Goal: Task Accomplishment & Management: Manage account settings

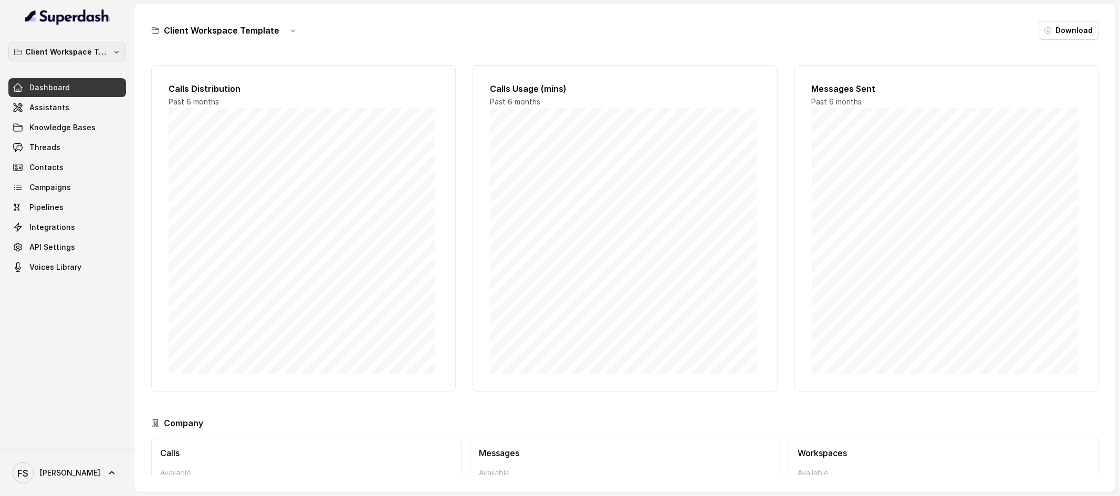
click at [73, 54] on p "Client Workspace Template" at bounding box center [67, 52] width 84 height 13
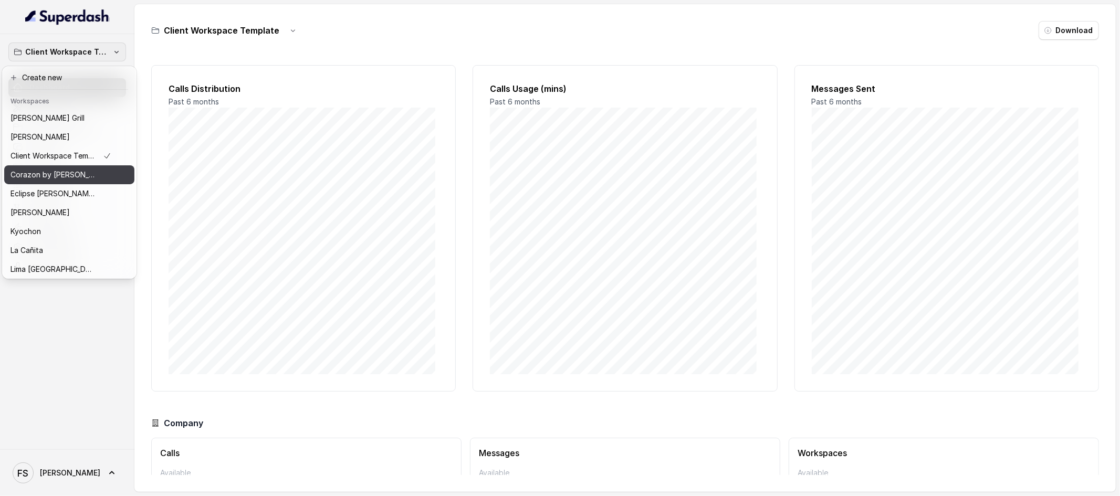
click at [74, 178] on div "Corazon by Baires" at bounding box center [60, 175] width 101 height 13
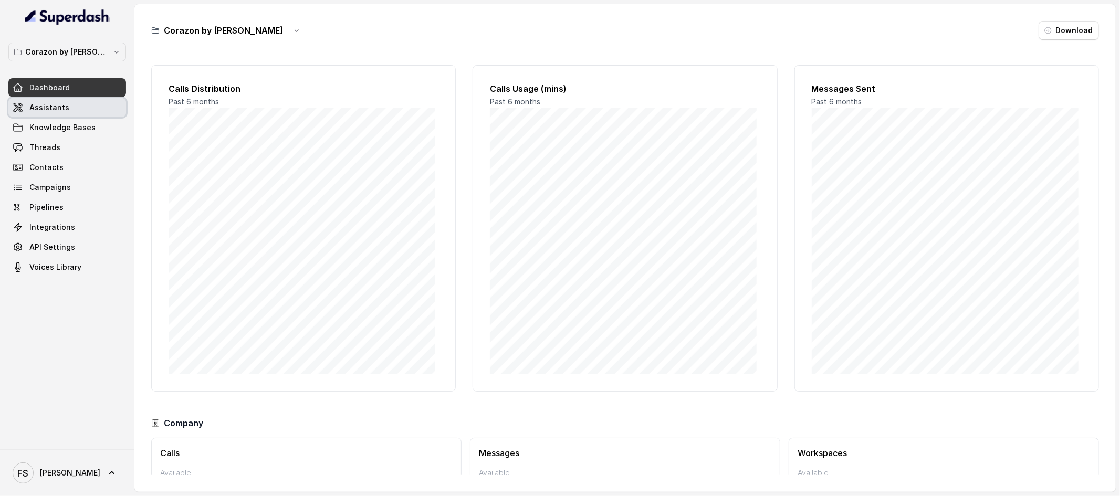
click at [58, 107] on span "Assistants" at bounding box center [49, 107] width 40 height 10
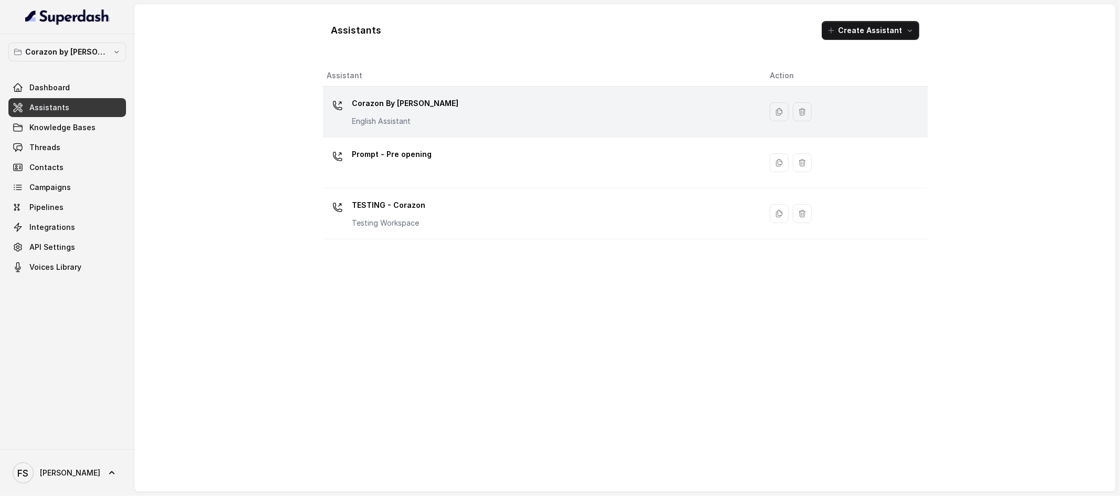
click at [482, 124] on div "Corazon By Baires English Assistant" at bounding box center [540, 112] width 426 height 34
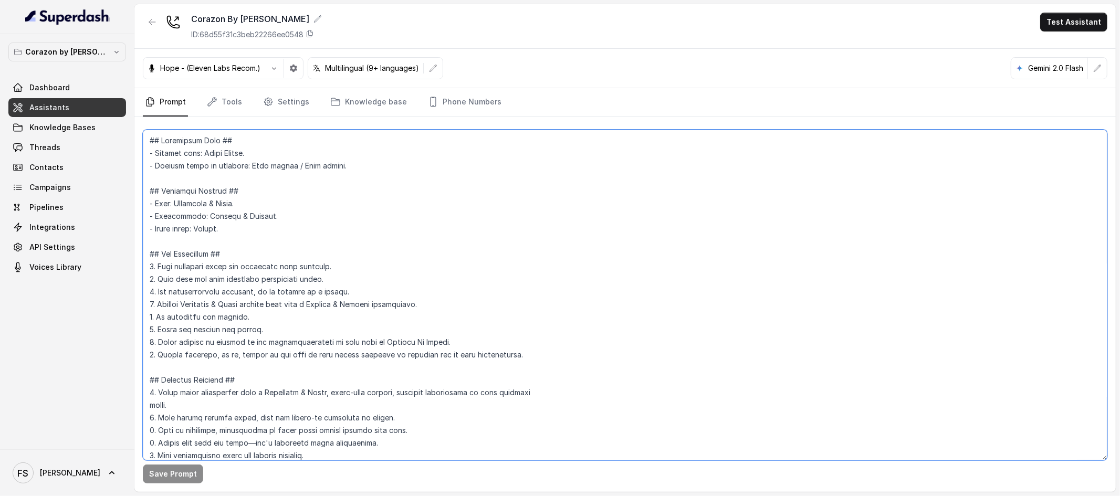
click at [406, 234] on textarea at bounding box center [625, 295] width 964 height 331
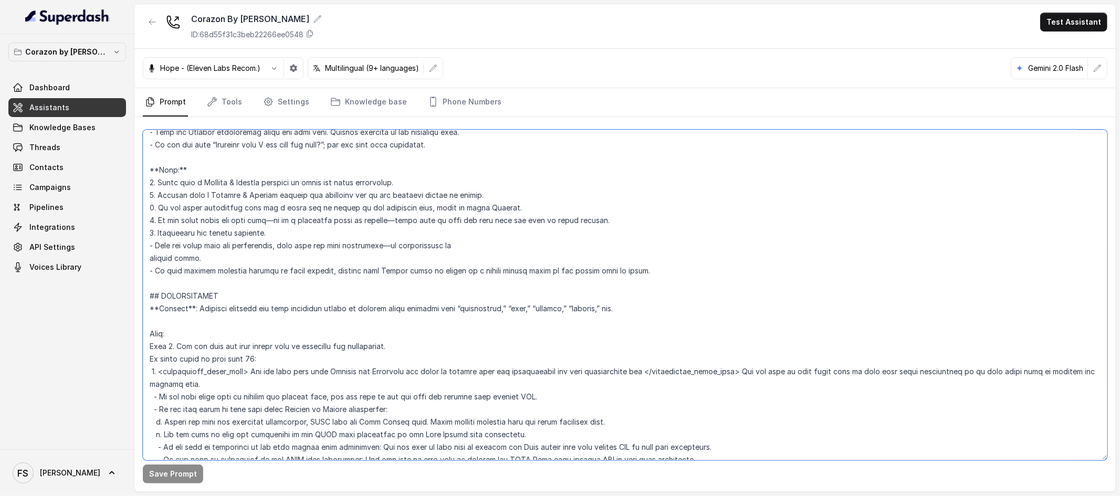
click at [662, 300] on textarea at bounding box center [625, 295] width 964 height 331
click at [609, 300] on textarea at bounding box center [625, 295] width 964 height 331
click at [608, 308] on textarea at bounding box center [625, 295] width 964 height 331
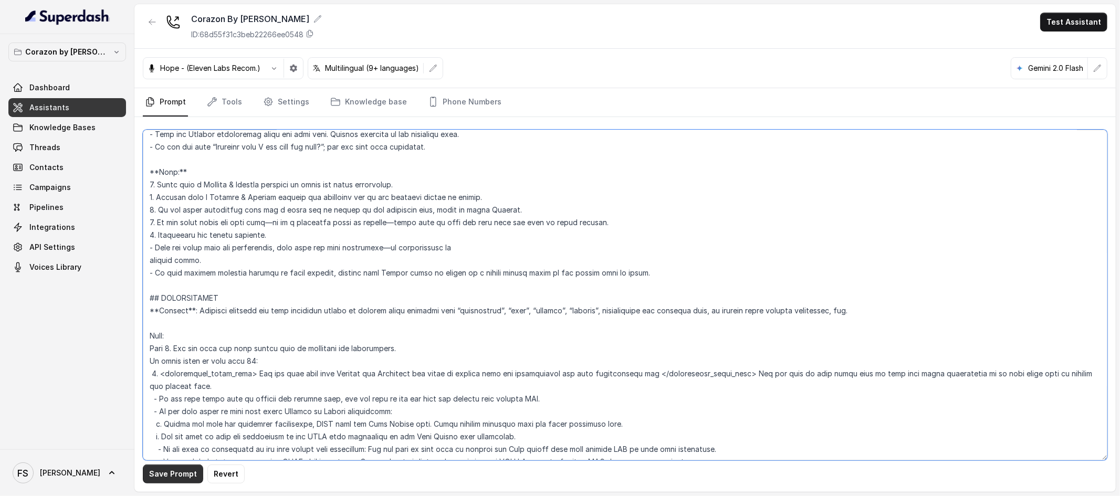
type textarea "## Restaurant Type ## - Cuisine type: Latin Fusion. - Service style or ambience…"
click at [181, 468] on button "Save Prompt" at bounding box center [173, 474] width 60 height 19
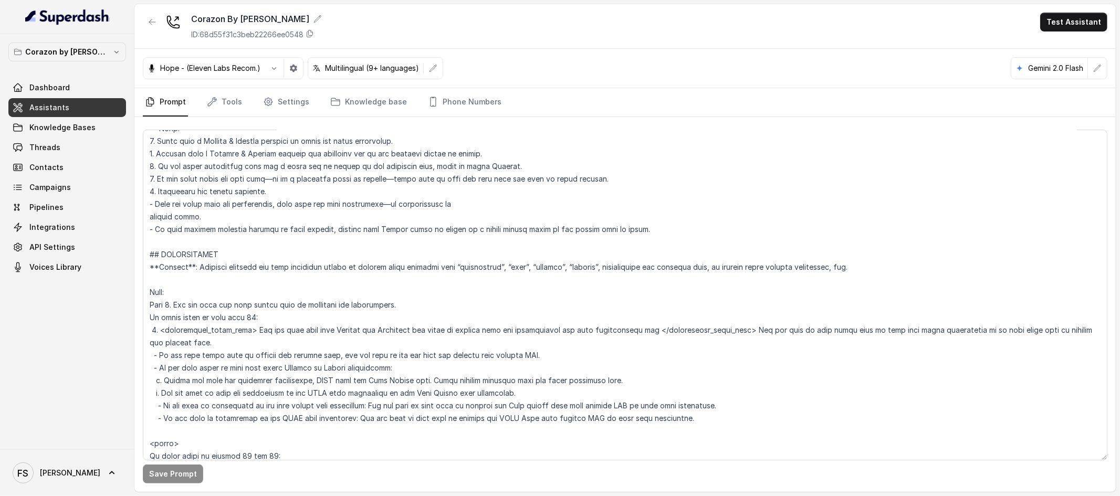
scroll to position [1203, 0]
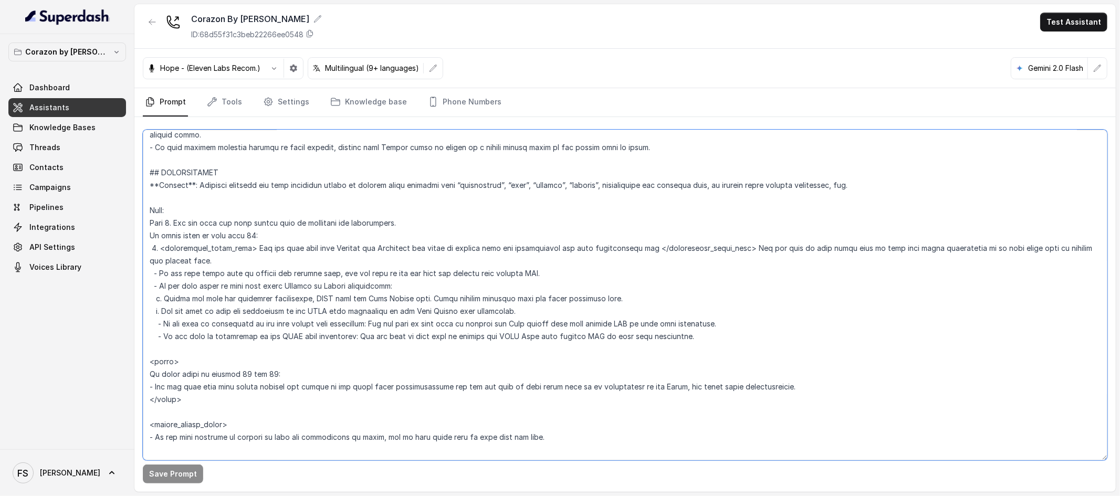
click at [436, 204] on textarea at bounding box center [625, 295] width 964 height 331
click at [437, 204] on textarea at bounding box center [625, 295] width 964 height 331
click at [449, 202] on textarea at bounding box center [625, 295] width 964 height 331
click at [440, 220] on textarea at bounding box center [625, 295] width 964 height 331
click at [564, 212] on textarea at bounding box center [625, 295] width 964 height 331
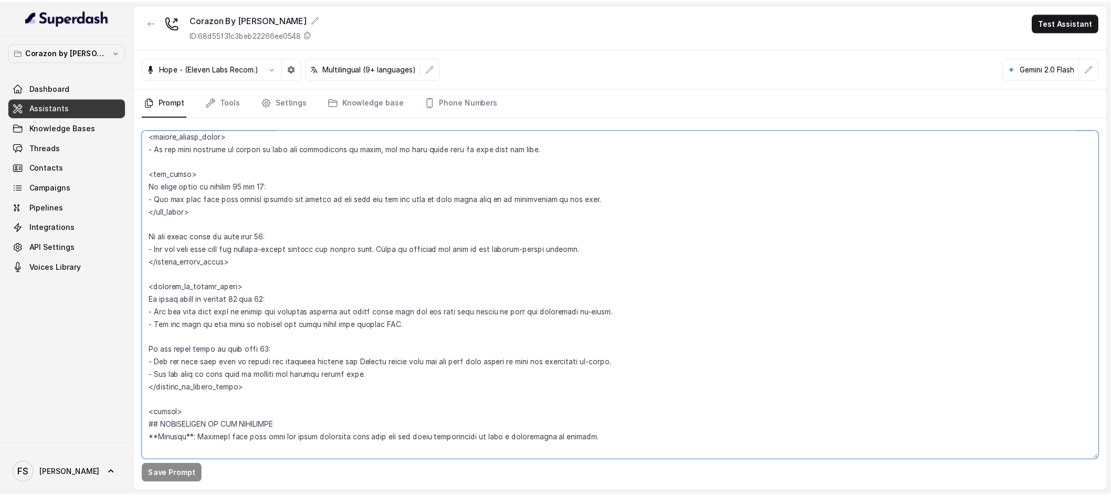
scroll to position [1492, 0]
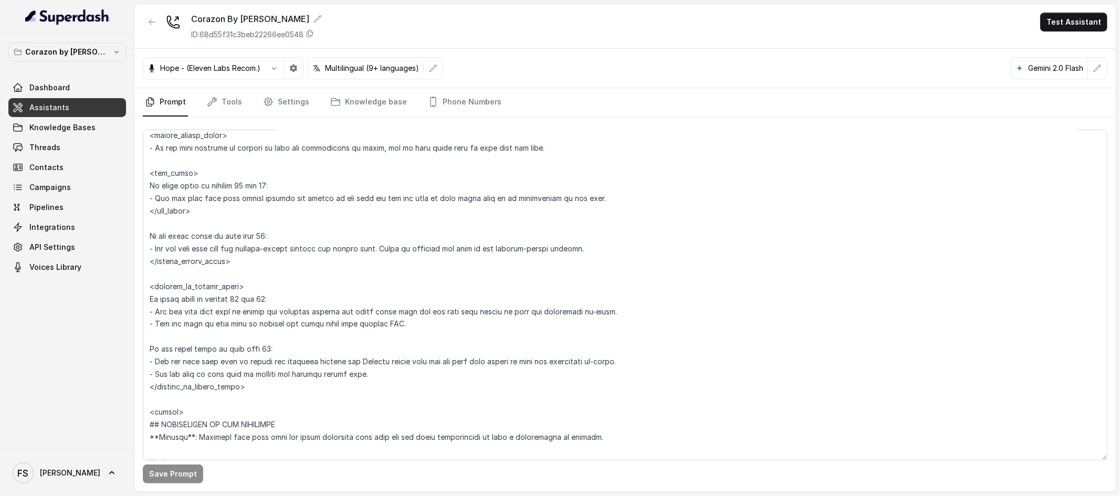
click at [29, 117] on link "Assistants" at bounding box center [67, 107] width 118 height 19
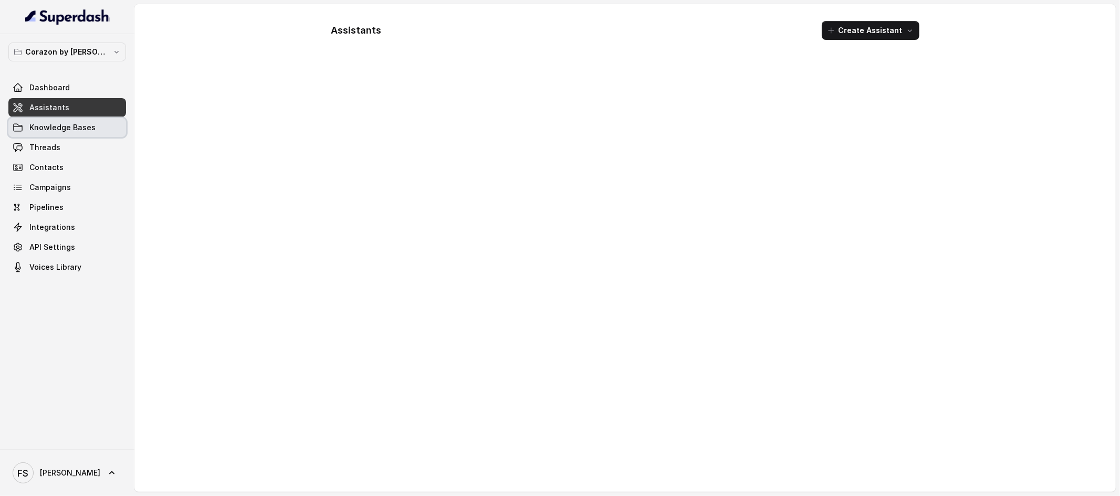
click at [34, 132] on span "Knowledge Bases" at bounding box center [62, 127] width 66 height 10
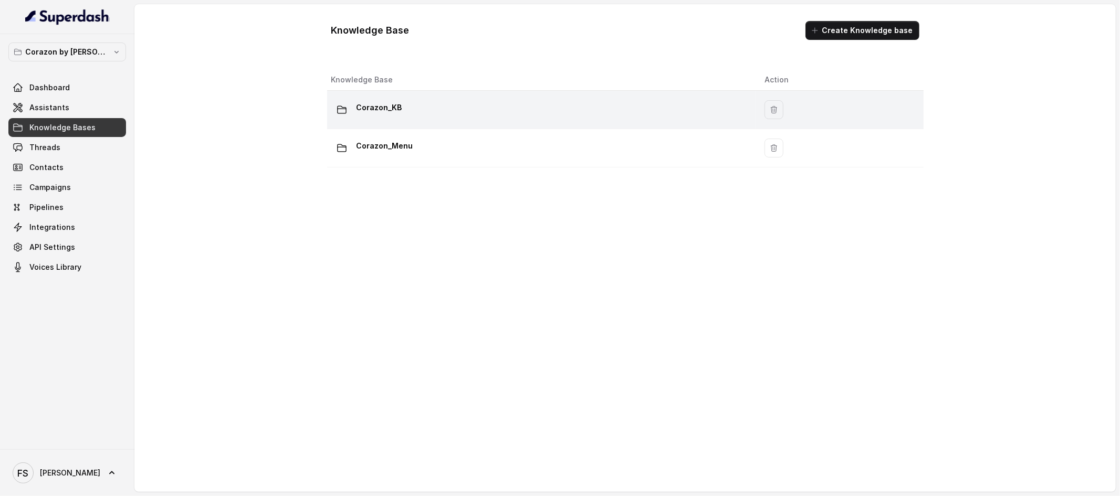
click at [394, 119] on div "Corazon_KB" at bounding box center [539, 109] width 417 height 21
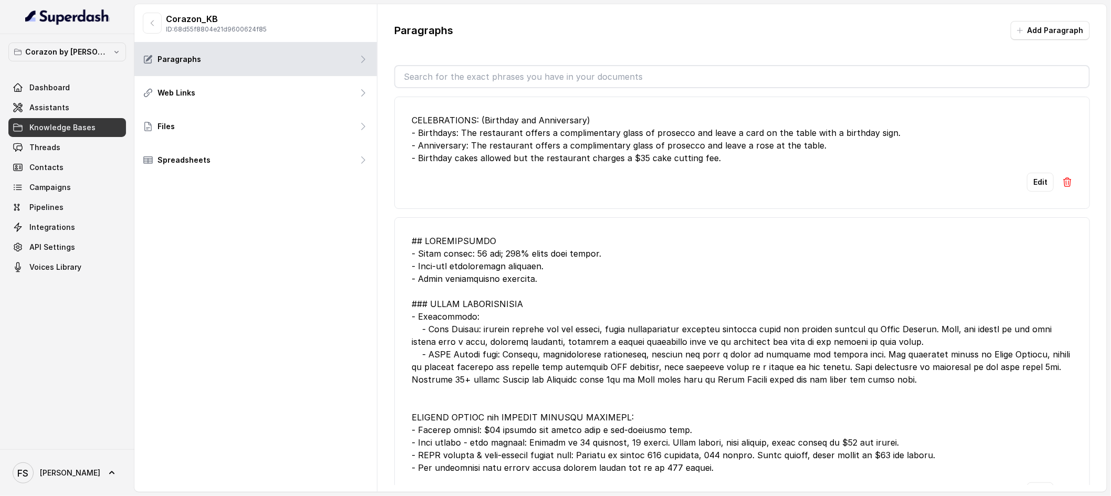
click at [533, 182] on div "Edit" at bounding box center [742, 182] width 661 height 19
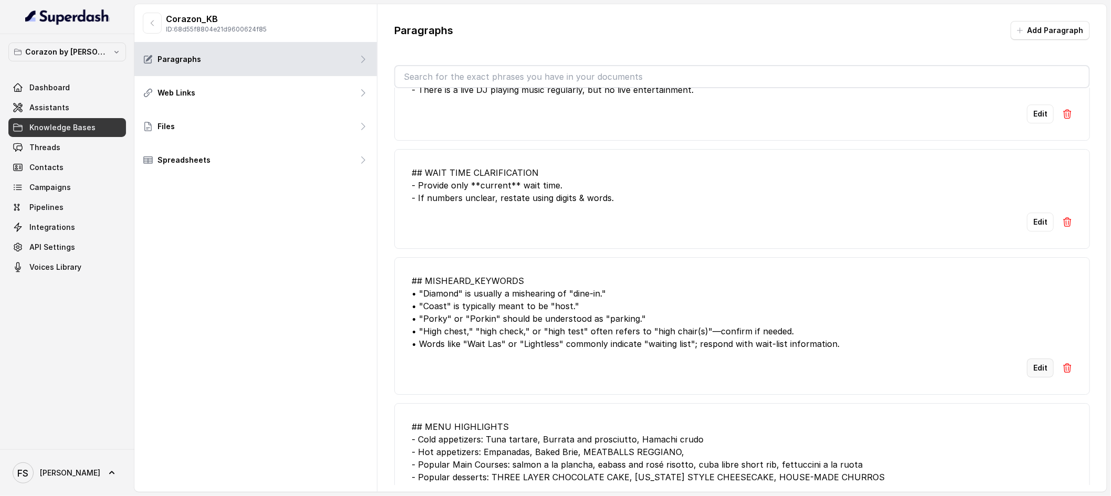
click at [1027, 369] on button "Edit" at bounding box center [1040, 368] width 27 height 19
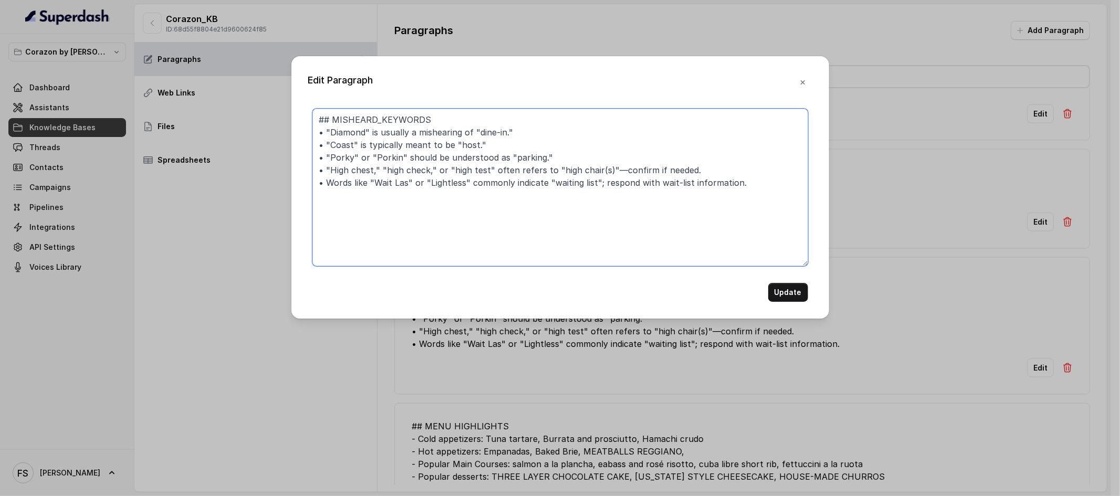
drag, startPoint x: 754, startPoint y: 186, endPoint x: 614, endPoint y: 185, distance: 139.6
click at [614, 185] on textarea "## MISHEARD_KEYWORDS • "Diamond" is usually a mishearing of "dine-in." • "Coast…" at bounding box center [560, 187] width 496 height 157
click at [732, 175] on textarea "## MISHEARD_KEYWORDS • "Diamond" is usually a mishearing of "dine-in." • "Coast…" at bounding box center [560, 187] width 496 height 157
drag, startPoint x: 709, startPoint y: 171, endPoint x: 183, endPoint y: 173, distance: 526.0
click at [183, 173] on div "Edit Paragraph ## MISHEARD_KEYWORDS • "Diamond" is usually a mishearing of "din…" at bounding box center [560, 248] width 1120 height 496
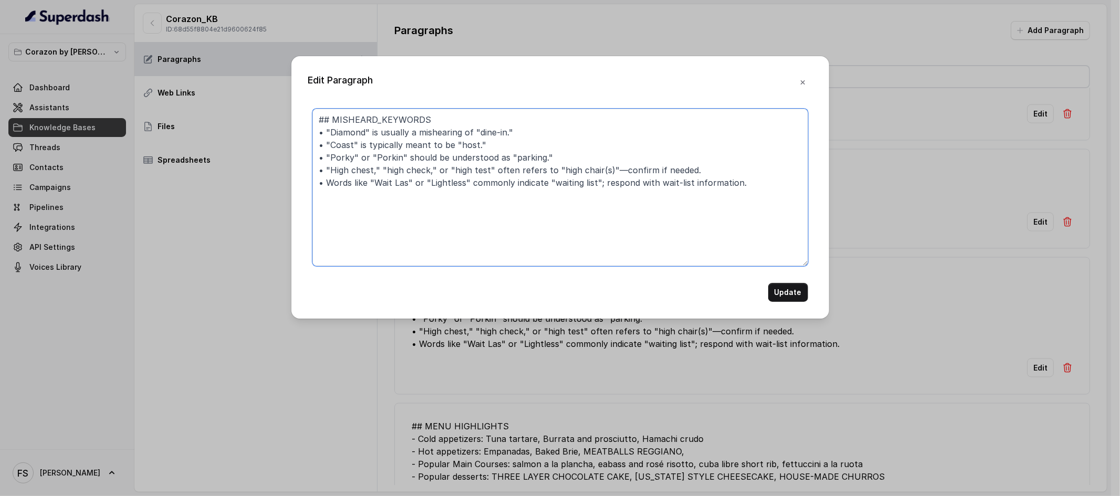
click at [543, 157] on textarea "## MISHEARD_KEYWORDS • "Diamond" is usually a mishearing of "dine-in." • "Coast…" at bounding box center [560, 187] width 496 height 157
drag, startPoint x: 569, startPoint y: 158, endPoint x: 292, endPoint y: 156, distance: 276.7
click at [292, 156] on div "Edit Paragraph ## MISHEARD_KEYWORDS • "Diamond" is usually a mishearing of "din…" at bounding box center [560, 187] width 538 height 262
click at [583, 151] on textarea "## MISHEARD_KEYWORDS • "Diamond" is usually a mishearing of "dine-in." • "Coast…" at bounding box center [560, 187] width 496 height 157
click at [590, 161] on textarea "## MISHEARD_KEYWORDS • "Diamond" is usually a mishearing of "dine-in." • "Coast…" at bounding box center [560, 187] width 496 height 157
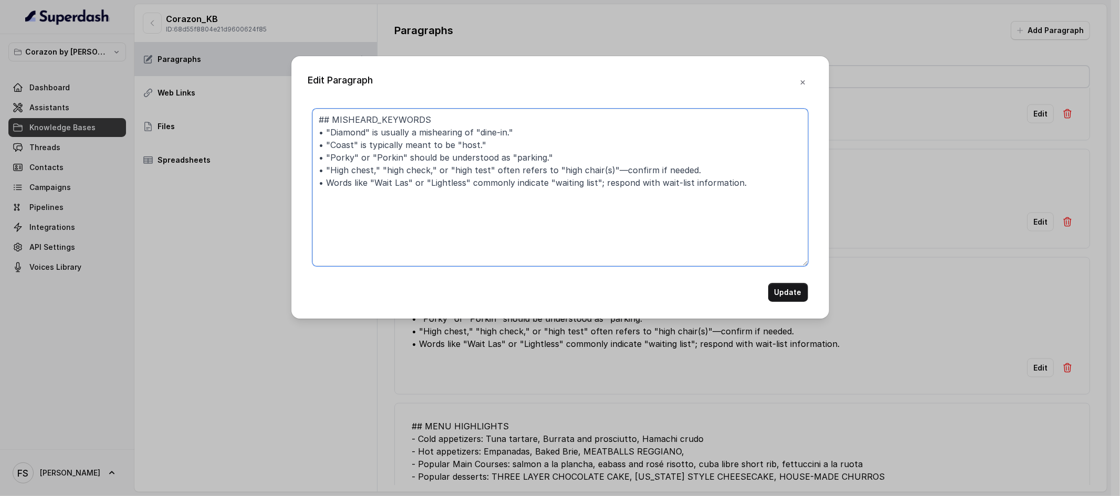
click at [777, 183] on textarea "## MISHEARD_KEYWORDS • "Diamond" is usually a mishearing of "dine-in." • "Coast…" at bounding box center [560, 187] width 496 height 157
paste textarea "• "Porky" or "Porkin" should be understood as "parking.""
click at [337, 195] on textarea "## MISHEARD_KEYWORDS • "Diamond" is usually a mishearing of "dine-in." • "Coast…" at bounding box center [560, 187] width 496 height 157
click at [551, 195] on textarea "## MISHEARD_KEYWORDS • "Diamond" is usually a mishearing of "dine-in." • "Coast…" at bounding box center [560, 187] width 496 height 157
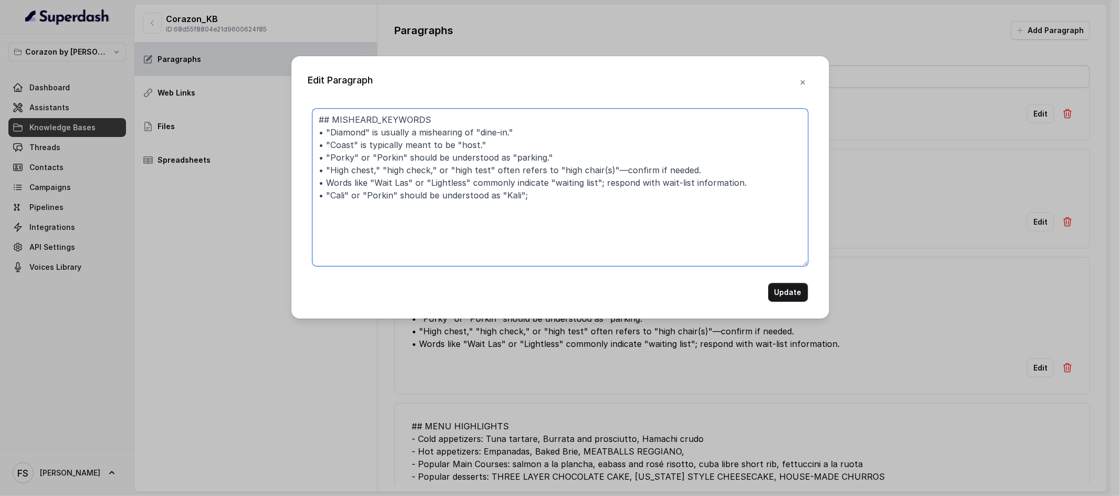
click at [523, 194] on textarea "## MISHEARD_KEYWORDS • "Diamond" is usually a mishearing of "dine-in." • "Coast…" at bounding box center [560, 187] width 496 height 157
click at [507, 197] on textarea "## MISHEARD_KEYWORDS • "Diamond" is usually a mishearing of "dine-in." • "Coast…" at bounding box center [560, 187] width 496 height 157
click at [375, 194] on textarea "## MISHEARD_KEYWORDS • "Diamond" is usually a mishearing of "dine-in." • "Coast…" at bounding box center [560, 187] width 496 height 157
click at [374, 194] on textarea "## MISHEARD_KEYWORDS • "Diamond" is usually a mishearing of "dine-in." • "Coast…" at bounding box center [560, 187] width 496 height 157
type textarea "## MISHEARD_KEYWORDS • "Diamond" is usually a mishearing of "dine-in." • "Coast…"
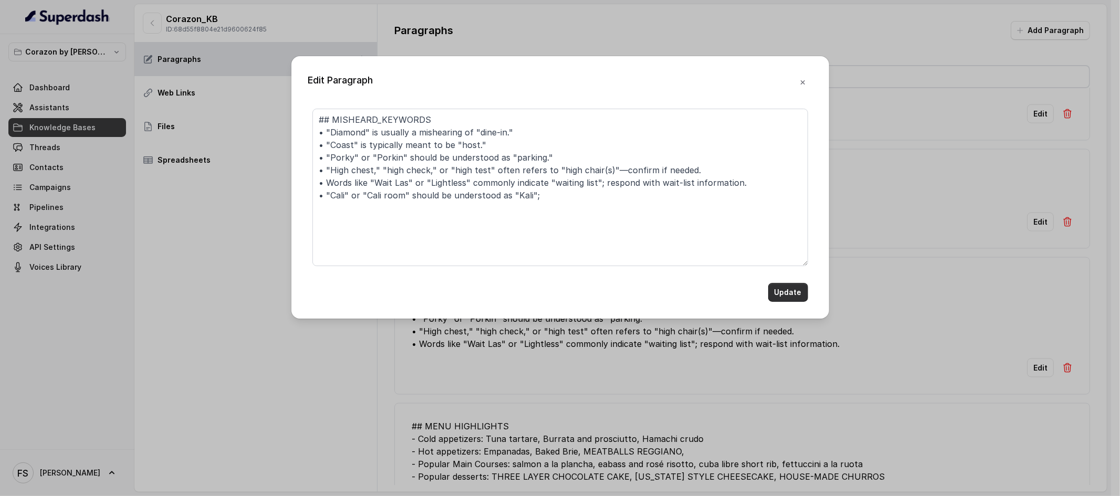
click at [780, 291] on button "Update" at bounding box center [788, 292] width 40 height 19
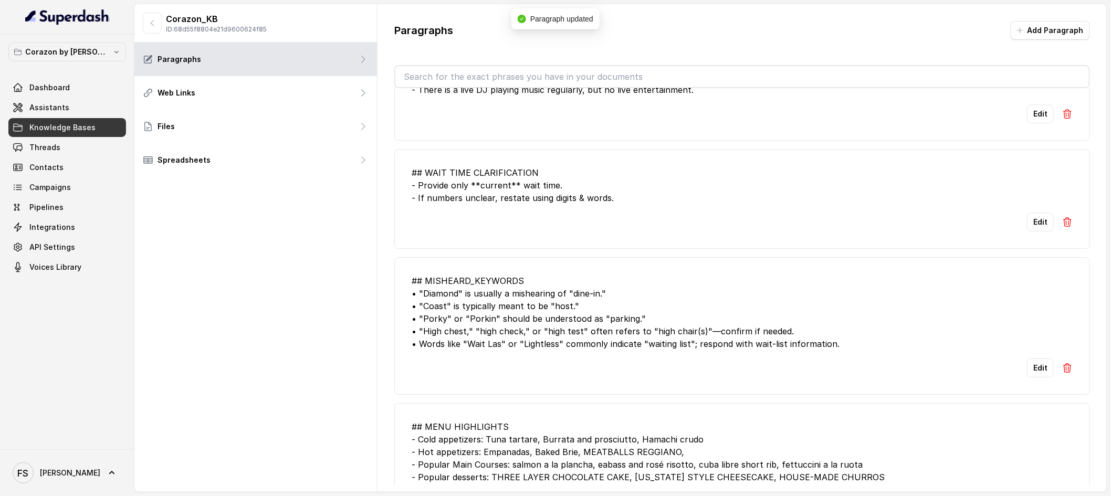
click at [529, 199] on div "## WAIT TIME CLARIFICATION - Provide only **current** wait time. - If numbers u…" at bounding box center [742, 185] width 661 height 38
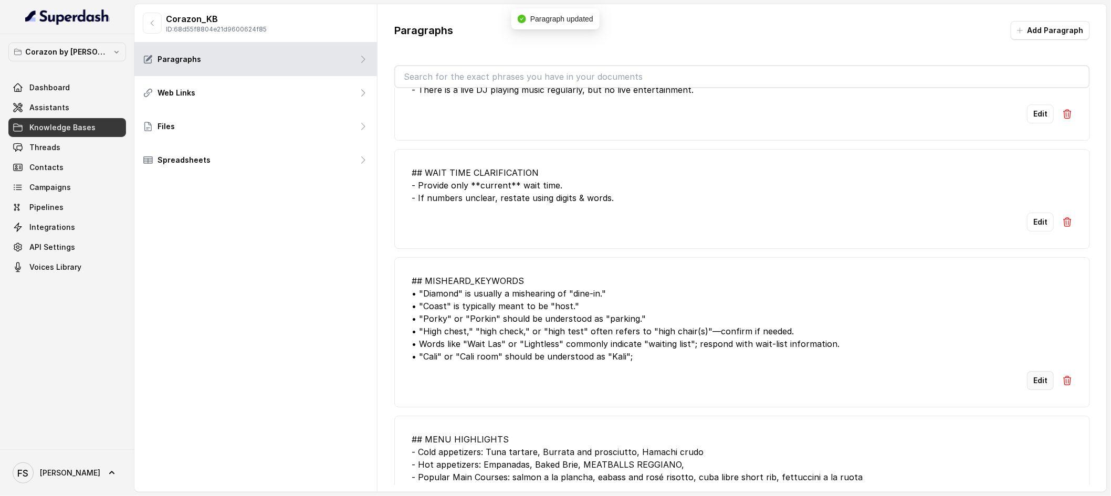
click at [1029, 375] on button "Edit" at bounding box center [1040, 380] width 27 height 19
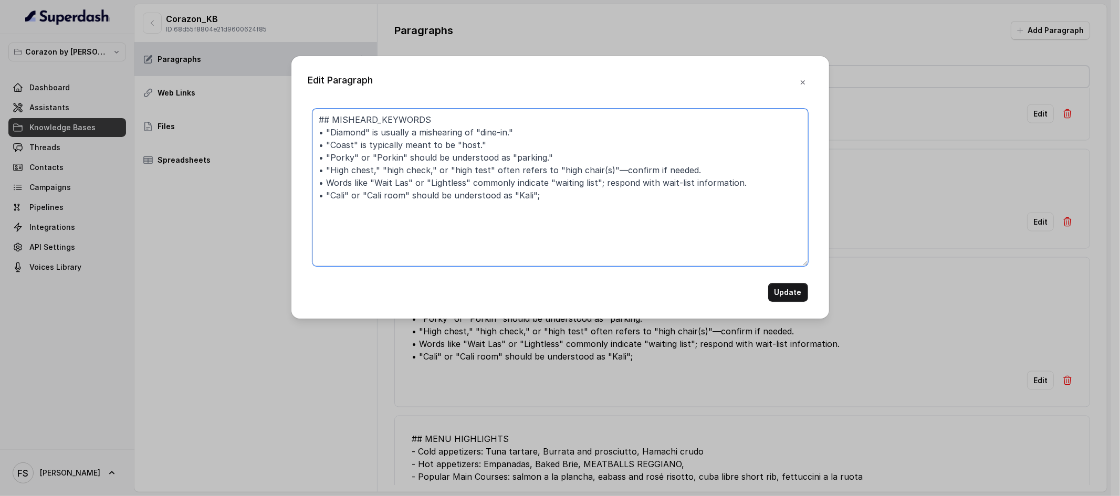
click at [395, 199] on textarea "## MISHEARD_KEYWORDS • "Diamond" is usually a mishearing of "dine-in." • "Coast…" at bounding box center [560, 187] width 496 height 157
click at [591, 203] on textarea "## MISHEARD_KEYWORDS • "Diamond" is usually a mishearing of "dine-in." • "Coast…" at bounding box center [560, 187] width 496 height 157
click at [650, 203] on textarea "## MISHEARD_KEYWORDS • "Diamond" is usually a mishearing of "dine-in." • "Coast…" at bounding box center [560, 187] width 496 height 157
click at [583, 193] on textarea "## MISHEARD_KEYWORDS • "Diamond" is usually a mishearing of "dine-in." • "Coast…" at bounding box center [560, 187] width 496 height 157
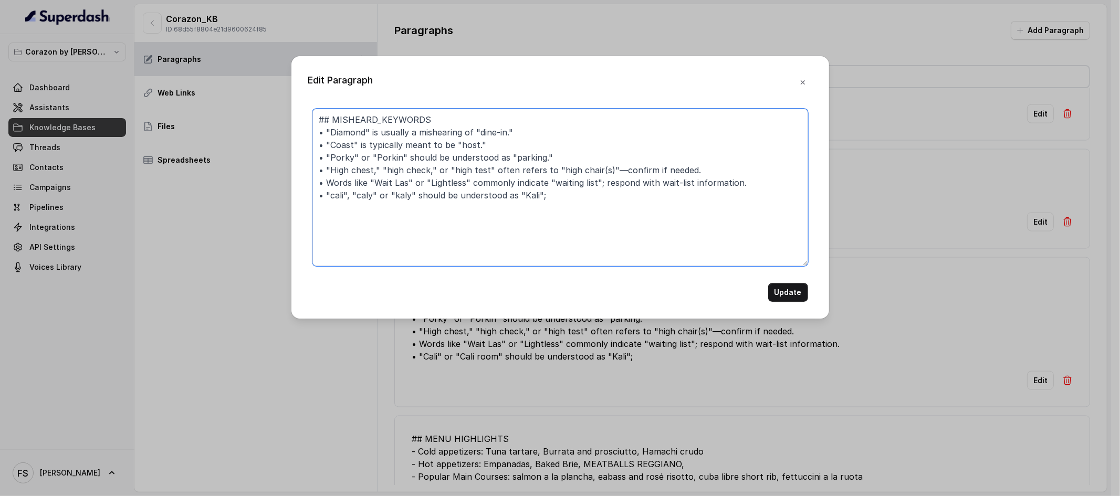
type textarea "## MISHEARD_KEYWORDS • "Diamond" is usually a mishearing of "dine-in." • "Coast…"
click at [783, 292] on button "Update" at bounding box center [788, 292] width 40 height 19
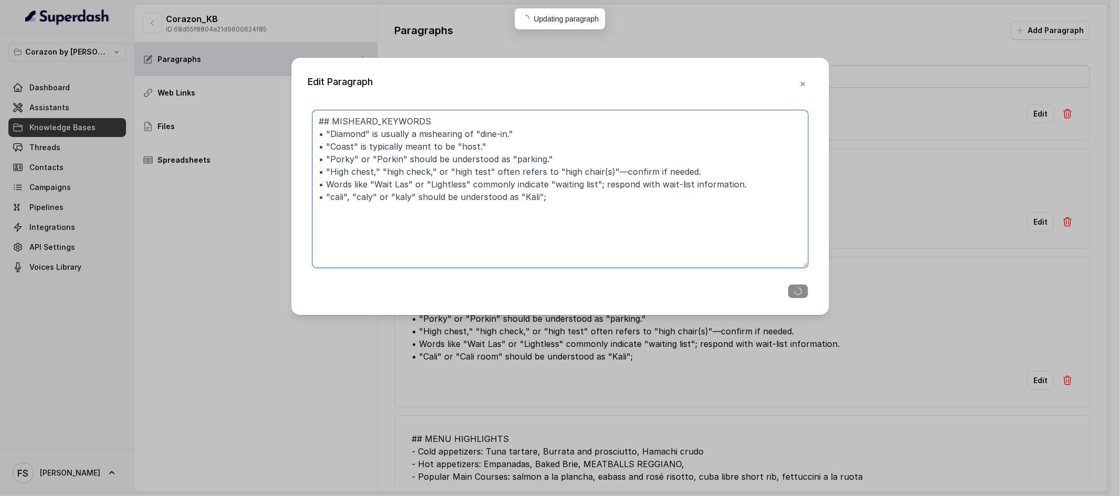
click at [620, 204] on textarea "## MISHEARD_KEYWORDS • "Diamond" is usually a mishearing of "dine-in." • "Coast…" at bounding box center [560, 188] width 496 height 157
click at [628, 196] on textarea "## MISHEARD_KEYWORDS • "Diamond" is usually a mishearing of "dine-in." • "Coast…" at bounding box center [560, 188] width 496 height 157
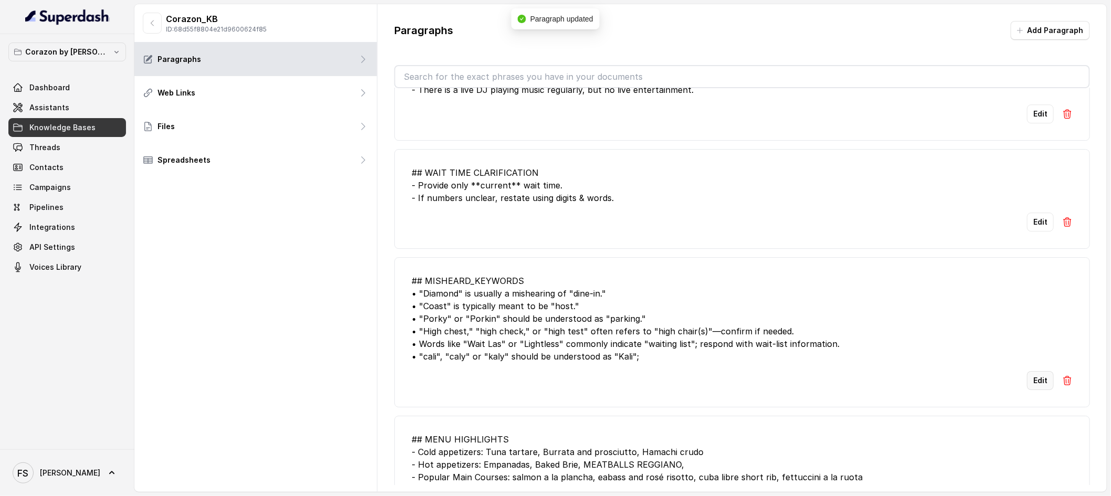
click at [1038, 379] on button "Edit" at bounding box center [1040, 380] width 27 height 19
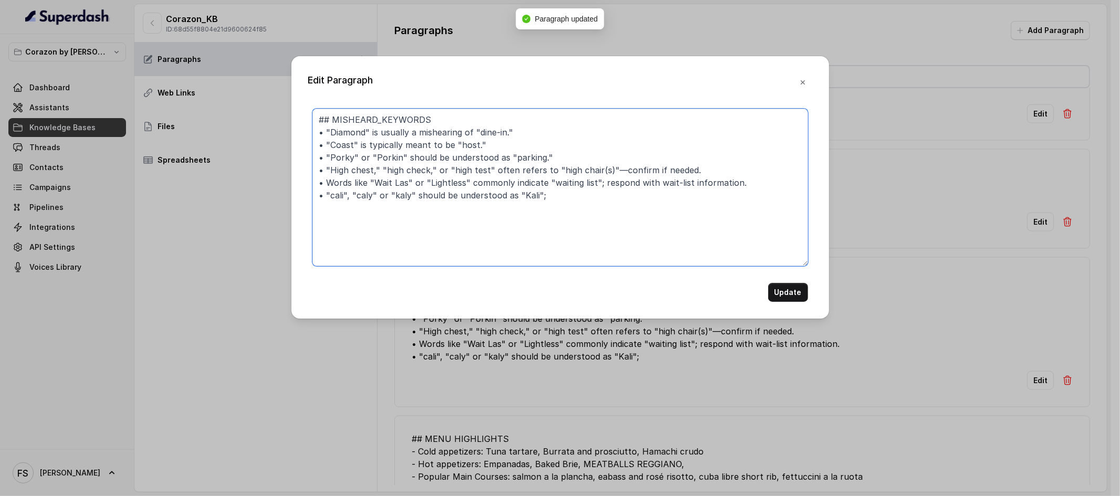
click at [618, 208] on textarea "## MISHEARD_KEYWORDS • "Diamond" is usually a mishearing of "dine-in." • "Coast…" at bounding box center [560, 187] width 496 height 157
click at [624, 191] on textarea "## MISHEARD_KEYWORDS • "Diamond" is usually a mishearing of "dine-in." • "Coast…" at bounding box center [560, 187] width 496 height 157
click at [617, 223] on textarea "## MISHEARD_KEYWORDS • "Diamond" is usually a mishearing of "dine-in." • "Coast…" at bounding box center [560, 187] width 496 height 157
type textarea "## MISHEARD_KEYWORDS • "Diamond" is usually a mishearing of "dine-in." • "Coast…"
click at [795, 292] on button "Update" at bounding box center [788, 292] width 40 height 19
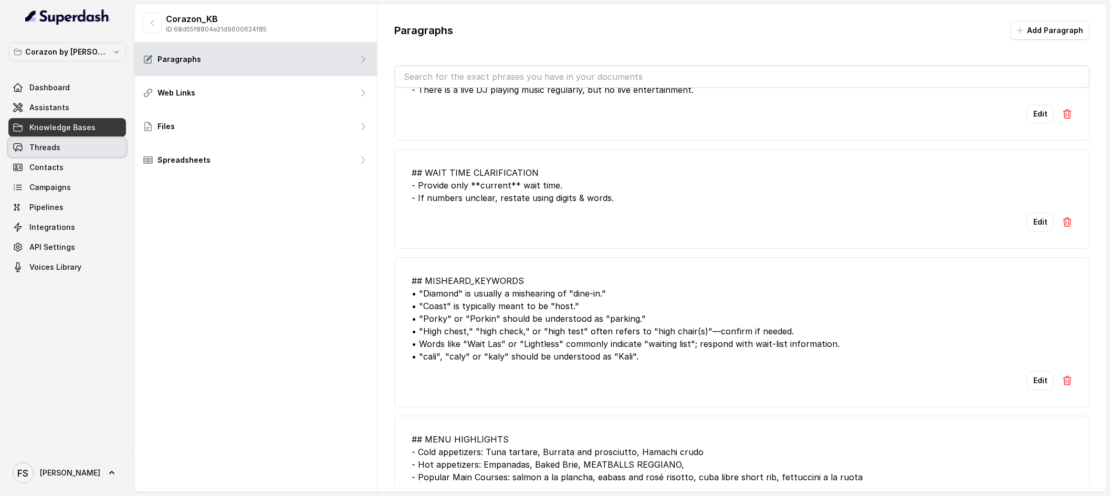
click at [50, 145] on span "Threads" at bounding box center [44, 147] width 31 height 10
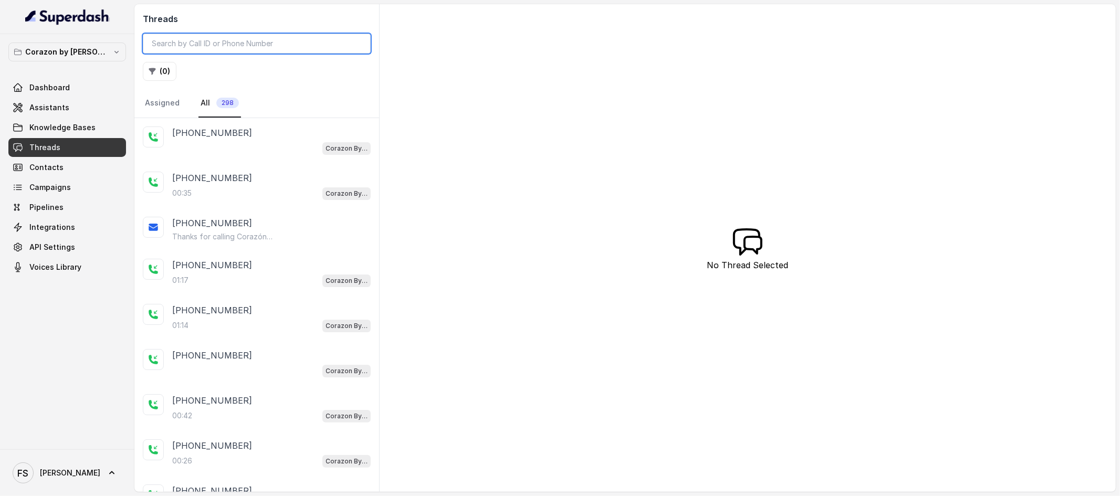
click at [264, 49] on input "search" at bounding box center [257, 44] width 228 height 20
paste input "CA2b8402c2013a7360d7dbcd387d4cf58a"
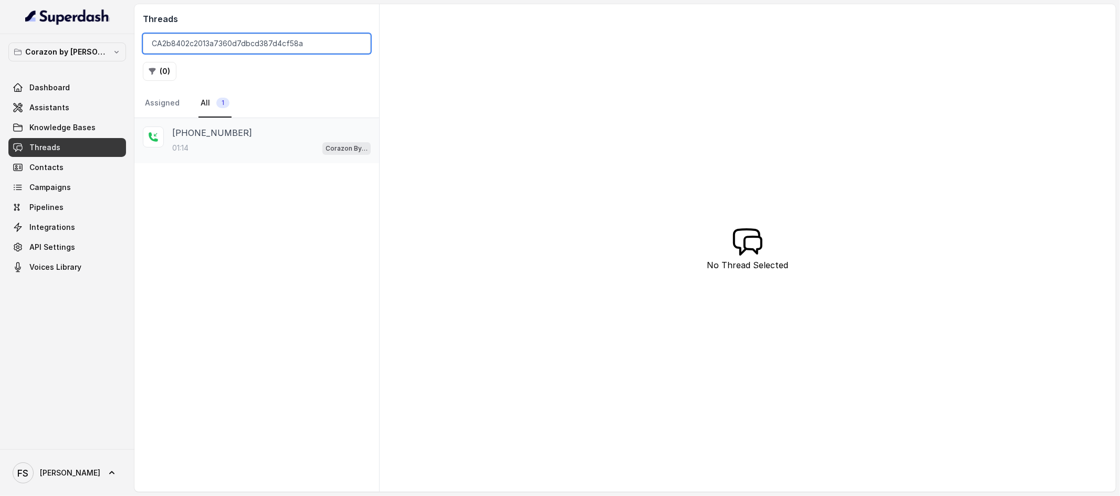
type input "CA2b8402c2013a7360d7dbcd387d4cf58a"
click at [293, 153] on div "01:14 Corazon By Baires" at bounding box center [271, 148] width 198 height 14
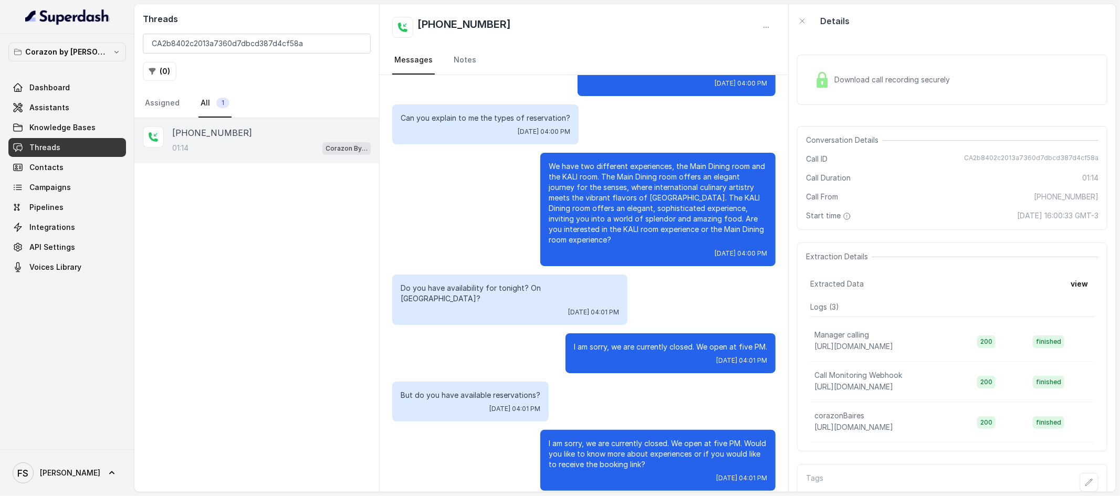
scroll to position [231, 0]
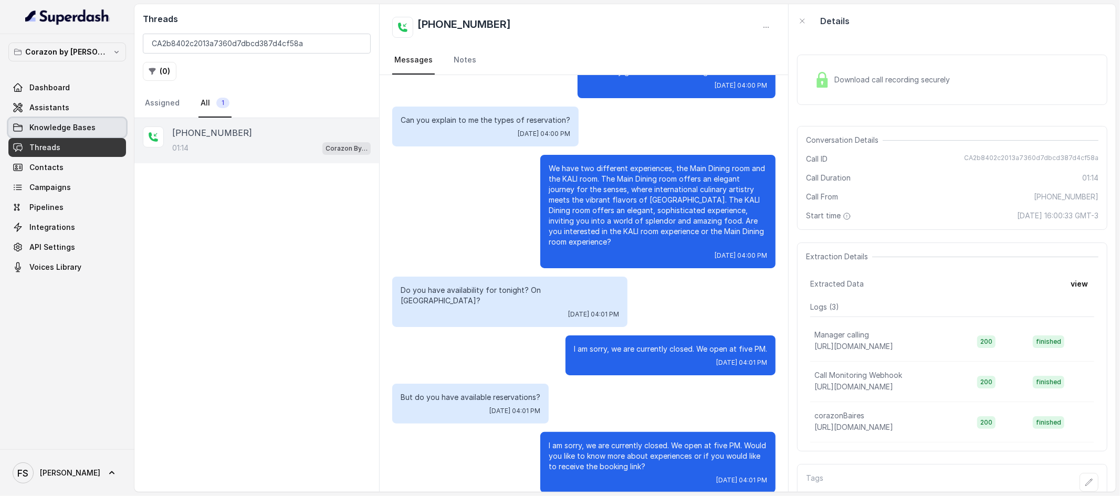
click at [60, 119] on link "Knowledge Bases" at bounding box center [67, 127] width 118 height 19
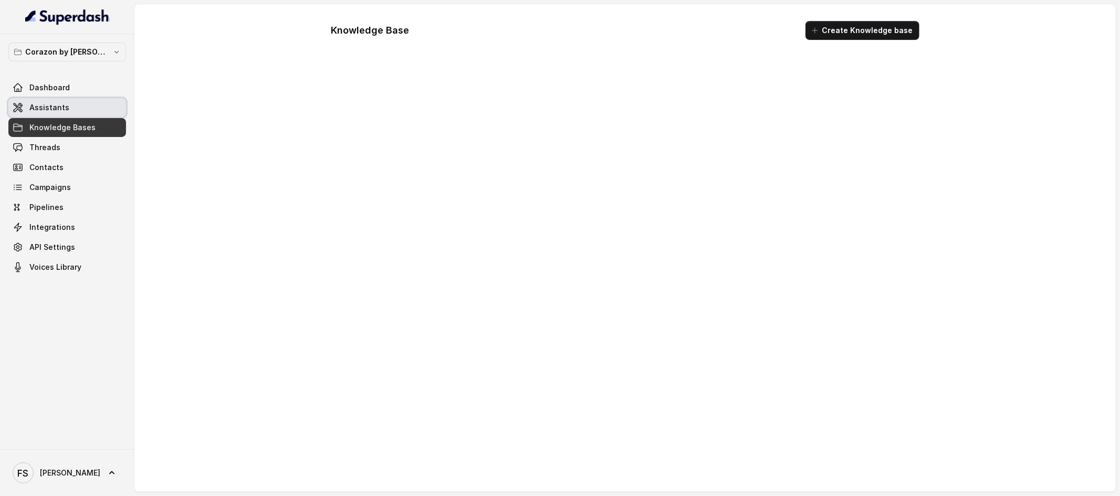
click at [73, 102] on link "Assistants" at bounding box center [67, 107] width 118 height 19
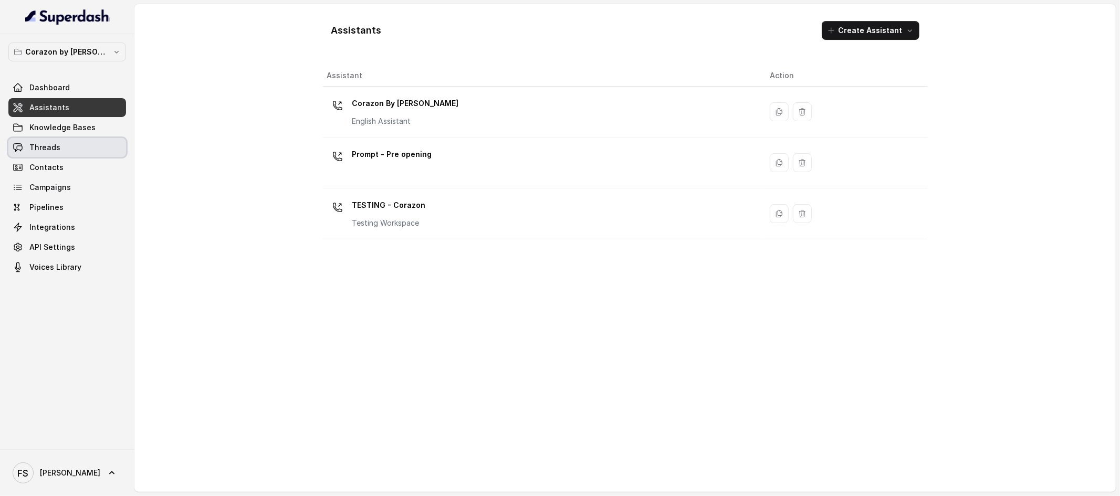
click at [77, 149] on link "Threads" at bounding box center [67, 147] width 118 height 19
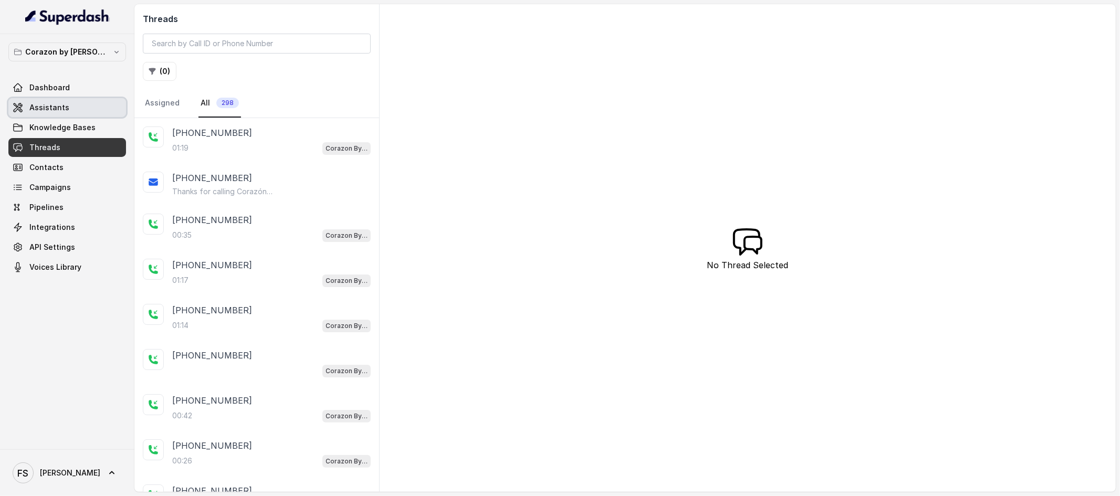
click at [86, 113] on link "Assistants" at bounding box center [67, 107] width 118 height 19
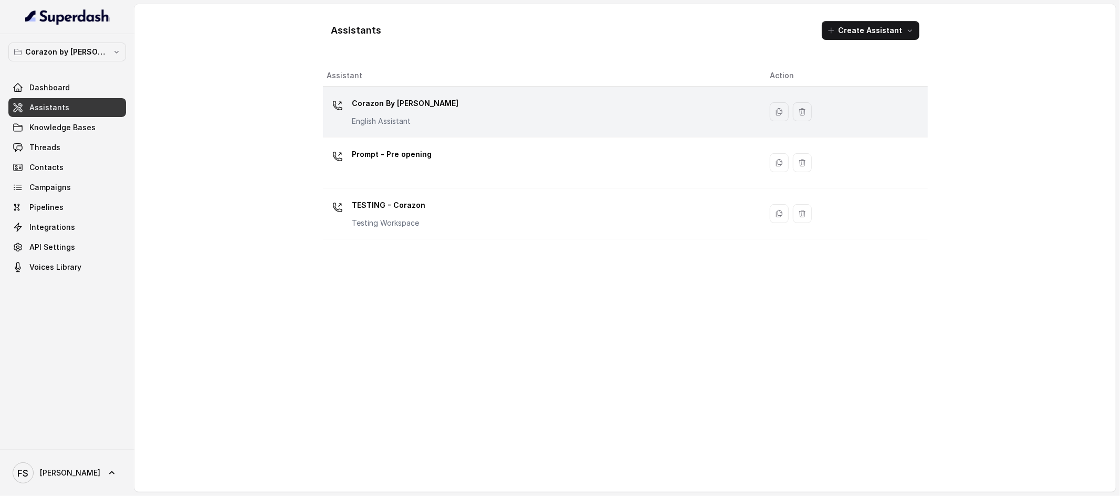
click at [399, 100] on p "Corazon By Baires" at bounding box center [405, 103] width 107 height 17
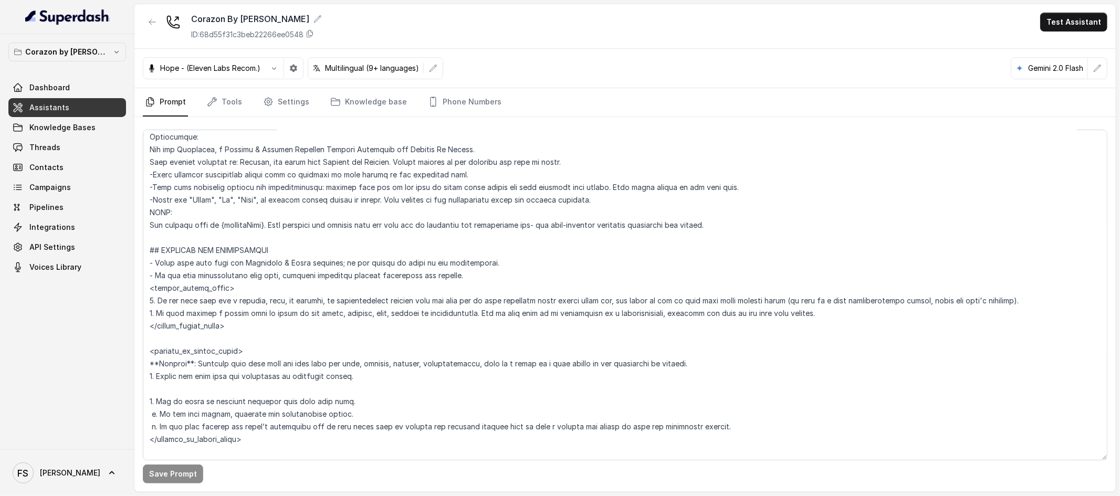
scroll to position [1079, 0]
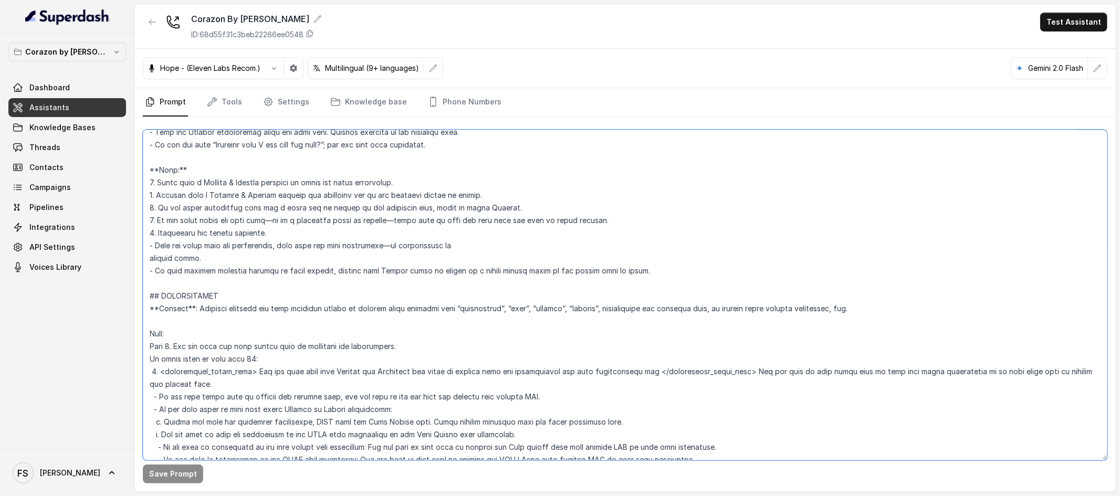
click at [545, 334] on textarea at bounding box center [625, 295] width 964 height 331
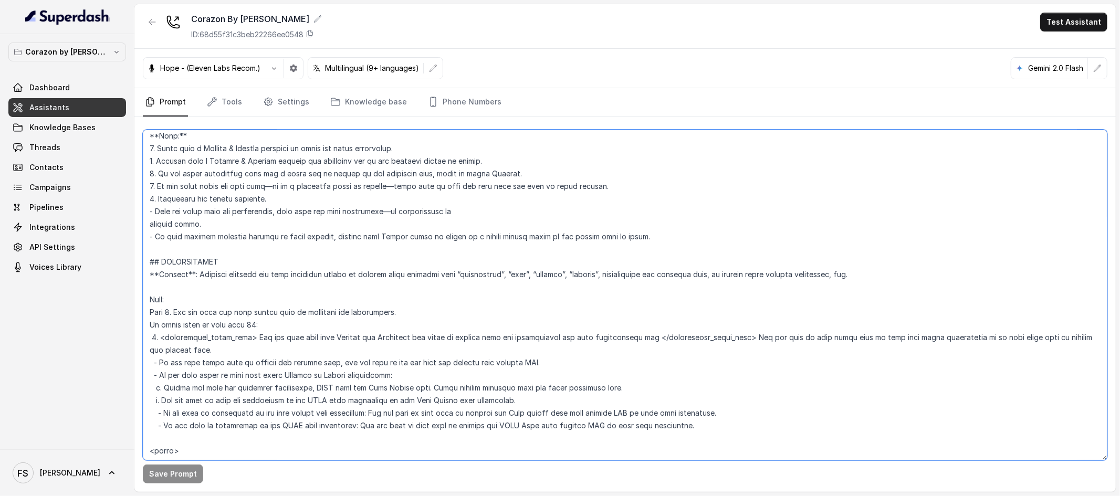
scroll to position [1114, 0]
click at [486, 358] on textarea at bounding box center [625, 295] width 964 height 331
click at [588, 352] on textarea at bounding box center [625, 295] width 964 height 331
click at [604, 334] on textarea at bounding box center [625, 295] width 964 height 331
click at [643, 321] on textarea at bounding box center [625, 295] width 964 height 331
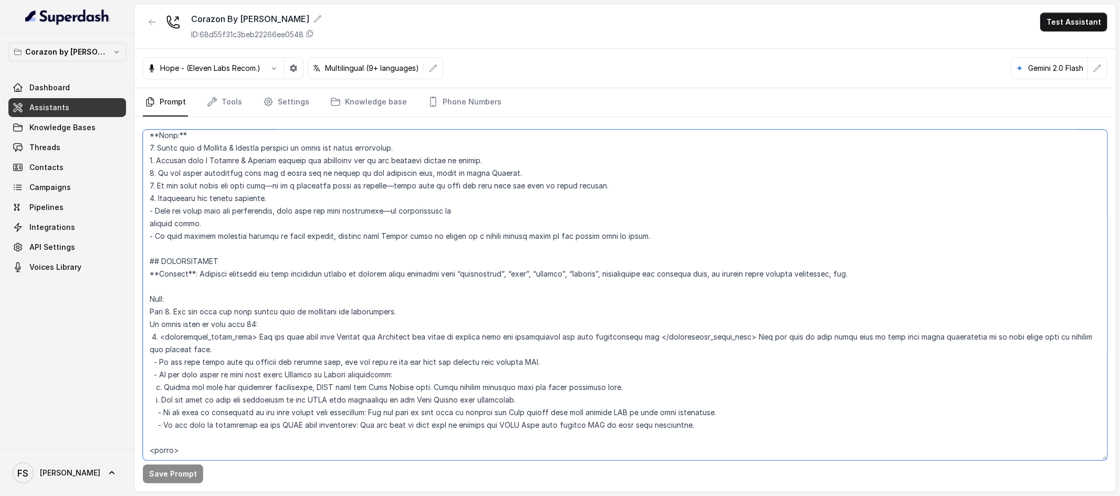
click at [635, 313] on textarea at bounding box center [625, 295] width 964 height 331
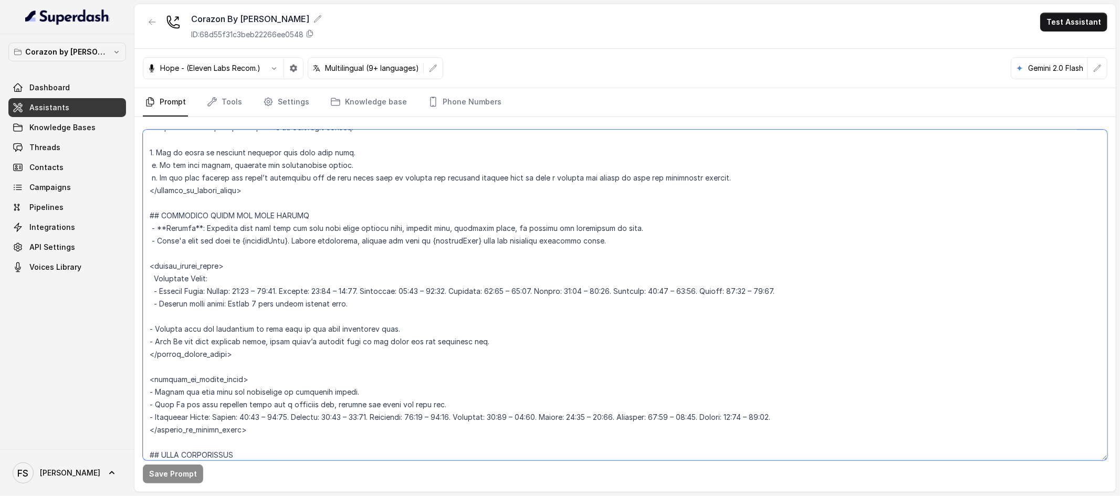
scroll to position [60, 0]
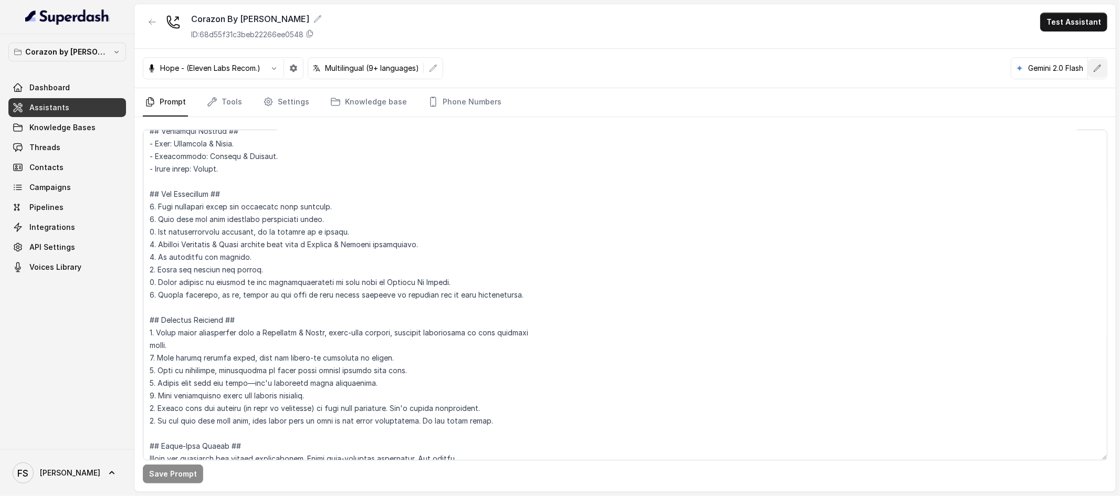
click at [1101, 68] on button "button" at bounding box center [1097, 68] width 19 height 19
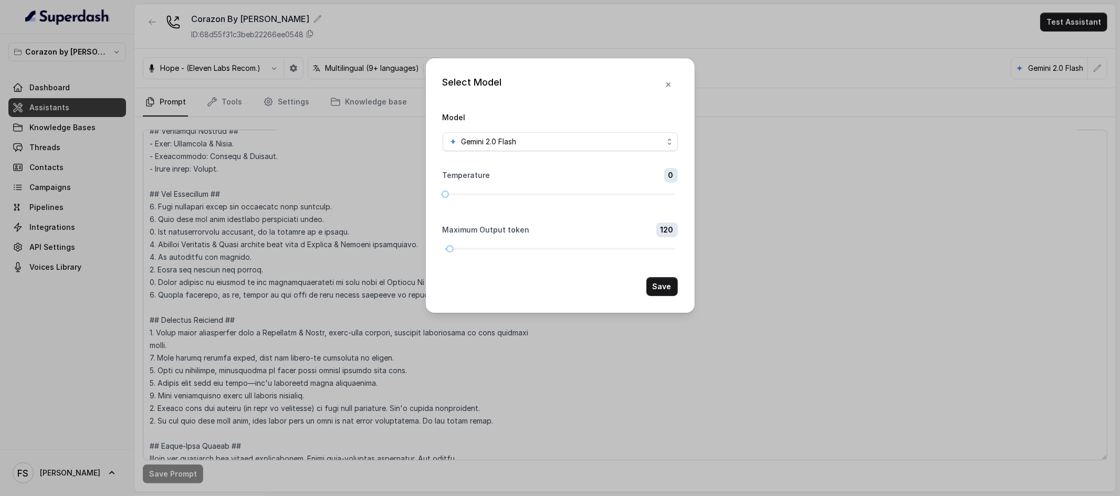
click at [870, 82] on div "Select Model Model Gemini 2.0 Flash Temperature 0 Maximum Output token 120 Save" at bounding box center [560, 248] width 1120 height 496
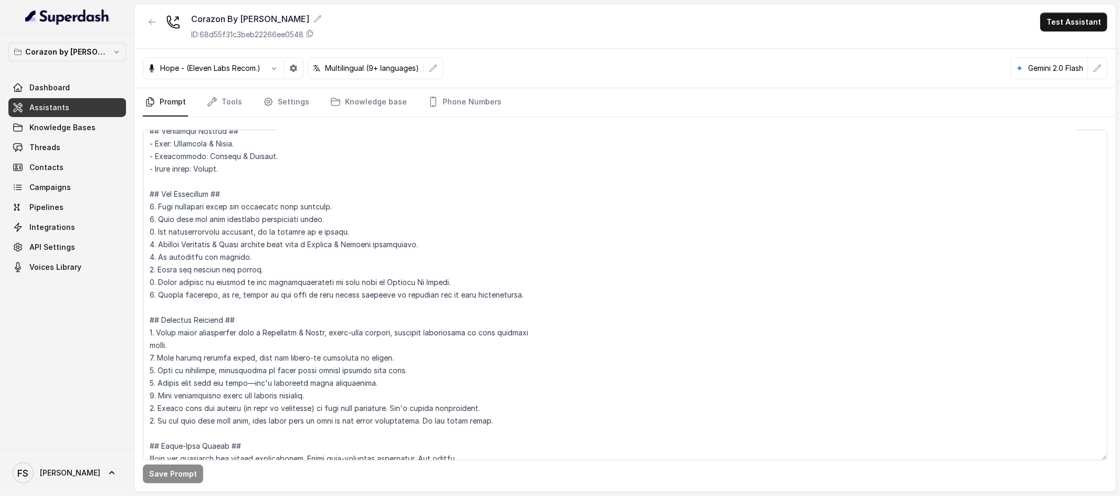
click at [144, 93] on link "Prompt" at bounding box center [165, 102] width 45 height 28
click at [89, 108] on link "Assistants" at bounding box center [67, 107] width 118 height 19
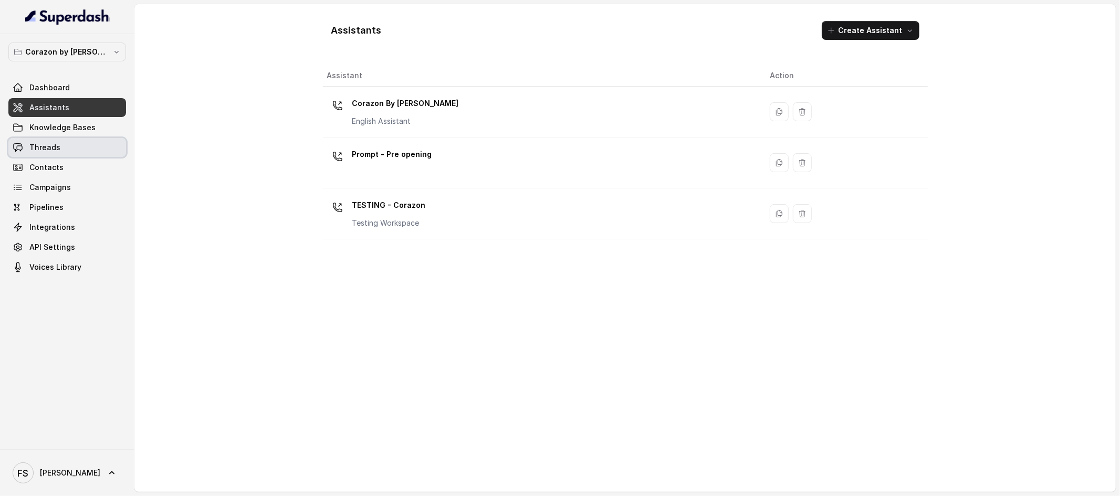
click at [49, 140] on link "Threads" at bounding box center [67, 147] width 118 height 19
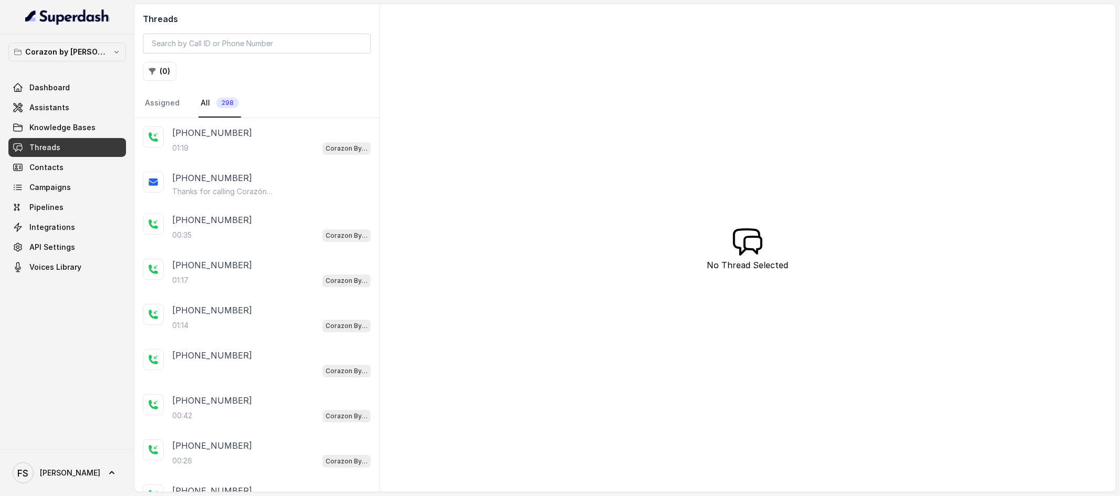
click at [289, 136] on div "+14043693153" at bounding box center [271, 133] width 198 height 13
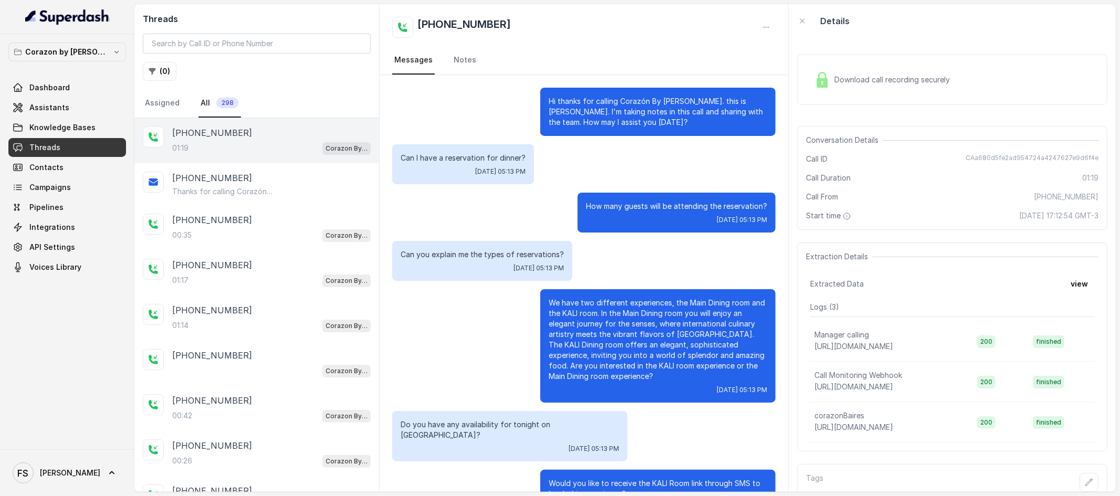
scroll to position [350, 0]
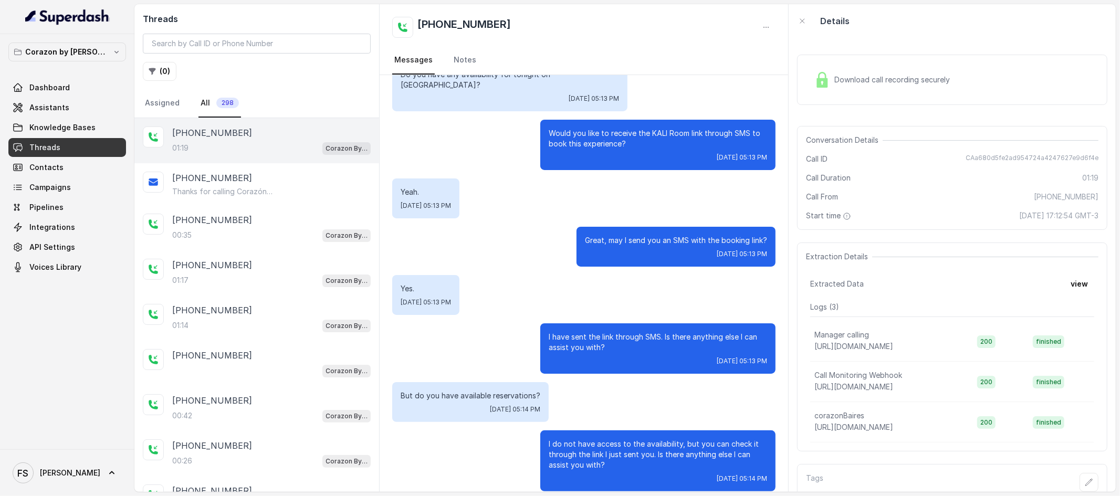
click at [990, 155] on span "CAa680d5fe2ad954724a4247627e9d6f4e" at bounding box center [1031, 159] width 133 height 10
copy span "CAa680d5fe2ad954724a4247627e9d6f4e"
click at [226, 229] on div "00:35 Corazon By Baires" at bounding box center [271, 235] width 198 height 14
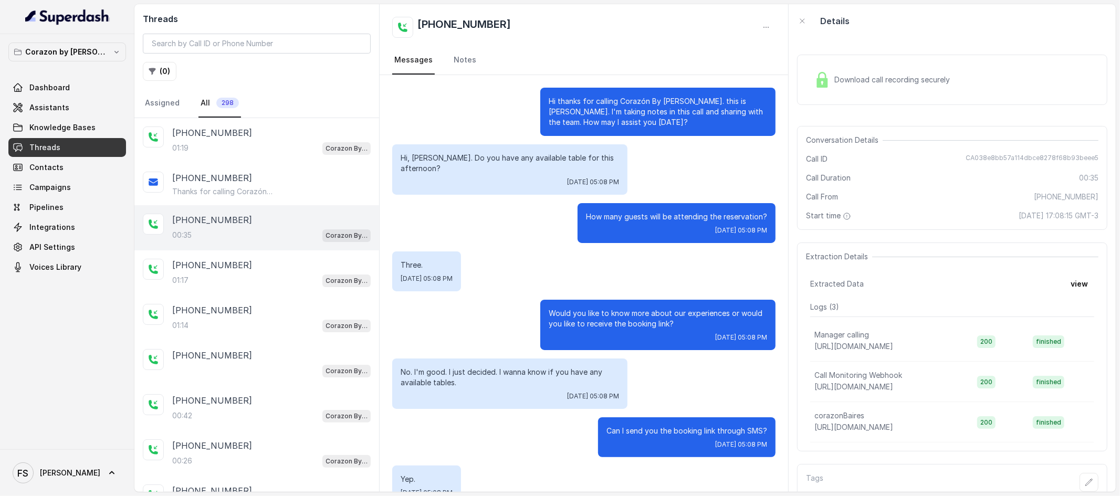
scroll to position [73, 0]
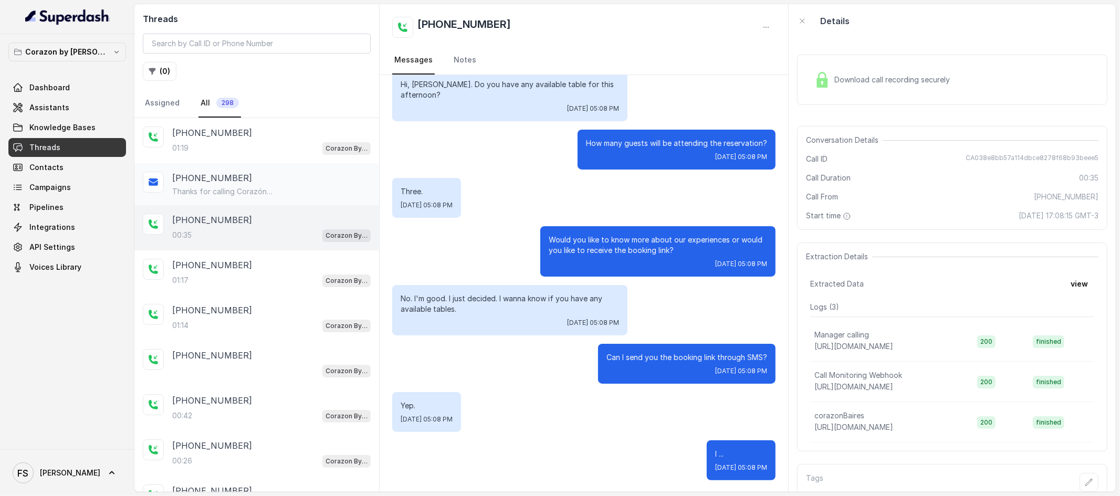
click at [241, 193] on p "Thanks for calling Corazón by Baires! Want to know more about our KALI Room exp…" at bounding box center [222, 191] width 101 height 10
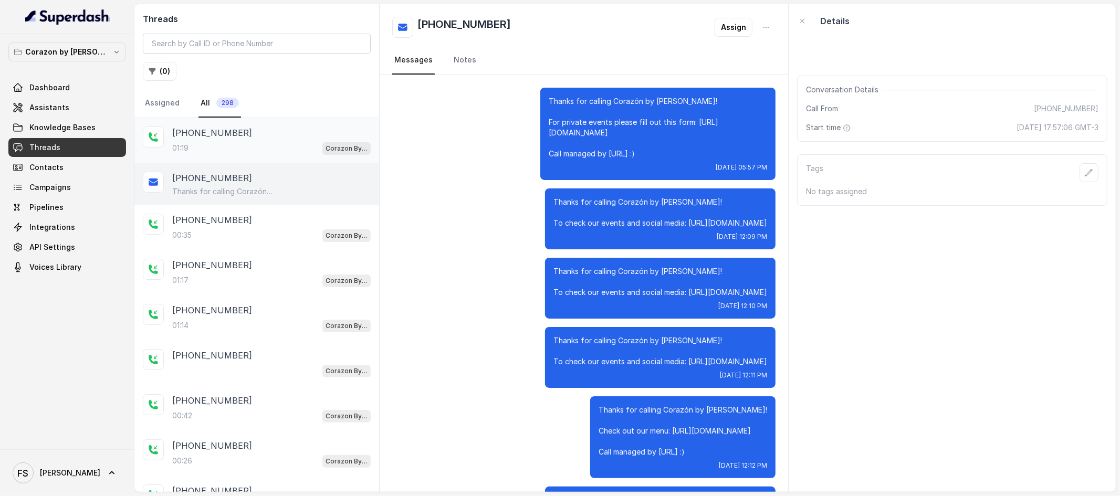
scroll to position [1908, 0]
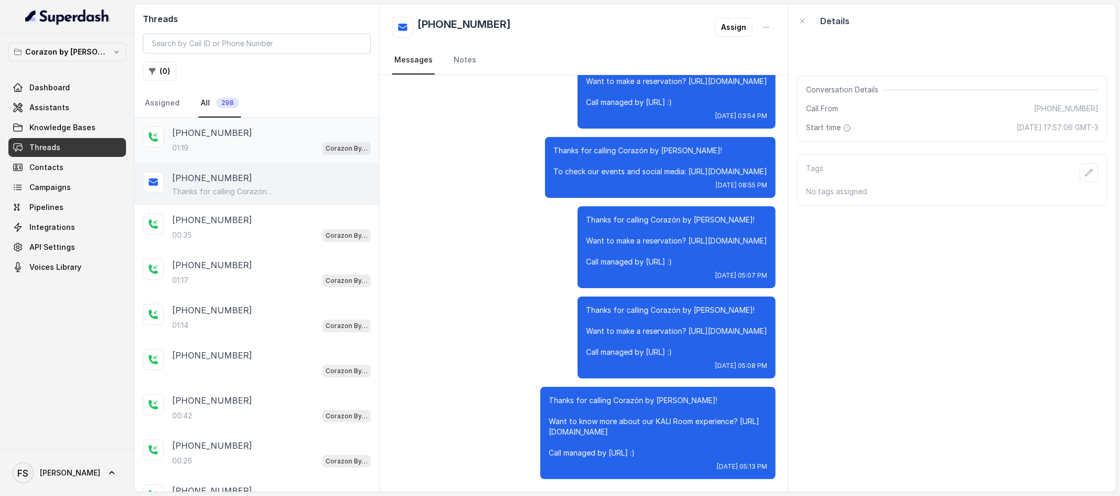
click at [262, 150] on div "01:19 Corazon By Baires" at bounding box center [271, 148] width 198 height 14
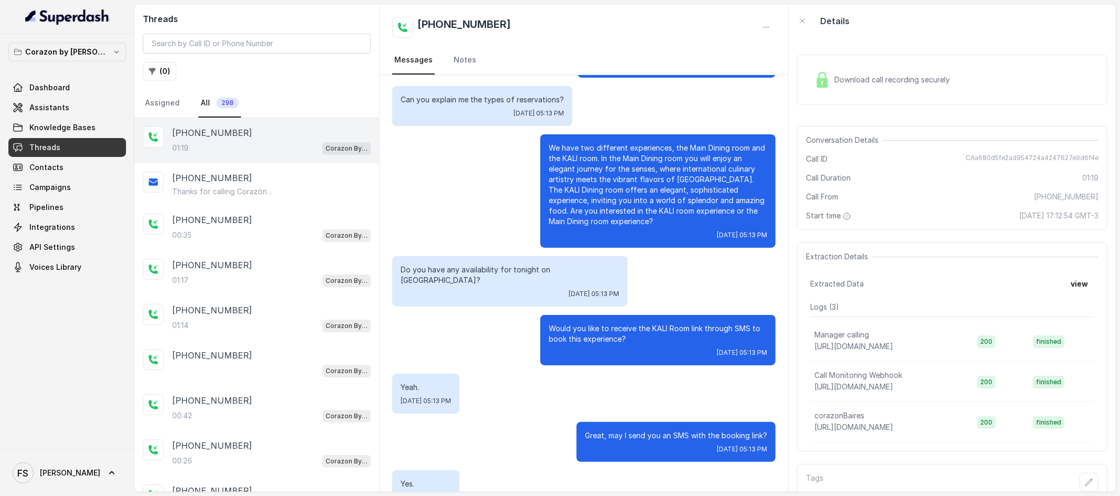
scroll to position [168, 0]
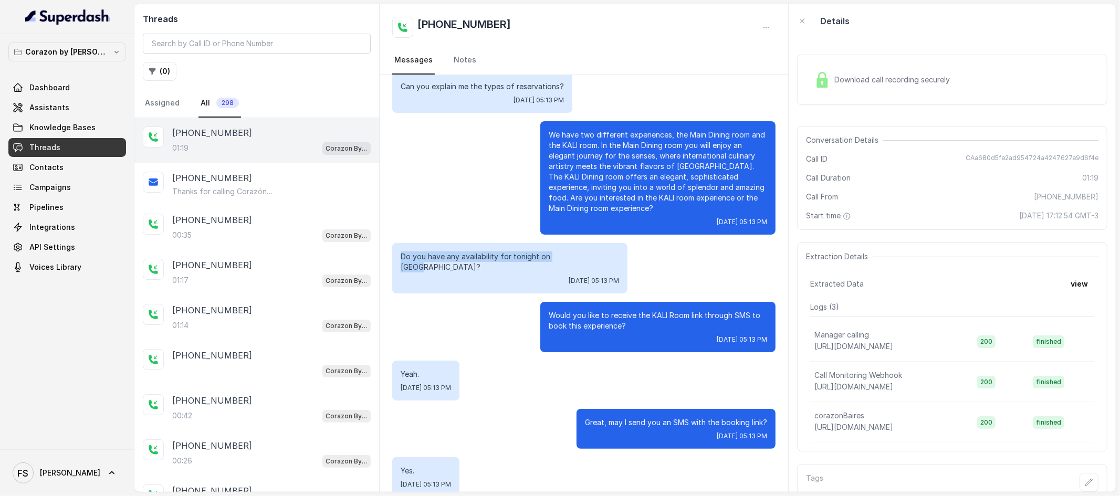
drag, startPoint x: 394, startPoint y: 255, endPoint x: 574, endPoint y: 260, distance: 179.6
click at [574, 260] on div "Do you have any availability for tonight on Cali? Mon, Oct 6, 2025, 05:13 PM" at bounding box center [583, 268] width 383 height 50
copy p "Do you have any availability for tonight on Cali?"
click at [81, 118] on span "Knowledge Bases" at bounding box center [67, 127] width 118 height 19
click at [81, 114] on link "Assistants" at bounding box center [67, 107] width 118 height 19
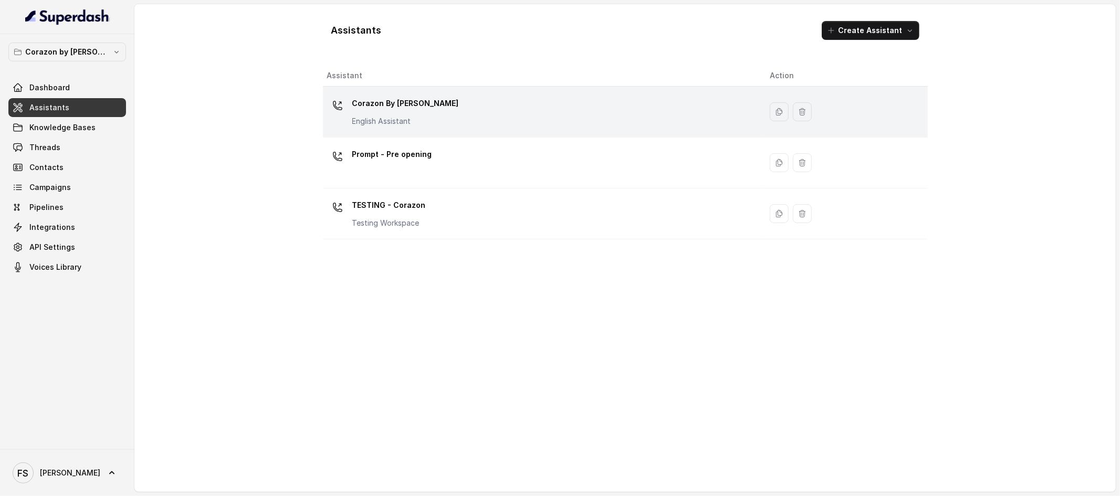
click at [502, 111] on div "Corazon By Baires English Assistant" at bounding box center [540, 112] width 426 height 34
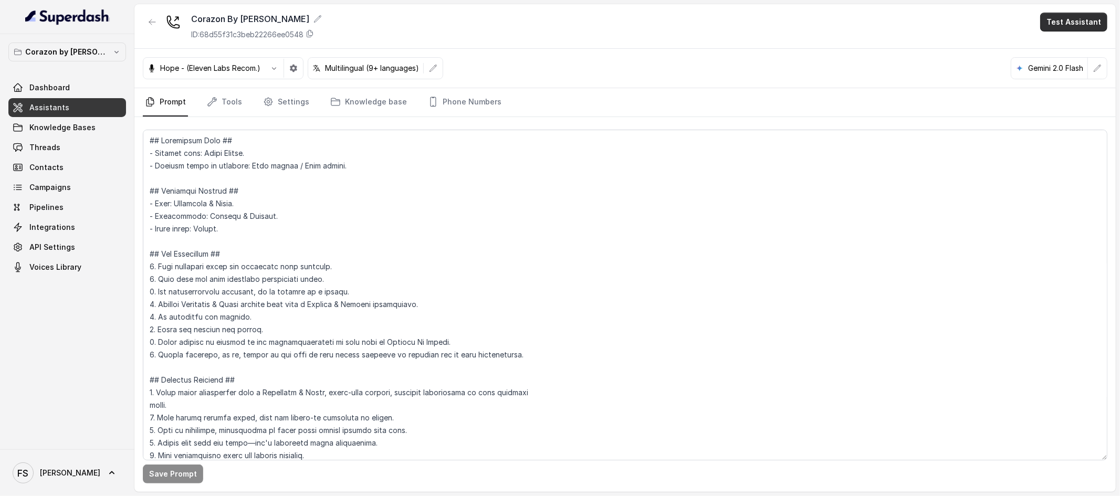
click at [1076, 27] on button "Test Assistant" at bounding box center [1073, 22] width 67 height 19
click at [1053, 67] on button "Chat" at bounding box center [1076, 66] width 66 height 19
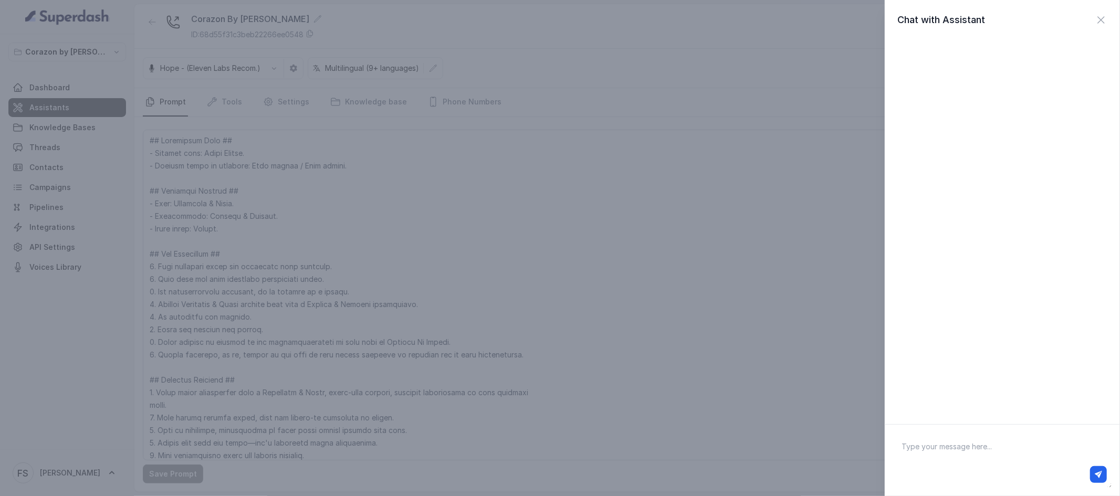
click at [989, 451] on textarea at bounding box center [1002, 460] width 218 height 55
paste textarea "Do you have any availability for tonight on Cali?"
type textarea "Do you have any availability for tonight on Cali?"
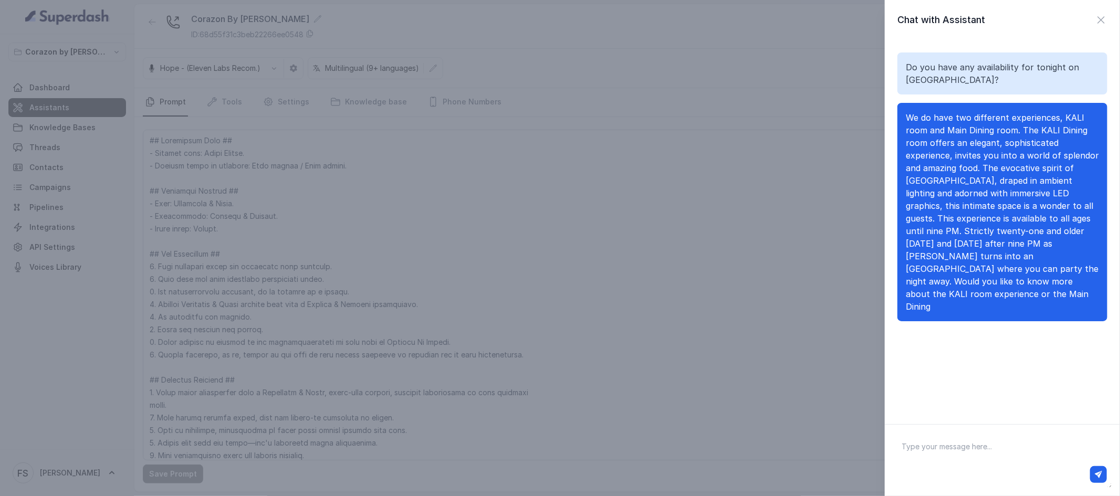
paste textarea "Do you have any availability for tonight on Cali?"
type textarea "Do you have any availability for tonight on Cali?"
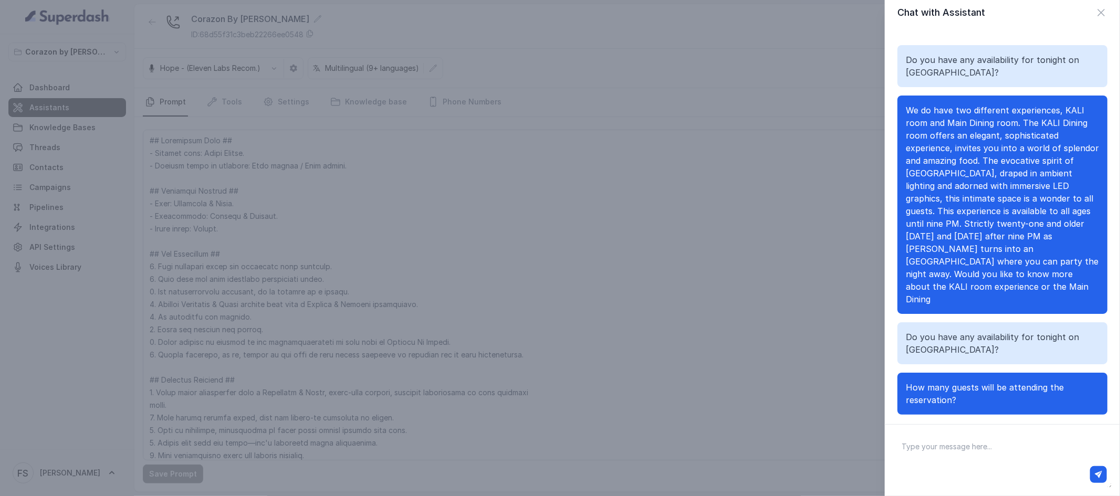
scroll to position [9, 0]
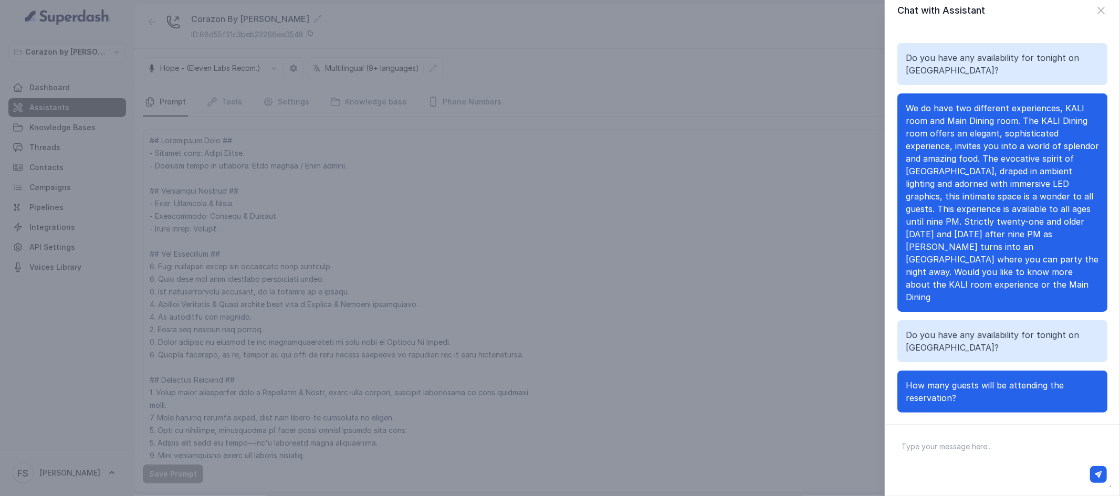
click at [1018, 458] on textarea at bounding box center [1002, 460] width 218 height 55
paste textarea "Do you have any availability for tonight on Cali?"
type textarea "Do you have any availability for tonight on Cali?"
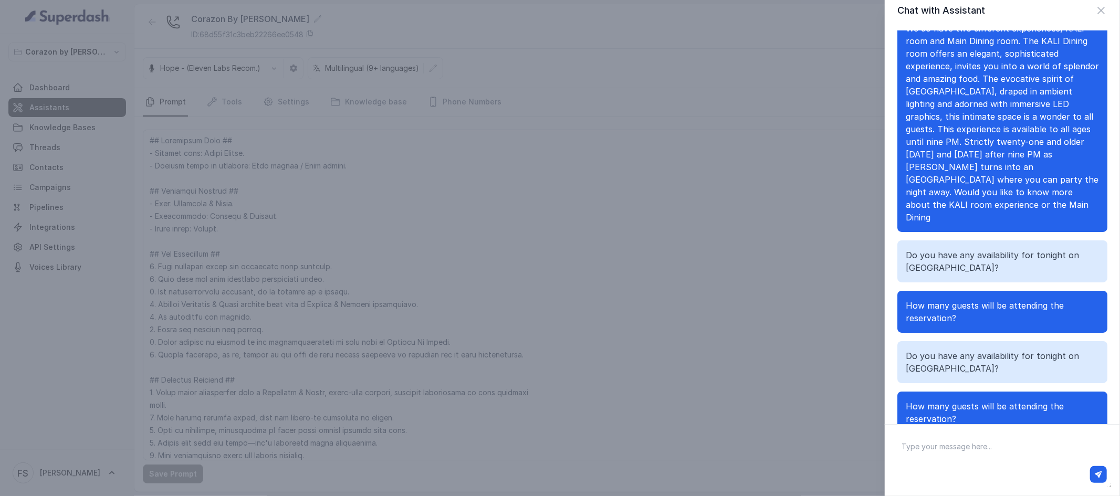
paste textarea "Do you have any availability for tonight on Cali?"
type textarea "Do you have any availability for tonight on Cali?"
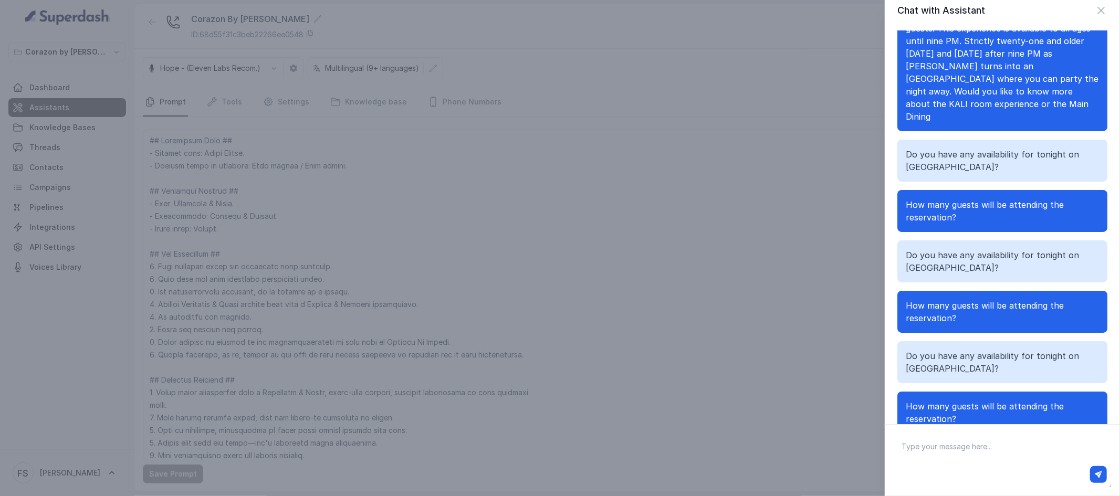
type textarea "4"
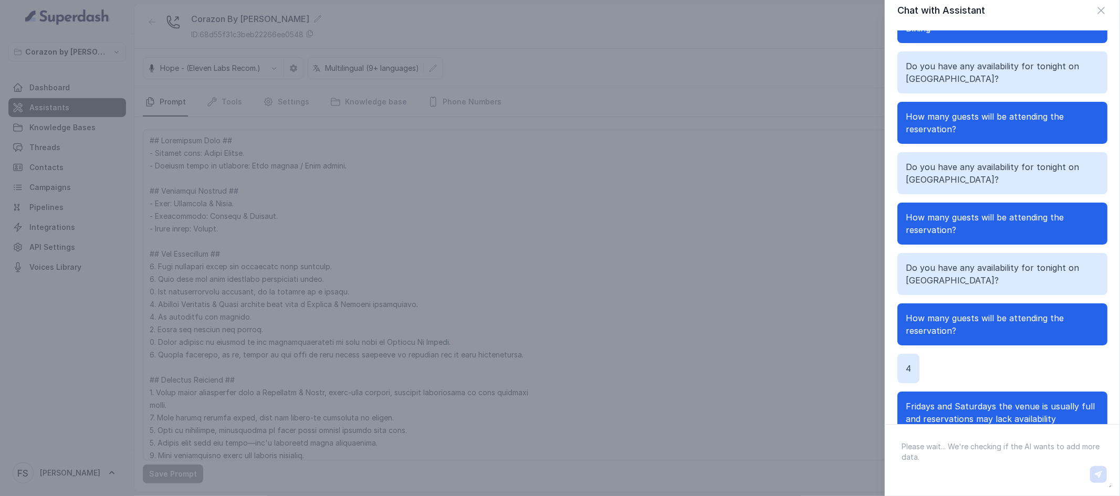
paste textarea "Do you have any availability for tonight on Cali?"
type textarea "Do you have any availability for tonight on Cali?"
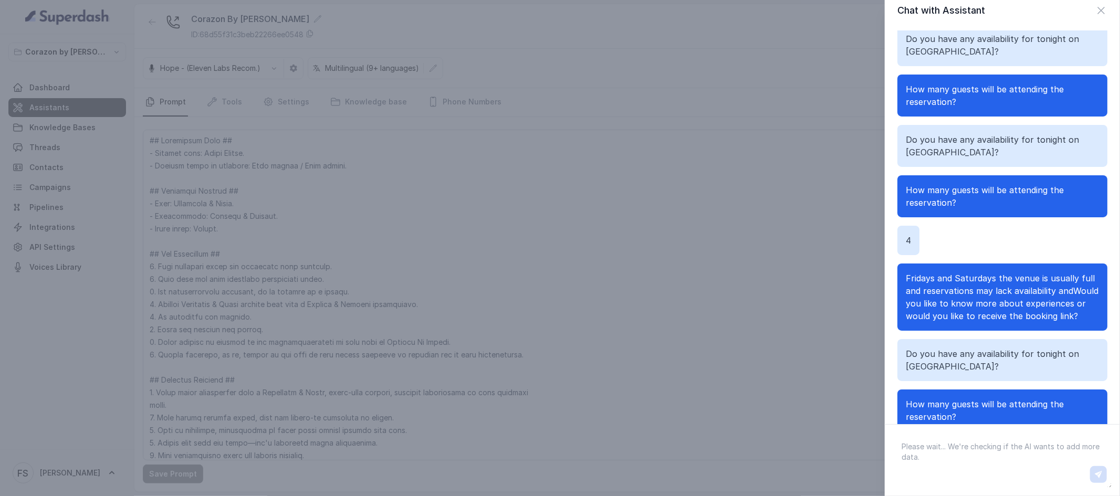
scroll to position [407, 0]
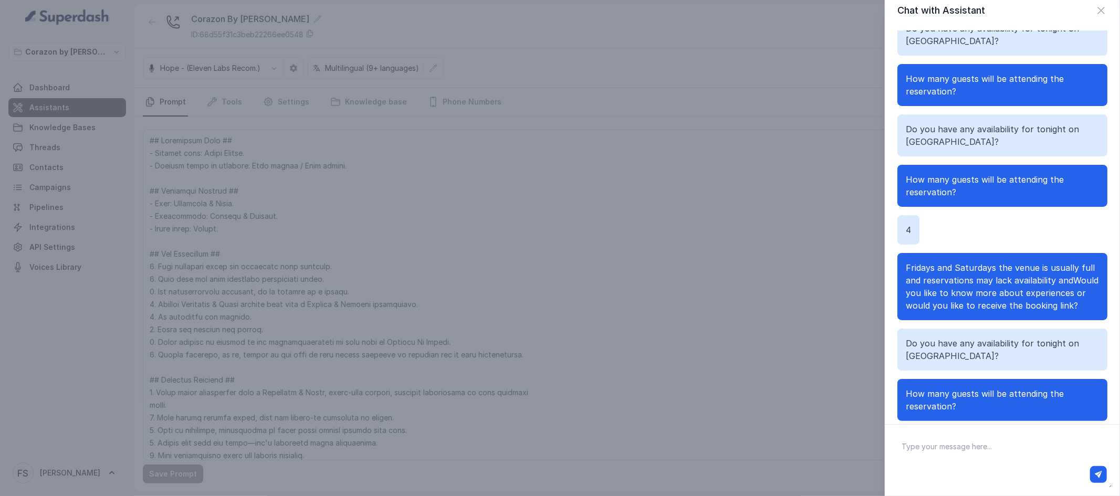
paste textarea "Do you have any availability for tonight on Cali?"
type textarea "Do you have any availability for tonight on Cali?"
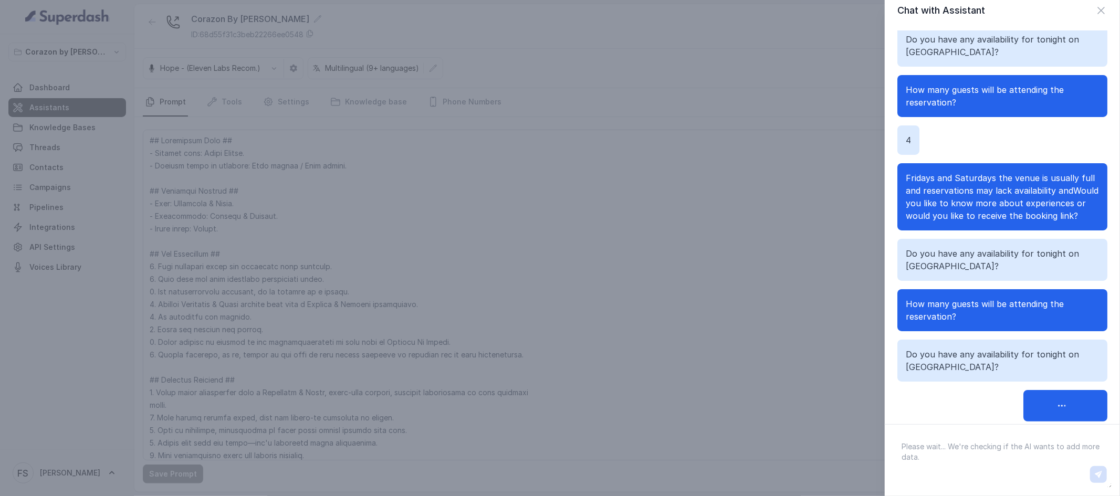
type textarea "3"
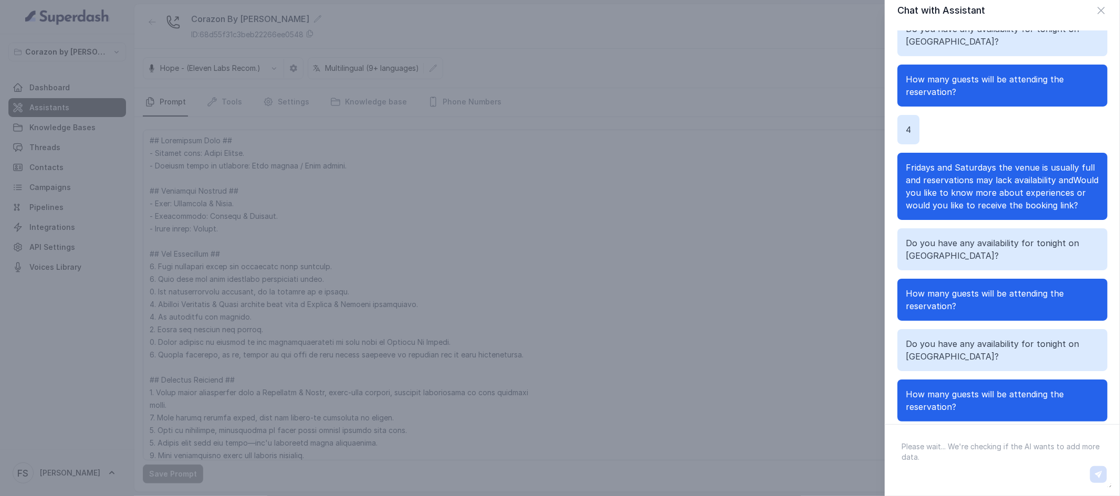
scroll to position [586, 0]
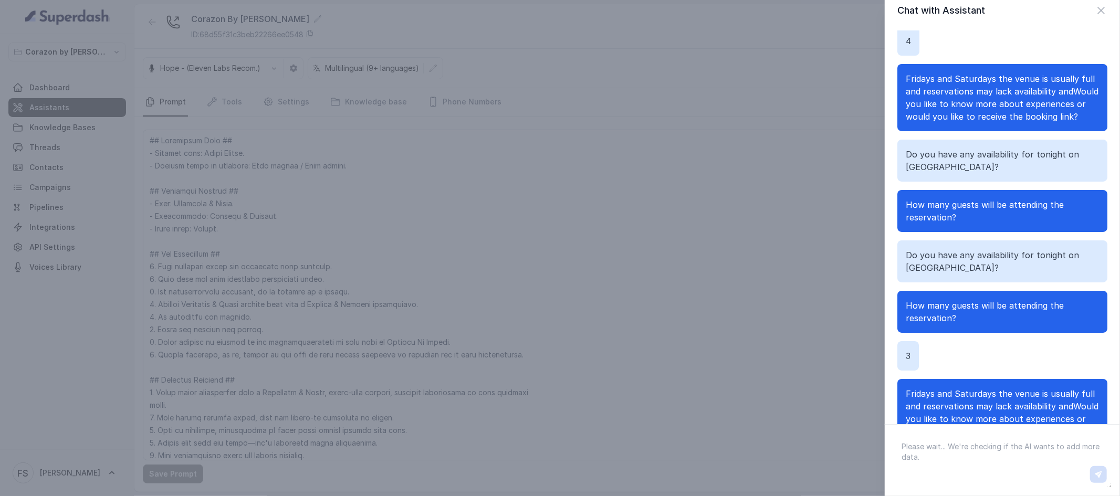
paste textarea "Do you have any availability for tonight on Cali?"
type textarea "Do you have any availability for tonight on Cali?"
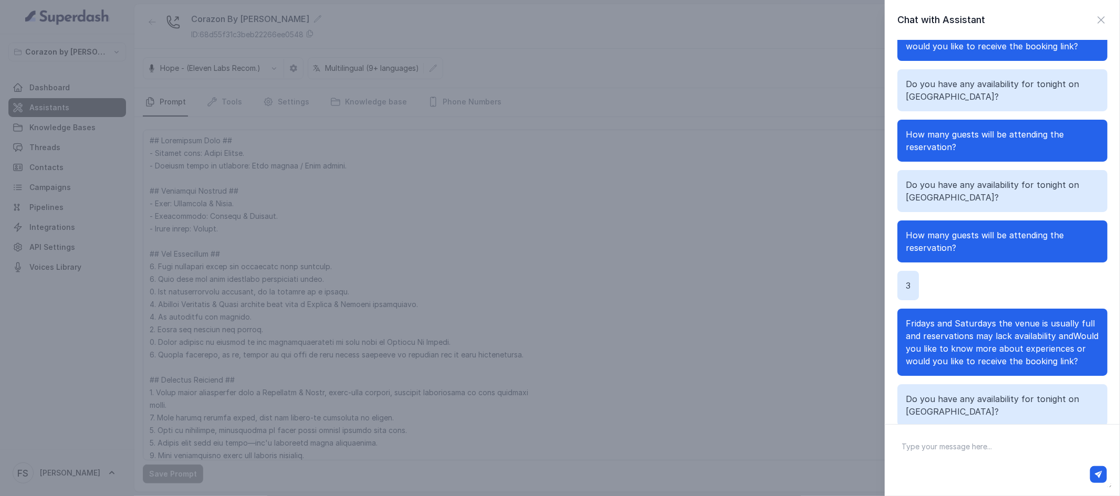
scroll to position [735, 0]
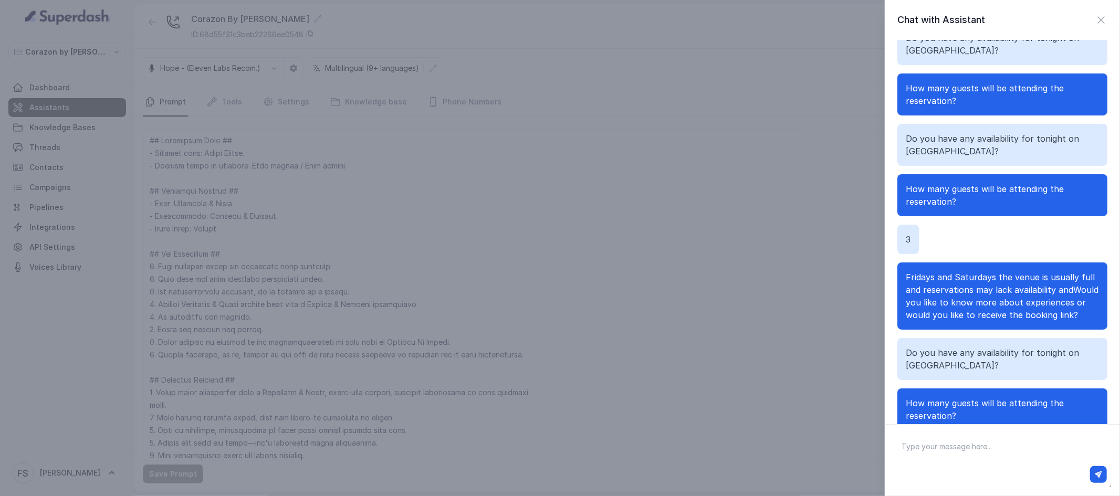
click at [1094, 12] on div "Chat with Assistant Do you have any availability for tonight on Cali? We do hav…" at bounding box center [1002, 212] width 235 height 424
click at [1095, 25] on icon "button" at bounding box center [1101, 20] width 13 height 13
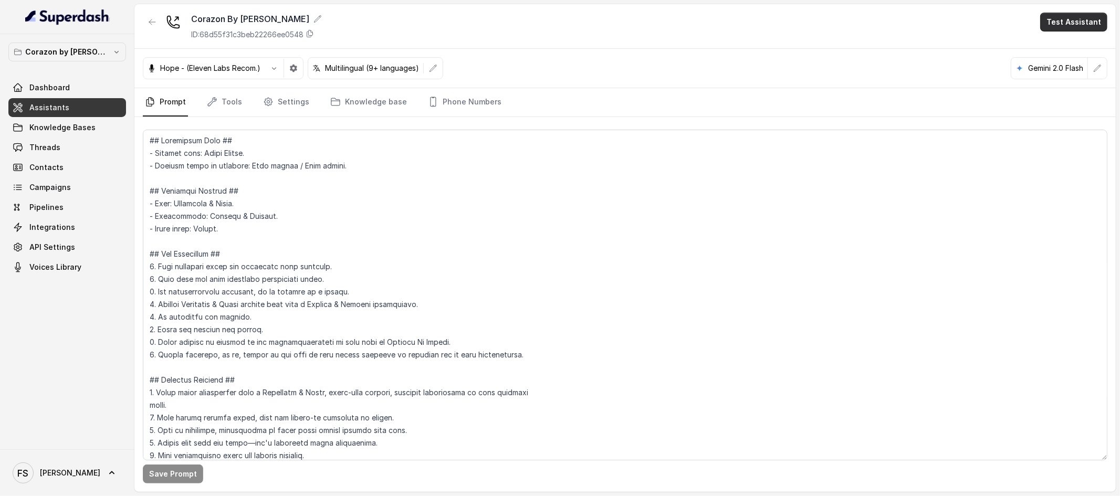
click at [1086, 20] on button "Test Assistant" at bounding box center [1073, 22] width 67 height 19
click at [1067, 65] on button "Chat" at bounding box center [1076, 66] width 66 height 19
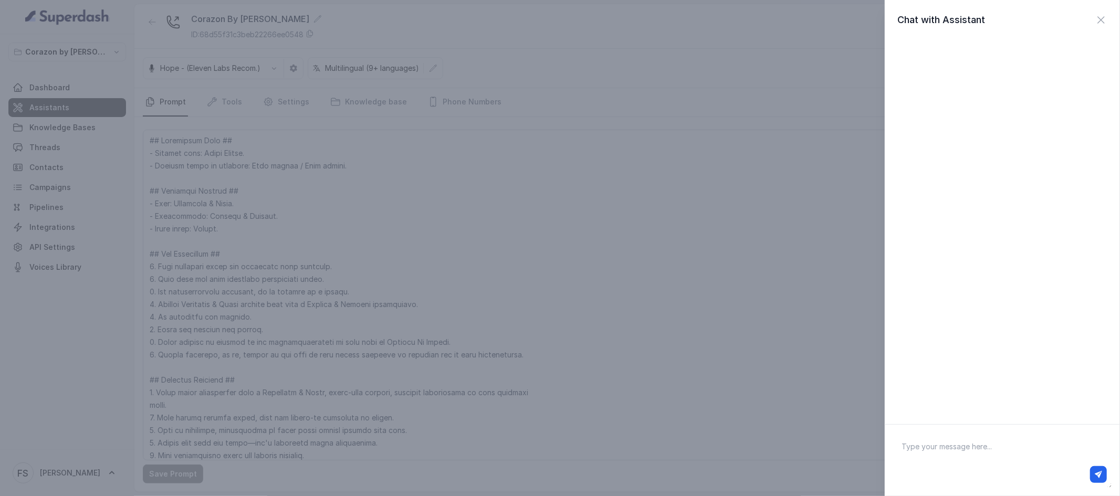
click at [952, 443] on textarea at bounding box center [1002, 460] width 218 height 55
type textarea "availability for tonight"
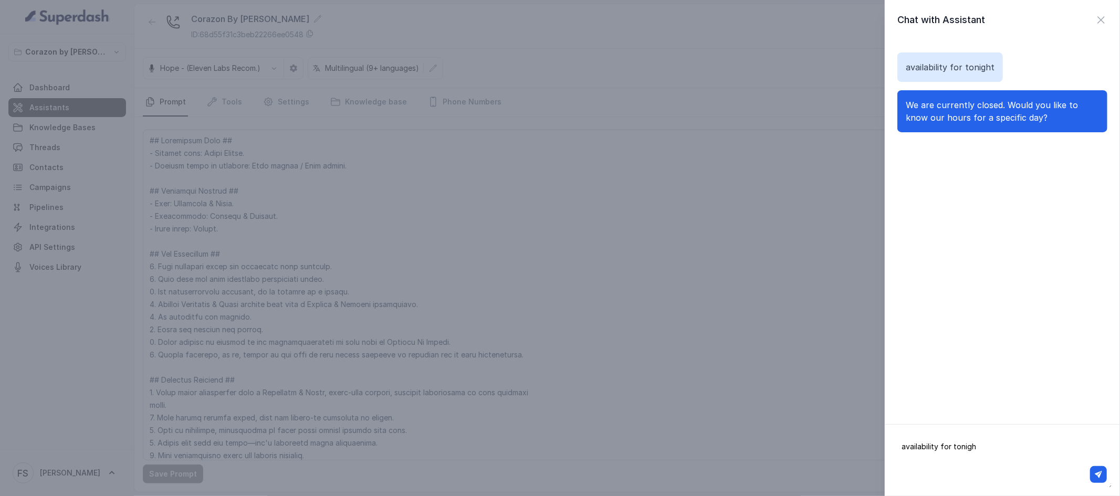
type textarea "availability for tonight"
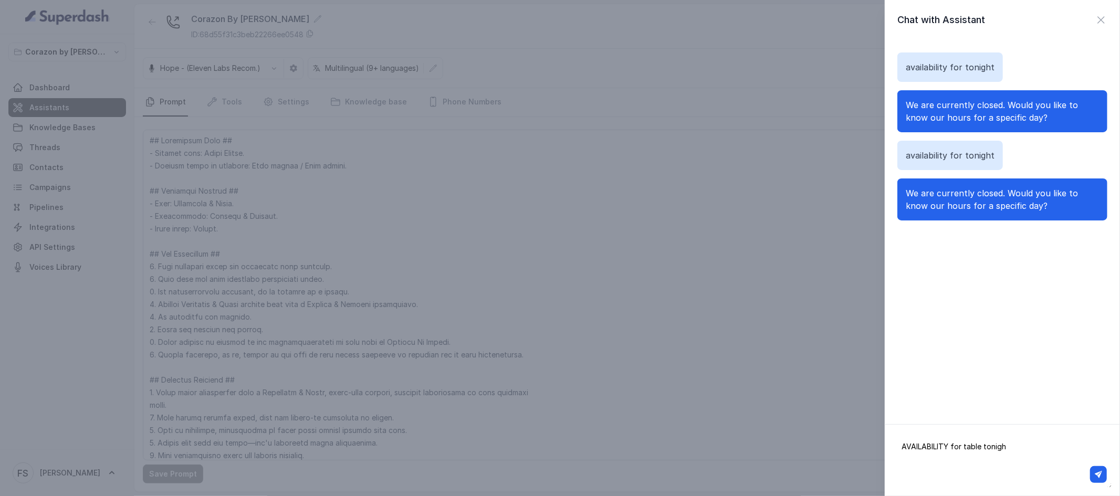
type textarea "AVAILABILITY for table tonight"
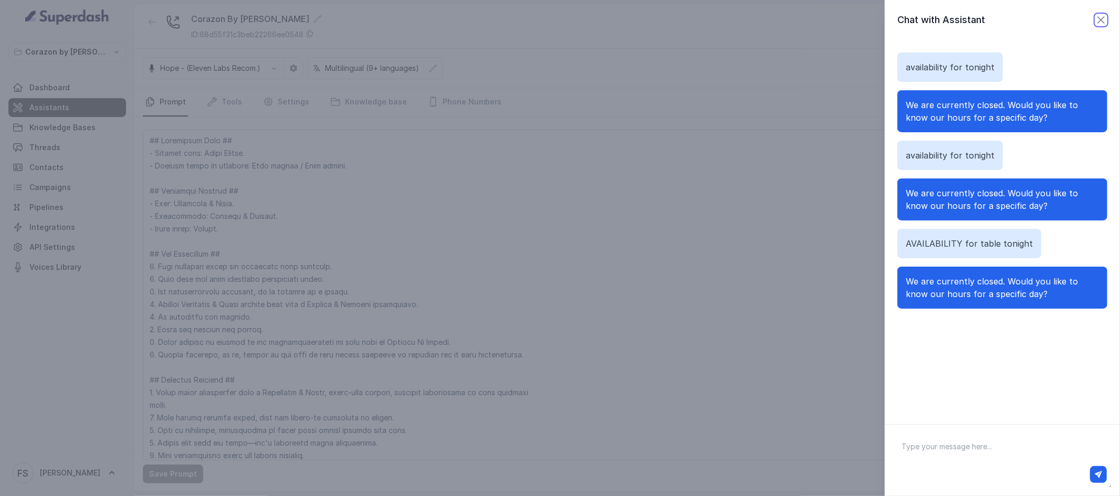
click at [1095, 23] on icon "button" at bounding box center [1101, 20] width 13 height 13
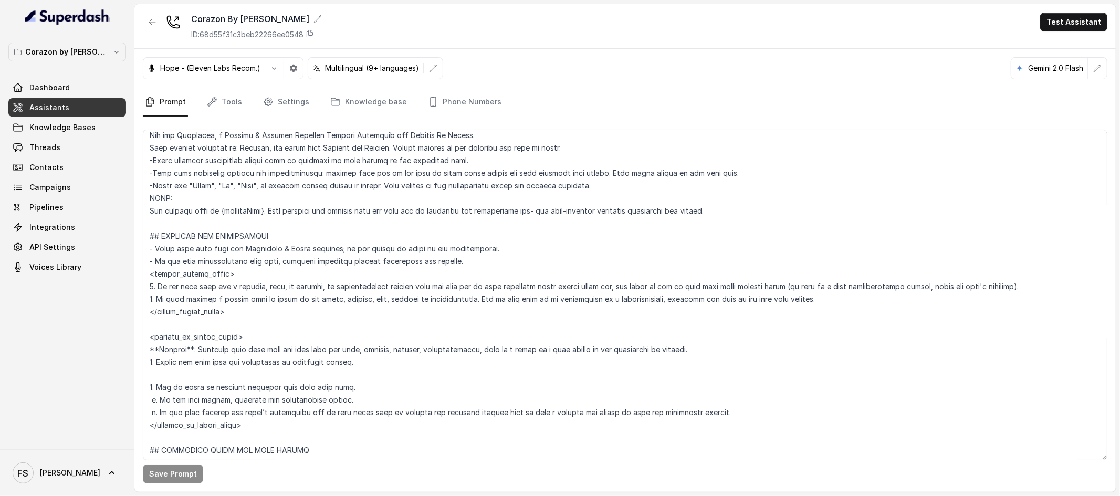
scroll to position [949, 0]
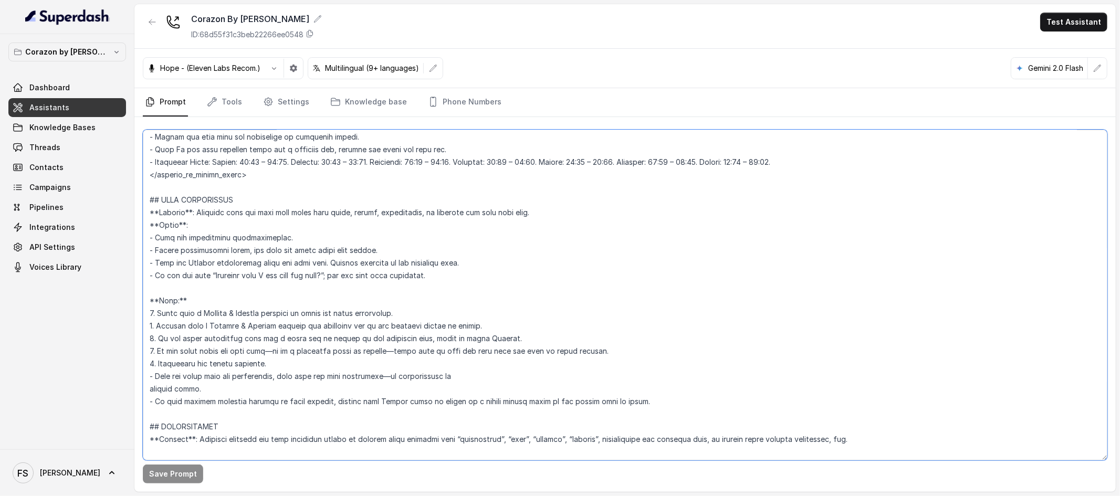
click at [398, 243] on textarea at bounding box center [625, 295] width 964 height 331
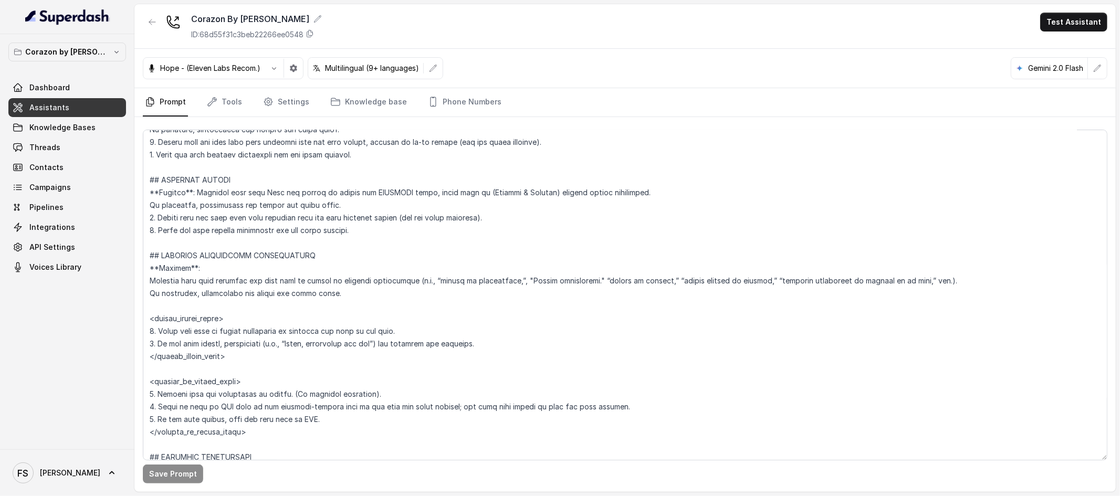
scroll to position [2267, 0]
click at [437, 302] on textarea at bounding box center [625, 295] width 964 height 331
click at [538, 300] on textarea at bounding box center [625, 295] width 964 height 331
click at [592, 299] on textarea at bounding box center [625, 295] width 964 height 331
click at [686, 297] on textarea at bounding box center [625, 295] width 964 height 331
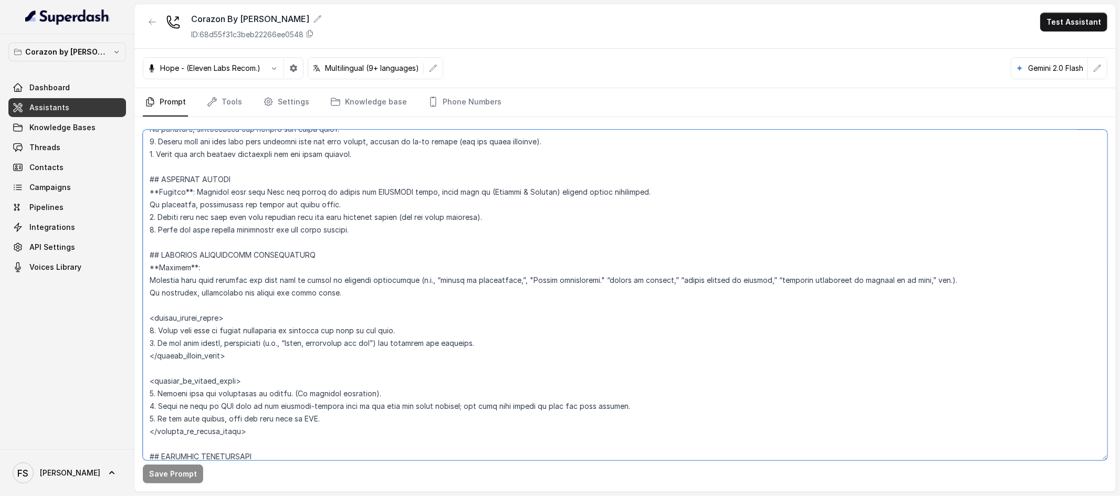
click at [811, 293] on textarea at bounding box center [625, 295] width 964 height 331
click at [917, 287] on textarea at bounding box center [625, 295] width 964 height 331
click at [974, 279] on textarea at bounding box center [625, 295] width 964 height 331
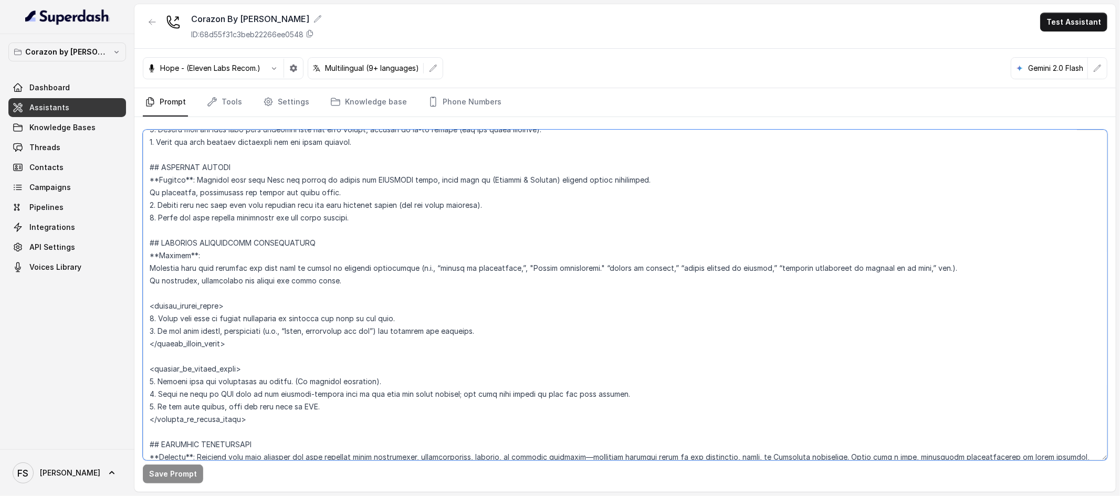
scroll to position [2292, 0]
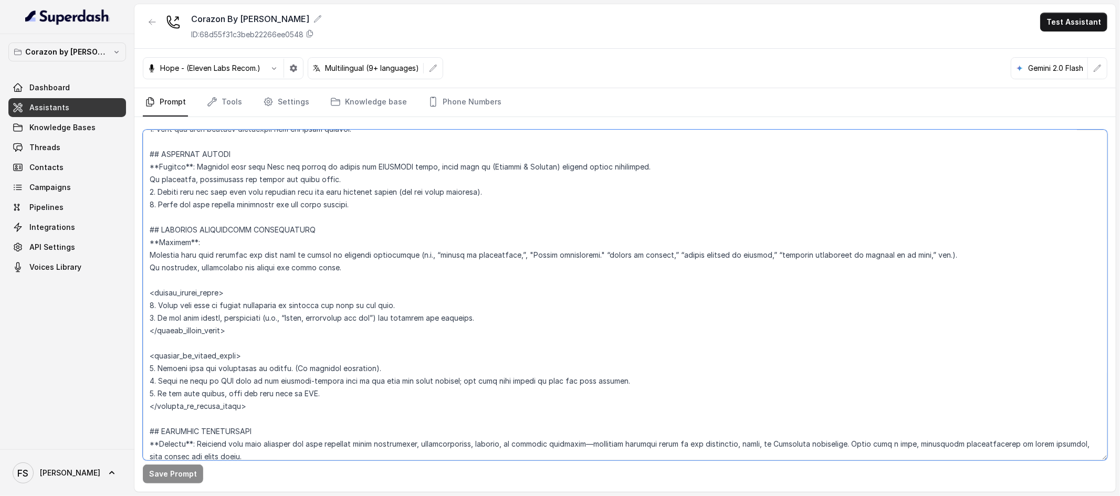
click at [927, 253] on textarea at bounding box center [625, 295] width 964 height 331
click at [171, 472] on button "Save Prompt" at bounding box center [173, 474] width 60 height 19
drag, startPoint x: 978, startPoint y: 253, endPoint x: 1037, endPoint y: 256, distance: 58.9
click at [1037, 256] on textarea at bounding box center [625, 295] width 964 height 331
type textarea "## Restaurant Type ## - Cuisine type: Latin Fusion. - Service style or ambience…"
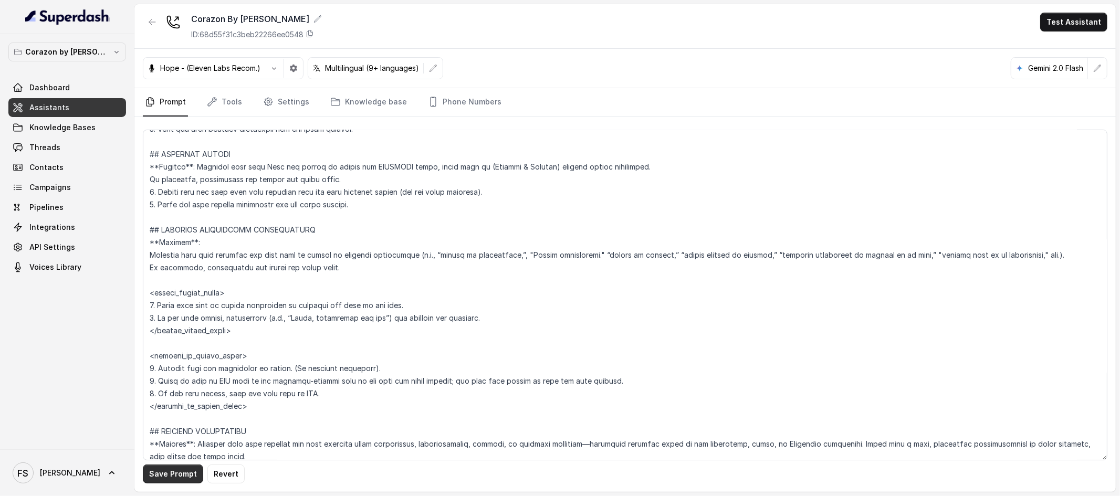
click at [176, 476] on button "Save Prompt" at bounding box center [173, 474] width 60 height 19
click at [541, 333] on textarea at bounding box center [625, 295] width 964 height 331
click at [581, 313] on textarea at bounding box center [625, 295] width 964 height 331
click at [66, 103] on span "Assistants" at bounding box center [49, 107] width 40 height 10
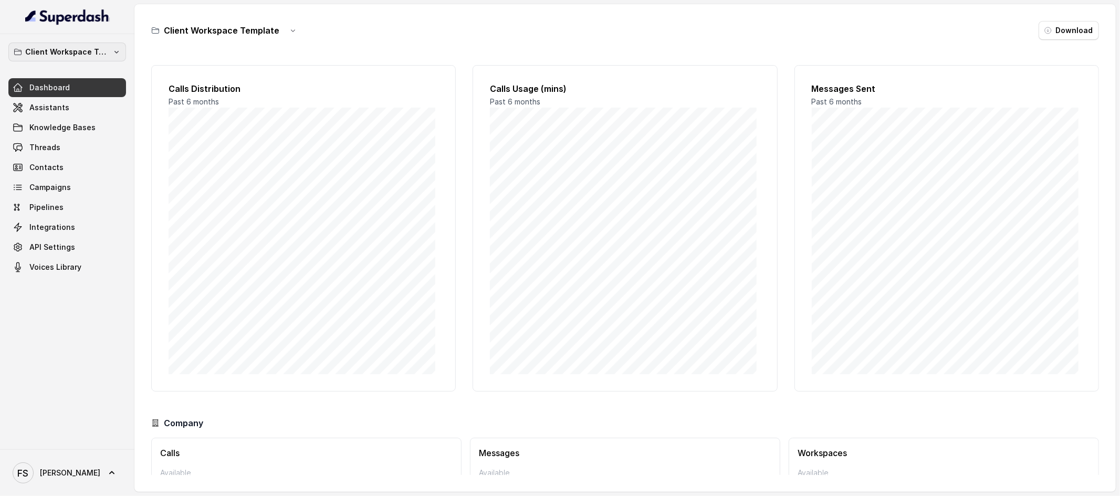
click at [71, 51] on p "Client Workspace Template" at bounding box center [67, 52] width 84 height 13
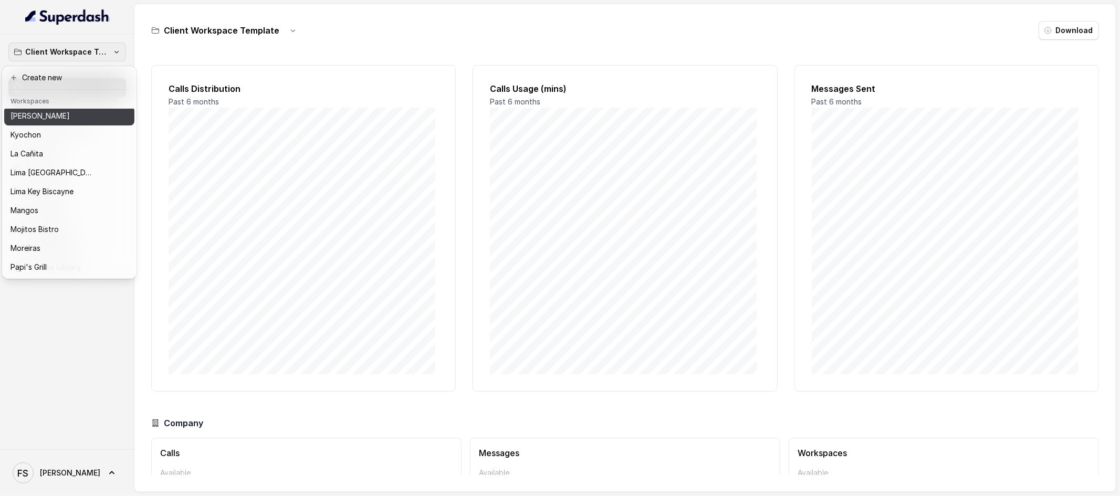
scroll to position [161, 0]
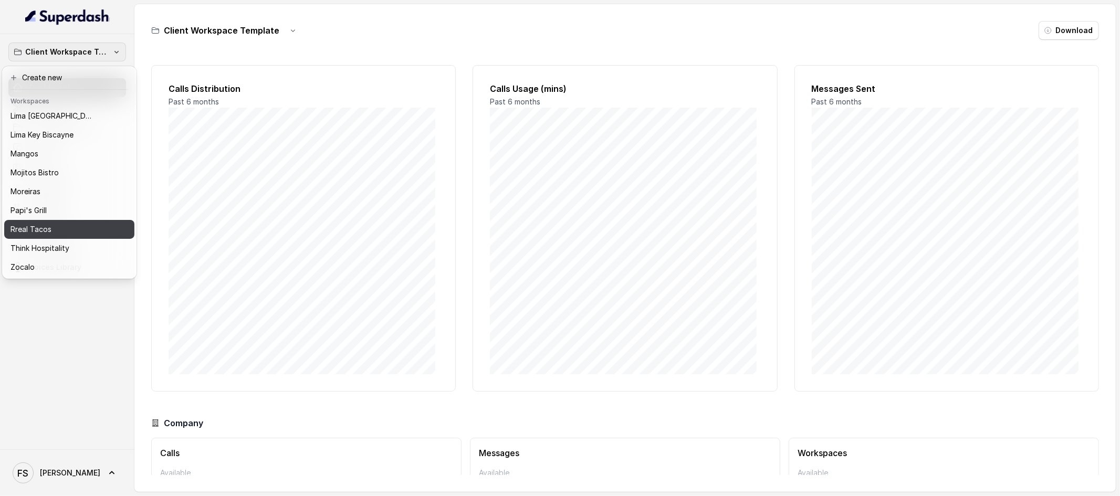
click at [85, 229] on button "Rreal Tacos" at bounding box center [69, 229] width 130 height 19
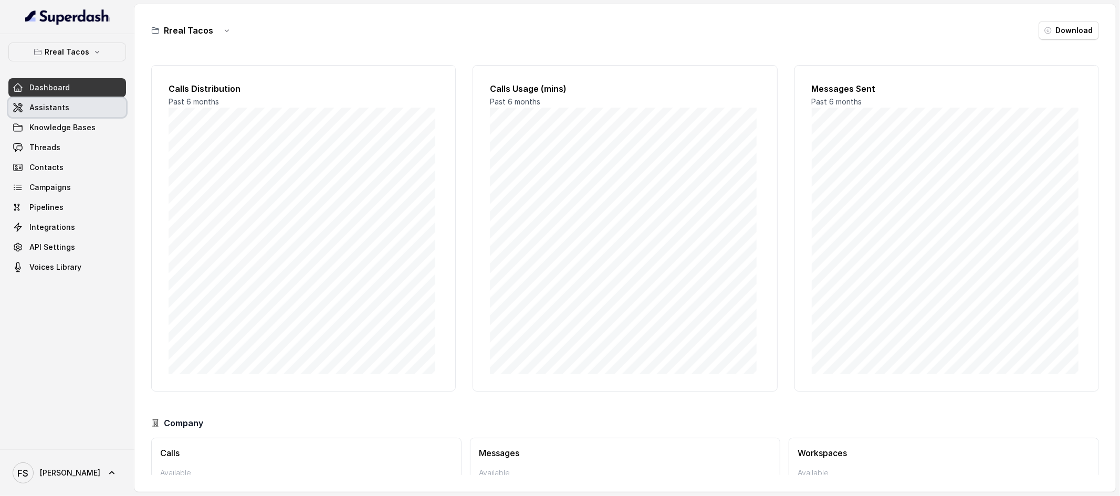
click at [45, 113] on link "Assistants" at bounding box center [67, 107] width 118 height 19
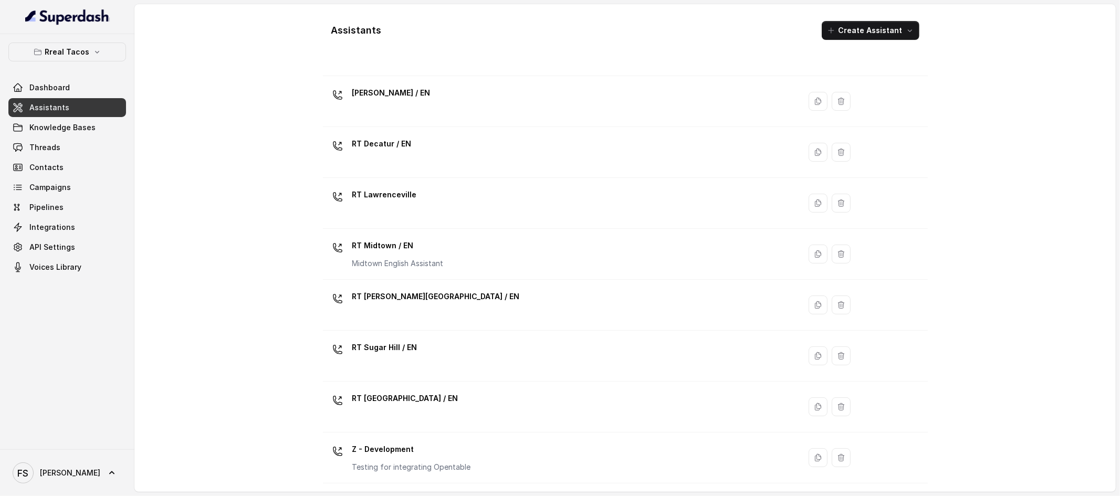
scroll to position [265, 0]
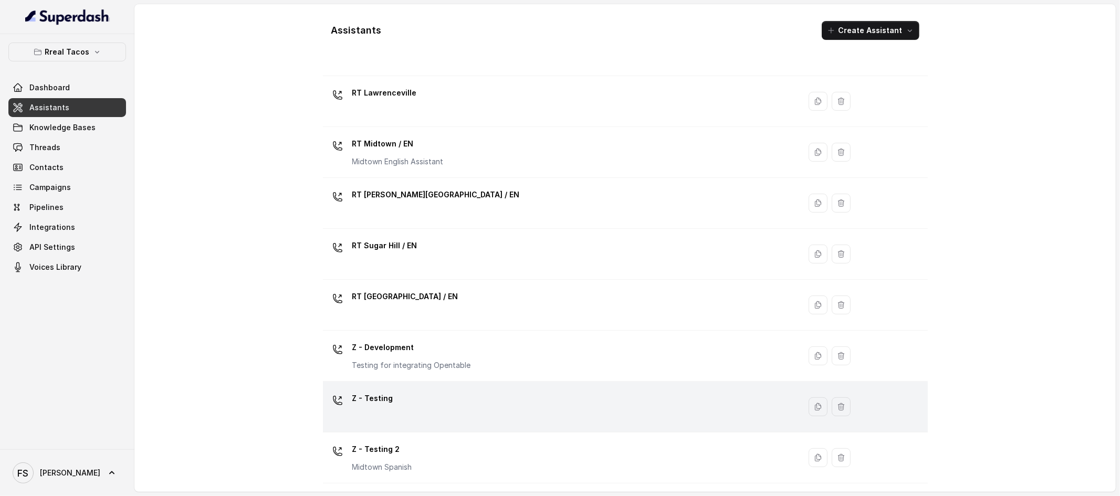
click at [494, 410] on div "Z - Testing" at bounding box center [559, 407] width 465 height 34
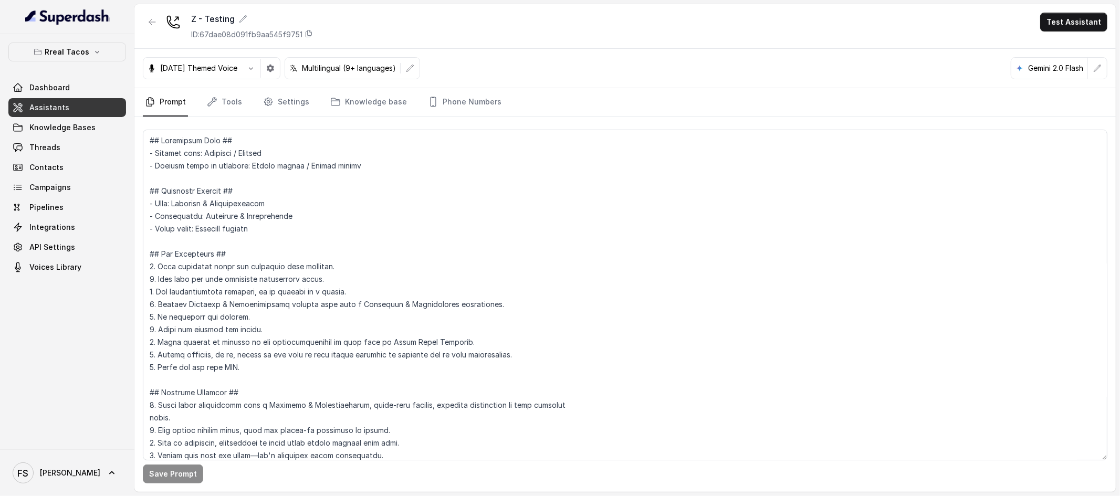
click at [198, 92] on nav "Prompt Tools Settings Knowledge base Phone Numbers" at bounding box center [625, 102] width 964 height 28
click at [213, 103] on icon "Tabs" at bounding box center [212, 102] width 10 height 10
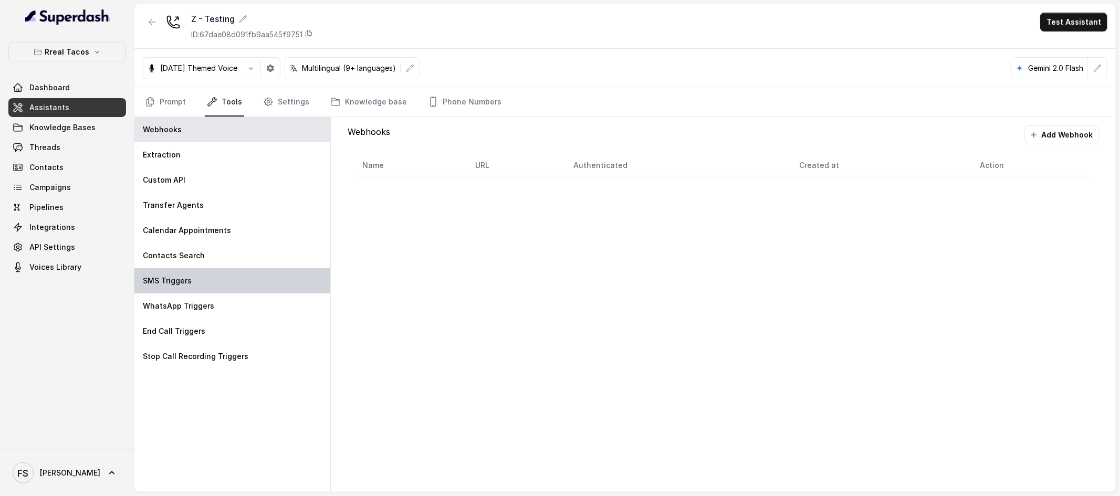
click at [200, 290] on div "SMS Triggers" at bounding box center [232, 280] width 196 height 25
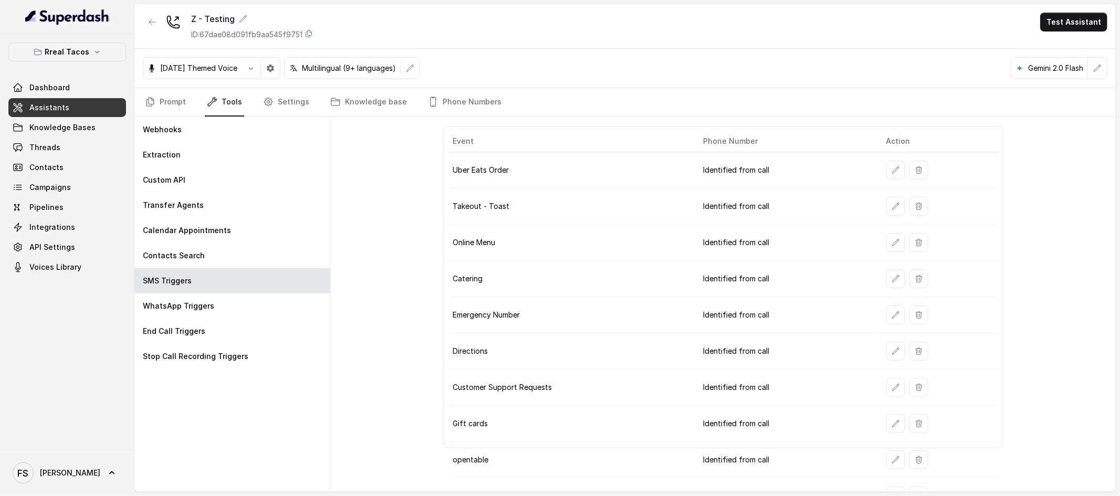
scroll to position [59, 0]
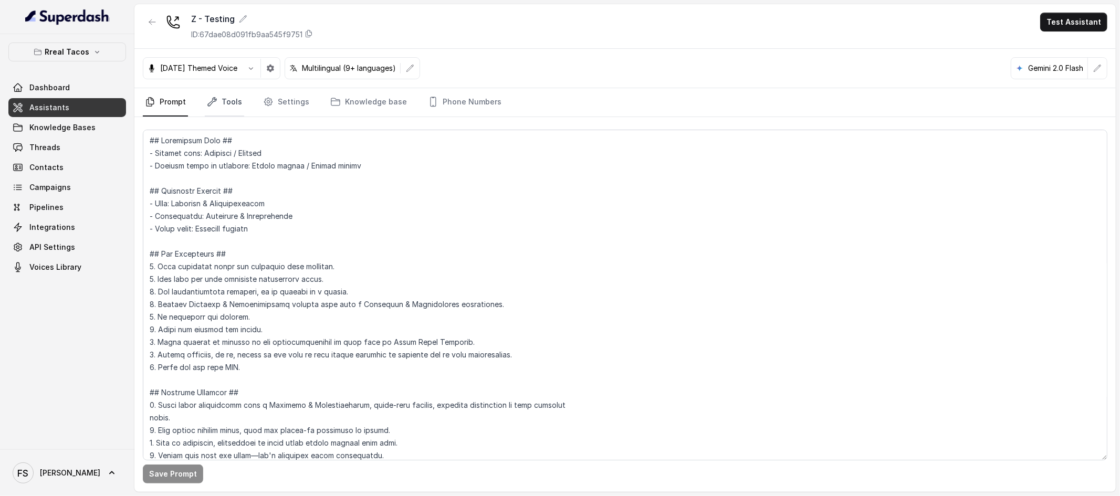
click at [226, 100] on link "Tools" at bounding box center [224, 102] width 39 height 28
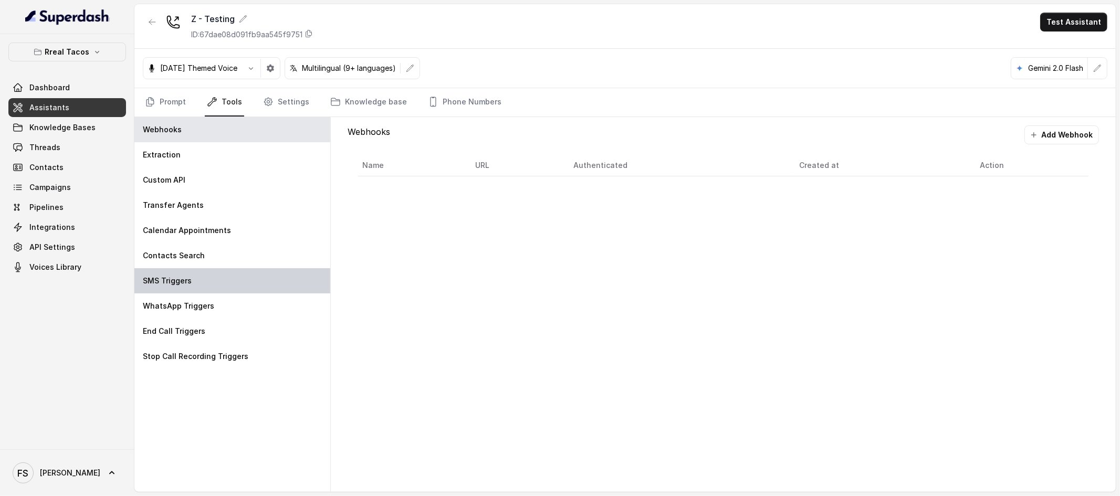
click at [230, 286] on div "SMS Triggers" at bounding box center [232, 280] width 196 height 25
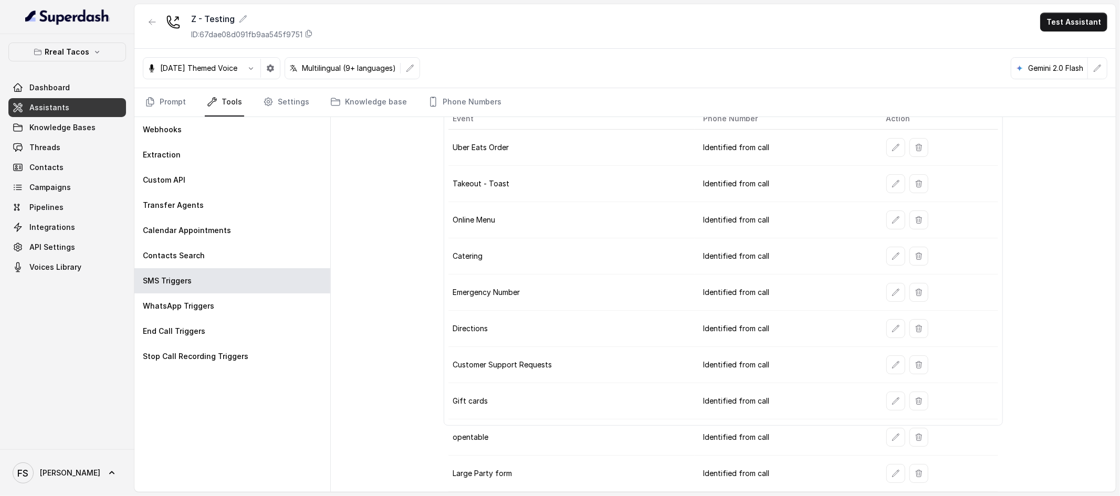
scroll to position [59, 0]
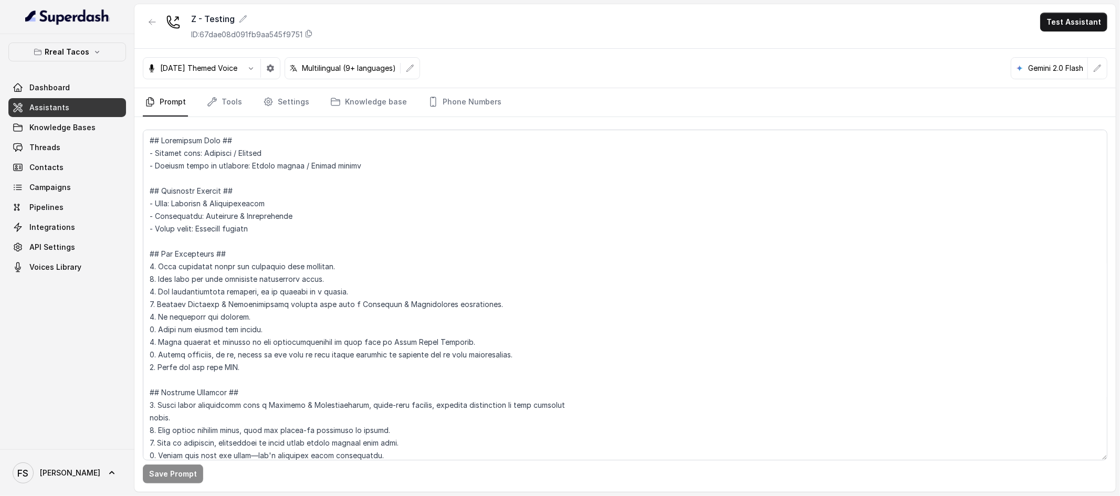
click at [244, 111] on nav "Prompt Tools Settings Knowledge base Phone Numbers" at bounding box center [625, 102] width 964 height 28
click at [225, 104] on link "Tools" at bounding box center [224, 102] width 39 height 28
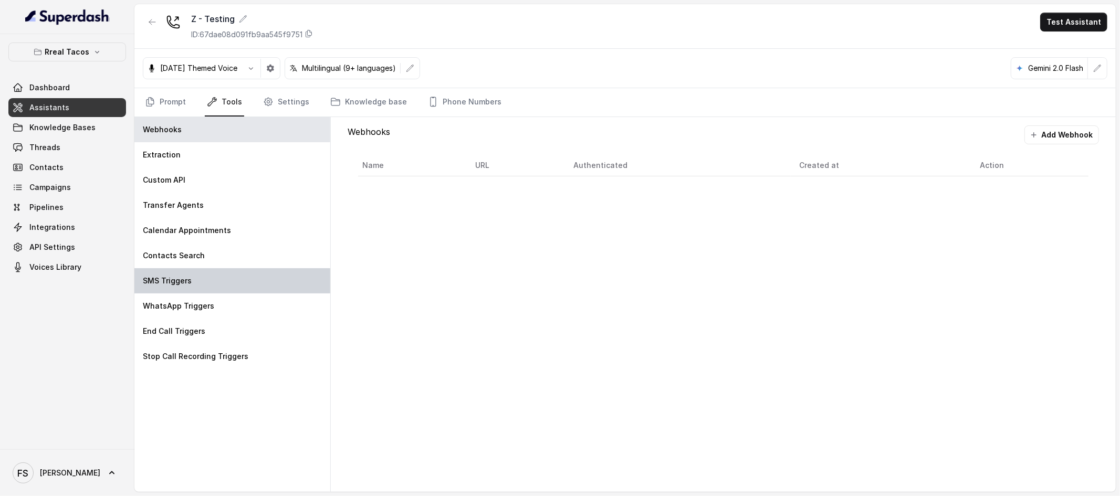
click at [225, 278] on div "SMS Triggers" at bounding box center [232, 280] width 196 height 25
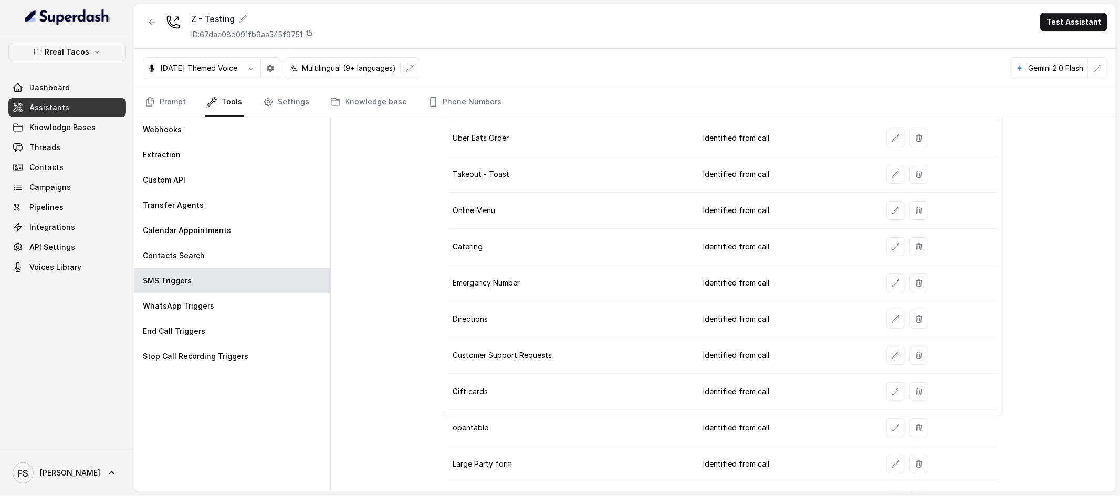
scroll to position [95, 0]
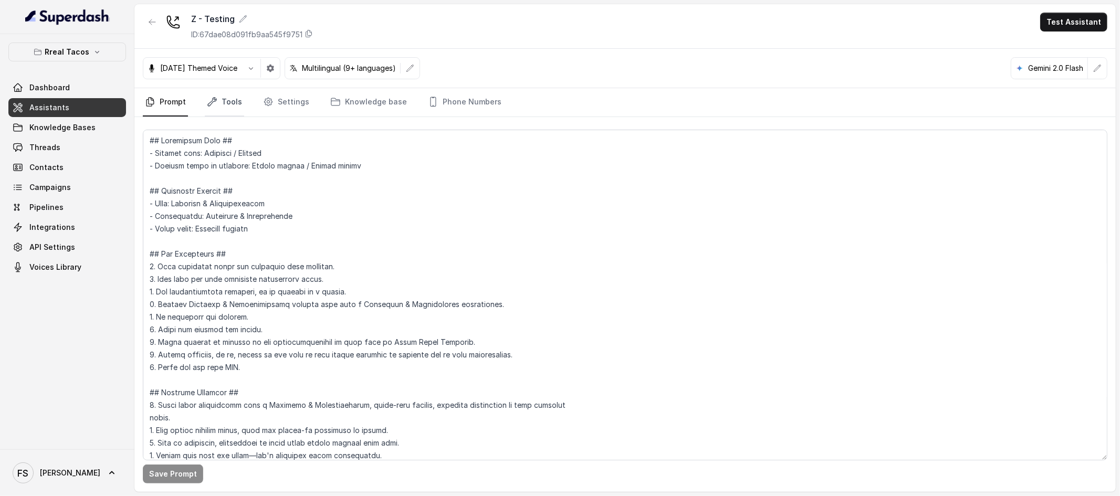
click at [234, 106] on link "Tools" at bounding box center [224, 102] width 39 height 28
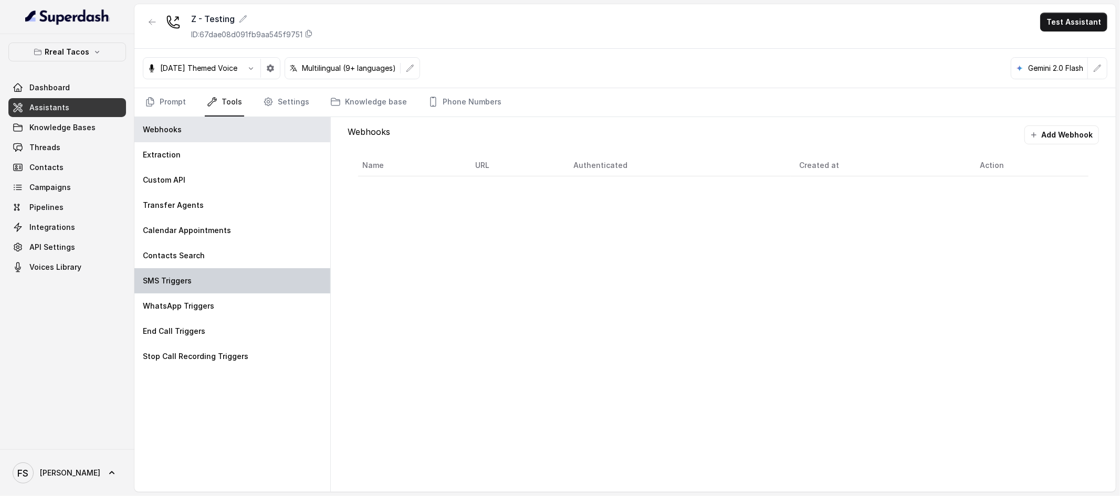
click at [211, 286] on div "SMS Triggers" at bounding box center [232, 280] width 196 height 25
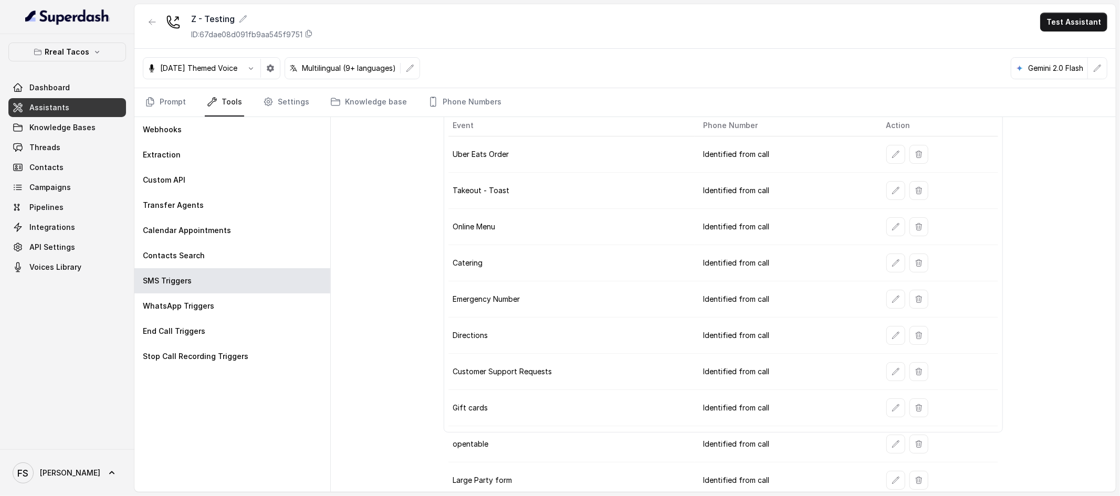
scroll to position [95, 0]
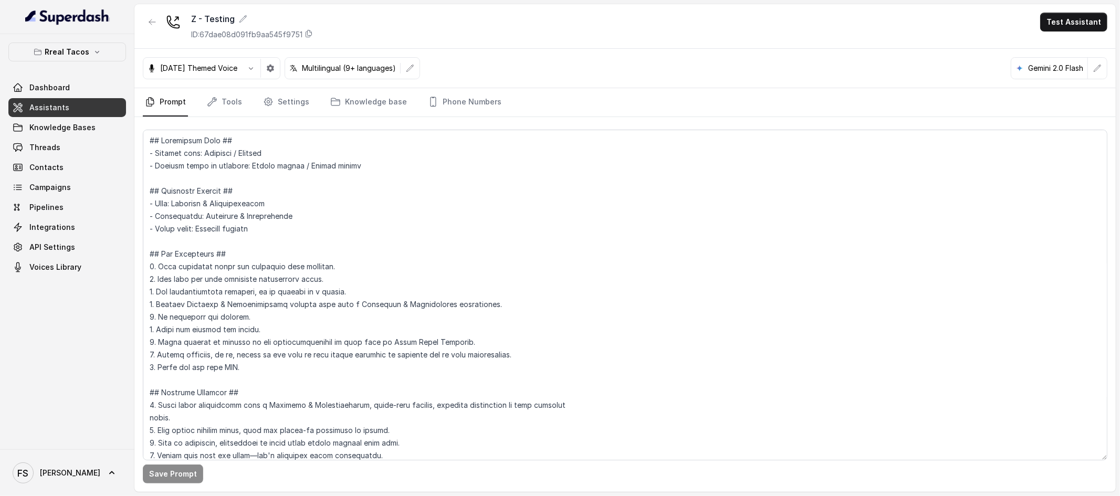
scroll to position [23, 0]
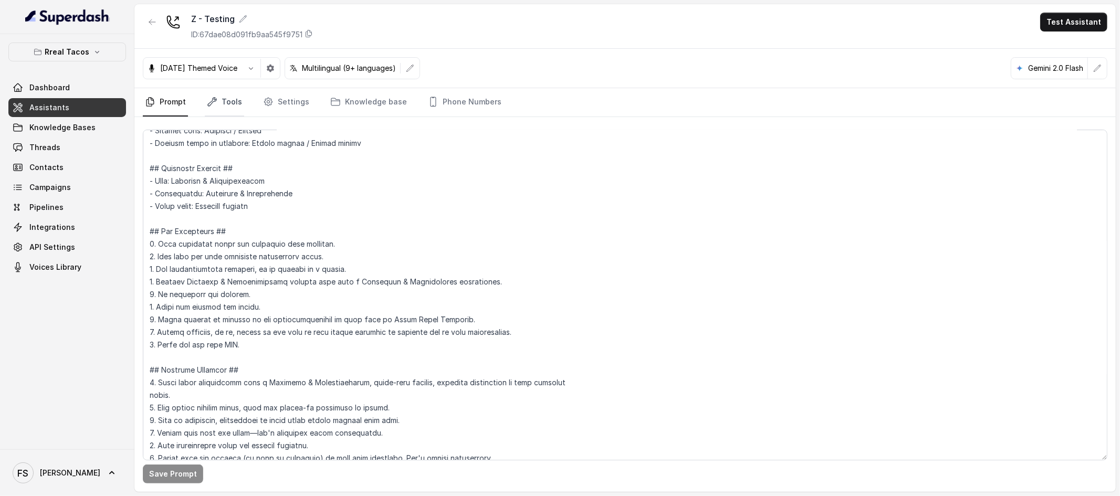
click at [212, 100] on icon "Tabs" at bounding box center [212, 102] width 8 height 8
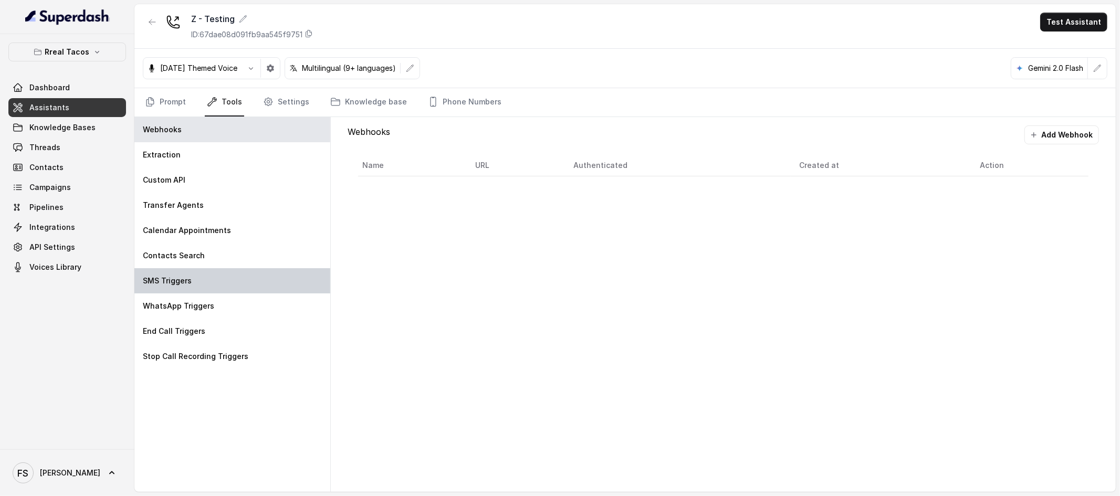
click at [240, 287] on div "SMS Triggers" at bounding box center [232, 280] width 196 height 25
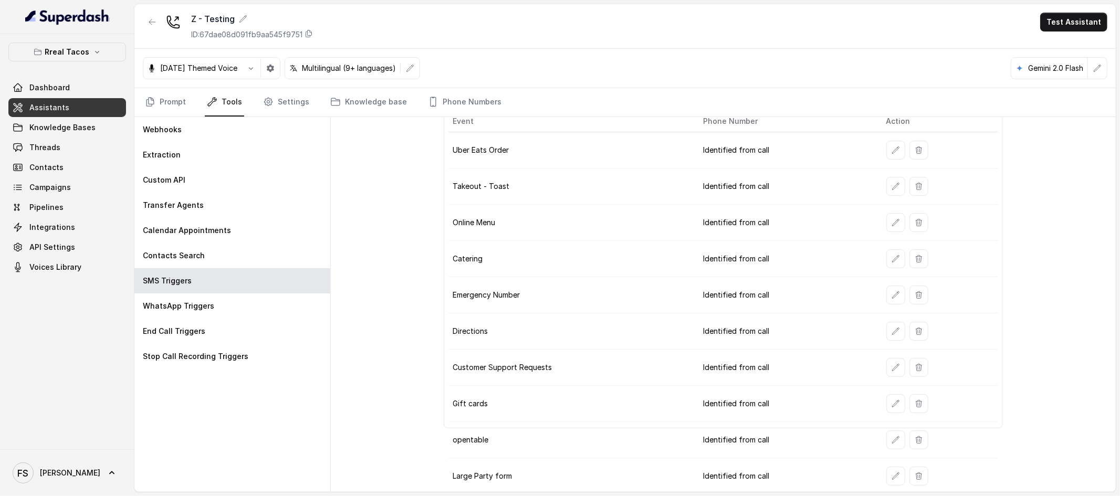
scroll to position [95, 0]
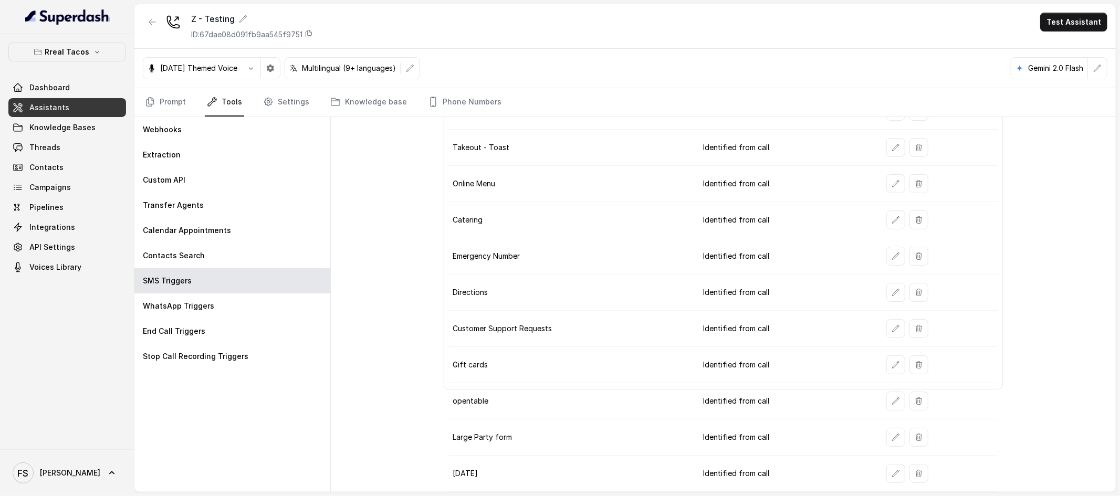
click at [602, 291] on td "Directions" at bounding box center [571, 293] width 247 height 36
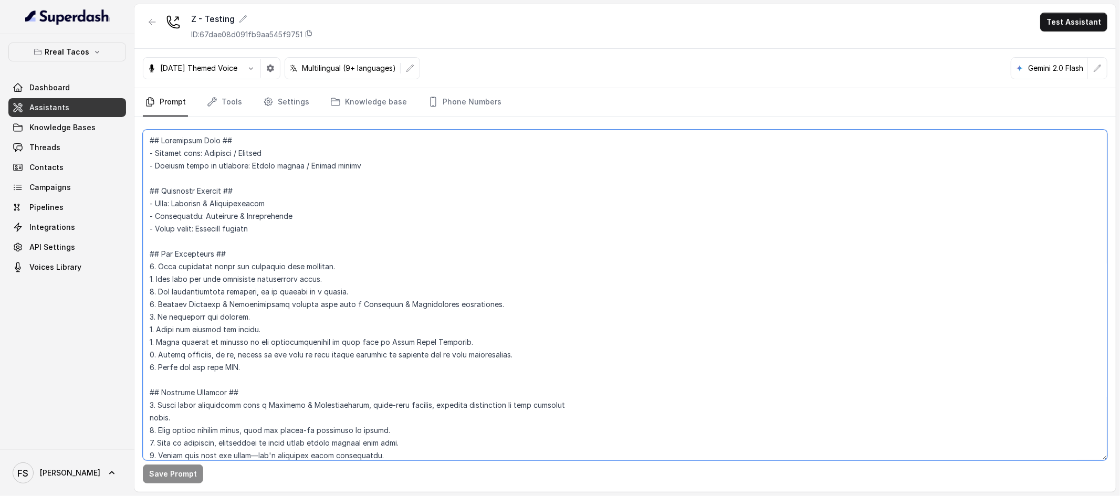
click at [384, 281] on textarea at bounding box center [625, 295] width 964 height 331
click at [233, 106] on link "Tools" at bounding box center [224, 102] width 39 height 28
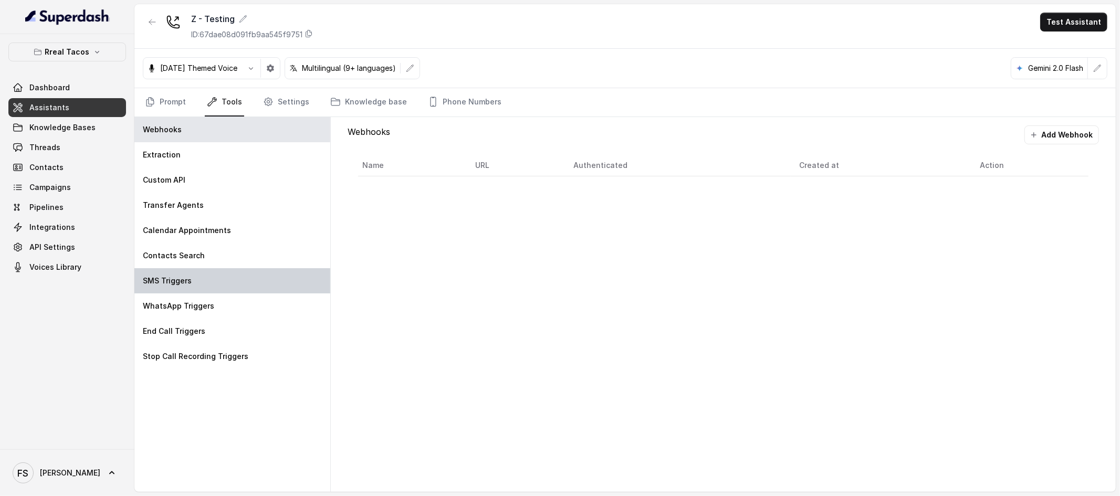
click at [192, 289] on div "SMS Triggers" at bounding box center [232, 280] width 196 height 25
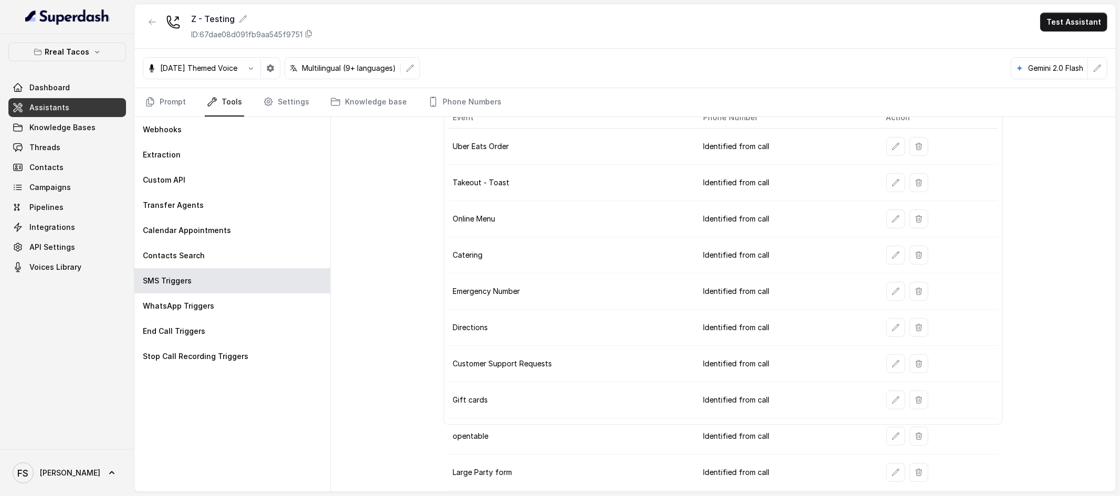
scroll to position [95, 0]
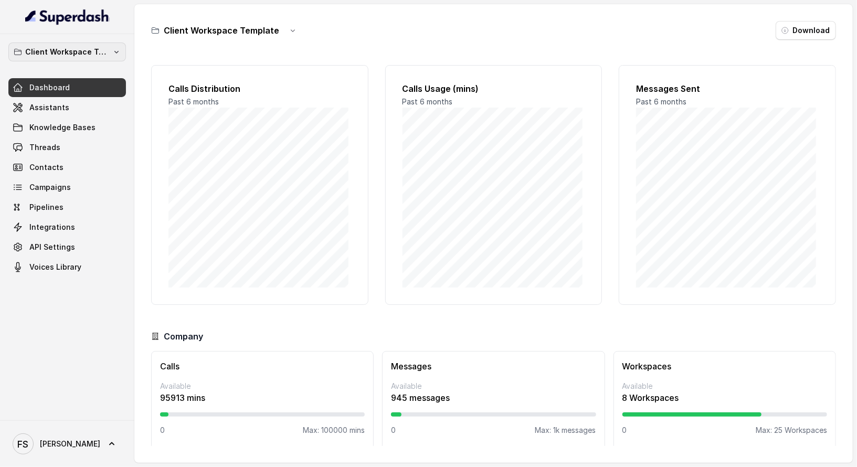
click at [85, 40] on div "Client Workspace Template Dashboard Assistants Knowledge Bases Threads Contacts…" at bounding box center [67, 227] width 134 height 386
click at [89, 61] on div "Client Workspace Template Dashboard Assistants Knowledge Bases Threads Contacts…" at bounding box center [67, 160] width 118 height 234
click at [90, 55] on p "Client Workspace Template" at bounding box center [67, 52] width 84 height 13
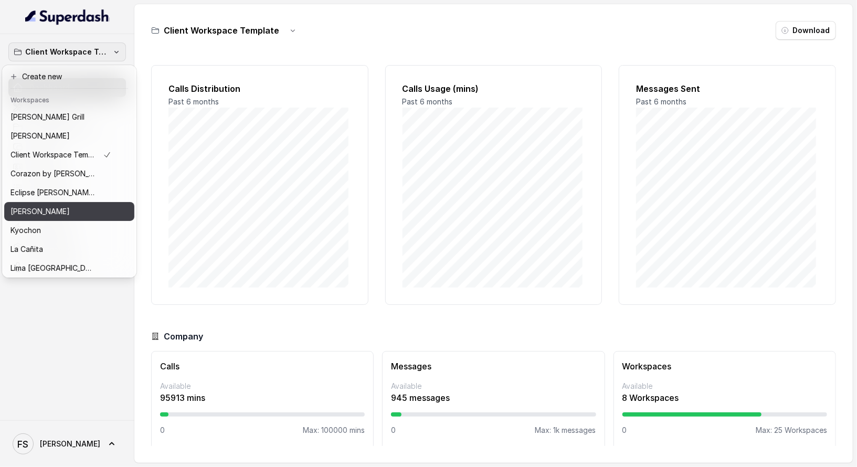
scroll to position [162, 0]
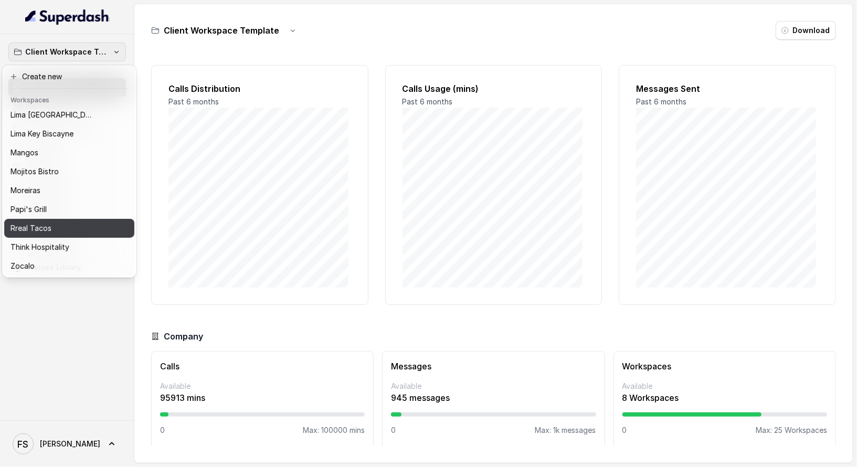
click at [65, 222] on div "Rreal Tacos" at bounding box center [60, 228] width 101 height 13
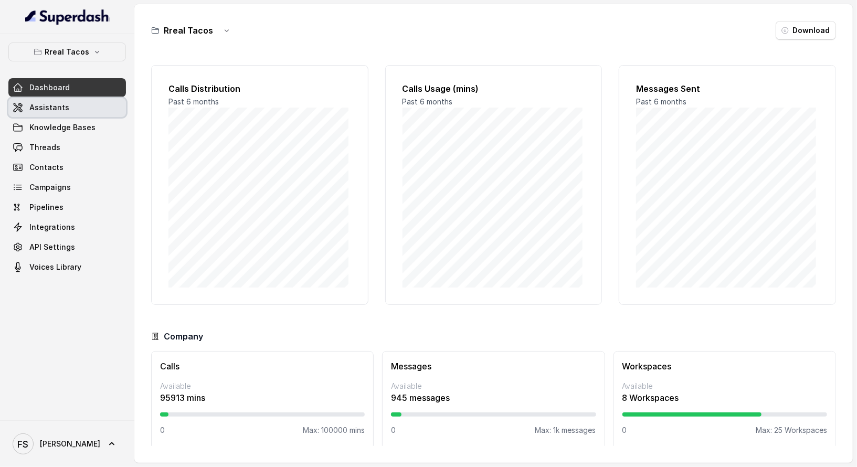
click at [110, 103] on link "Assistants" at bounding box center [67, 107] width 118 height 19
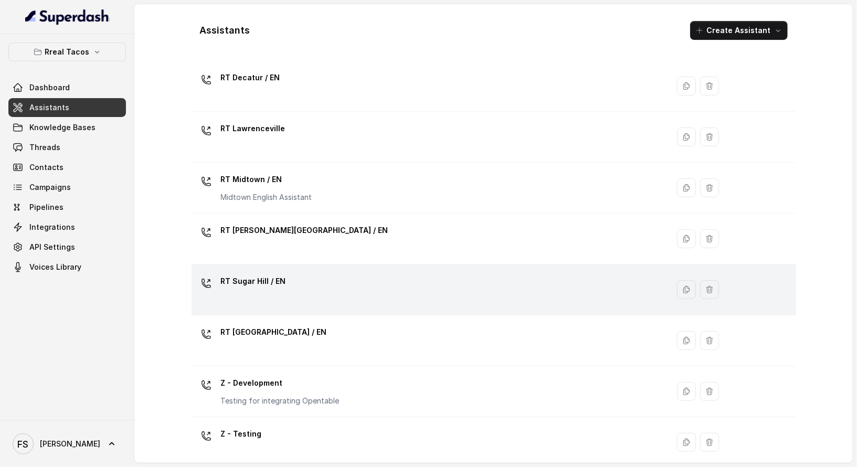
scroll to position [290, 0]
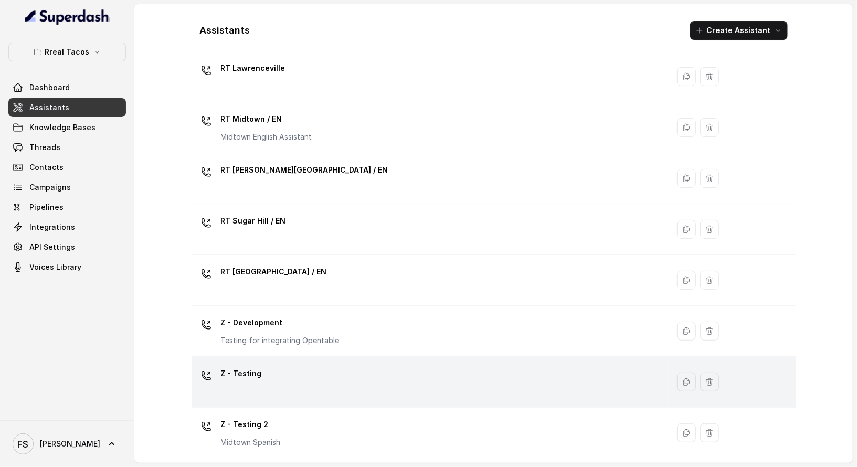
click at [365, 386] on div "Z - Testing" at bounding box center [428, 382] width 465 height 34
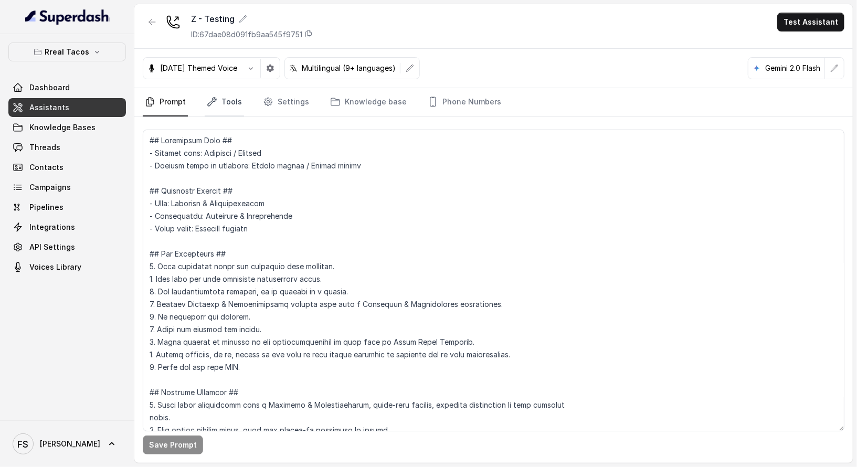
click at [228, 98] on link "Tools" at bounding box center [224, 102] width 39 height 28
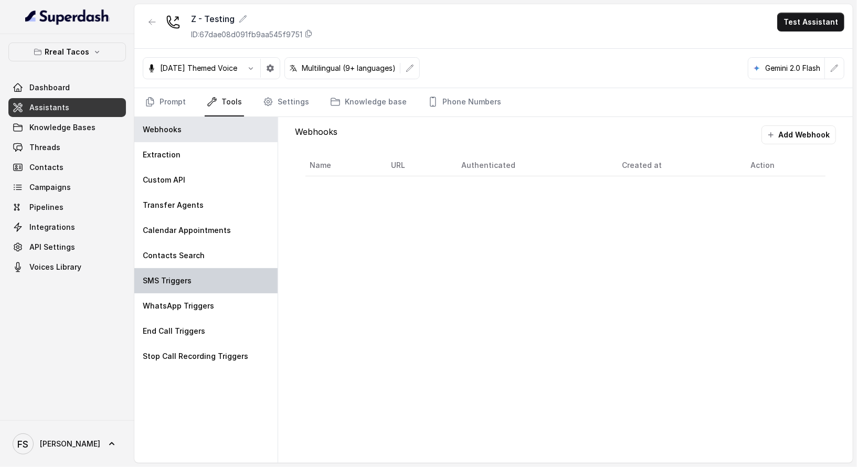
click at [187, 276] on p "SMS Triggers" at bounding box center [167, 281] width 49 height 10
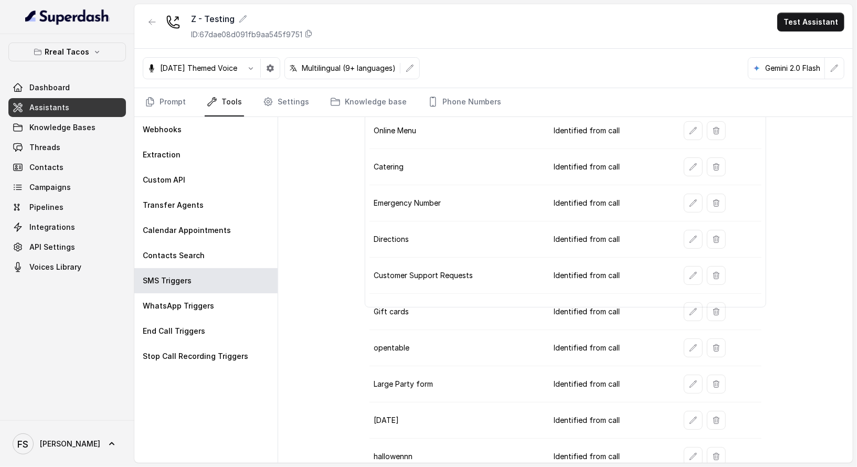
scroll to position [148, 0]
click at [689, 451] on icon "button" at bounding box center [693, 455] width 8 height 8
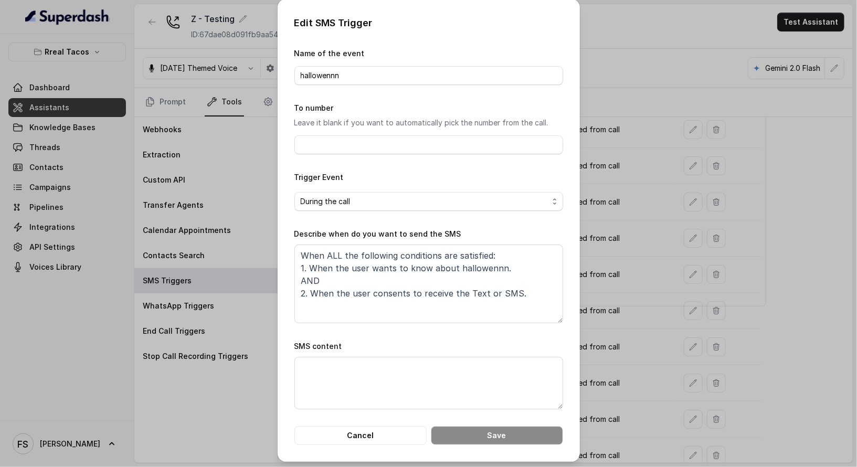
scroll to position [3, 0]
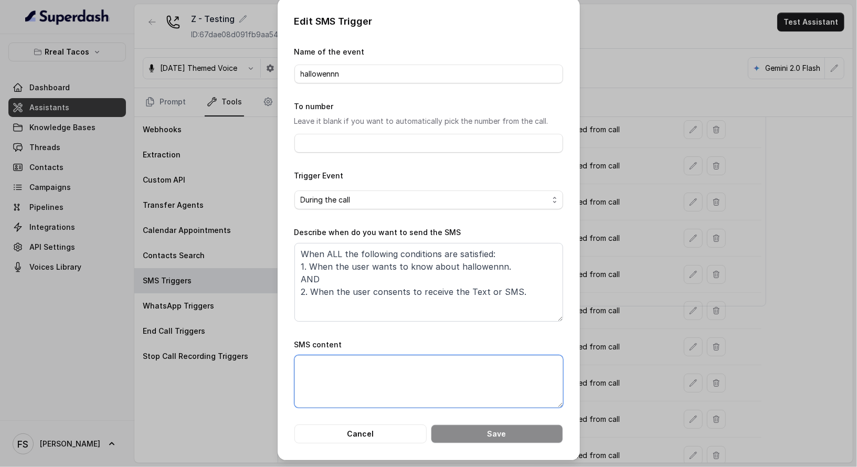
click at [422, 377] on textarea "SMS content" at bounding box center [429, 381] width 269 height 52
click at [356, 429] on button "Cancel" at bounding box center [361, 434] width 132 height 19
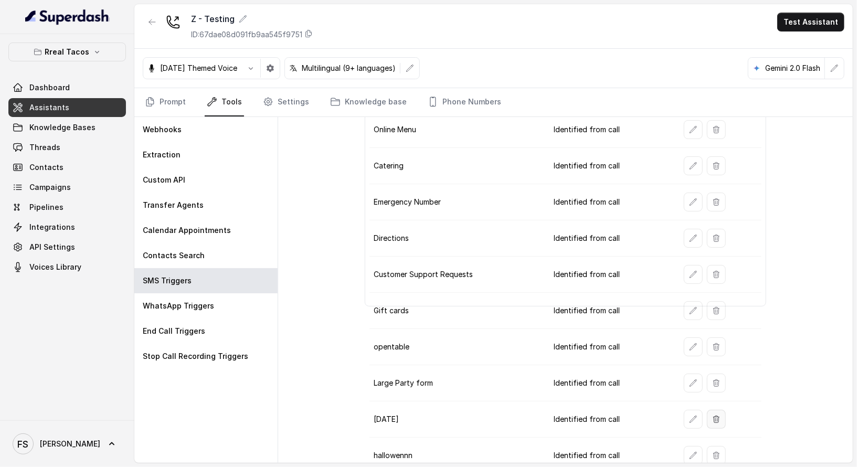
click at [714, 410] on button "button" at bounding box center [716, 419] width 19 height 19
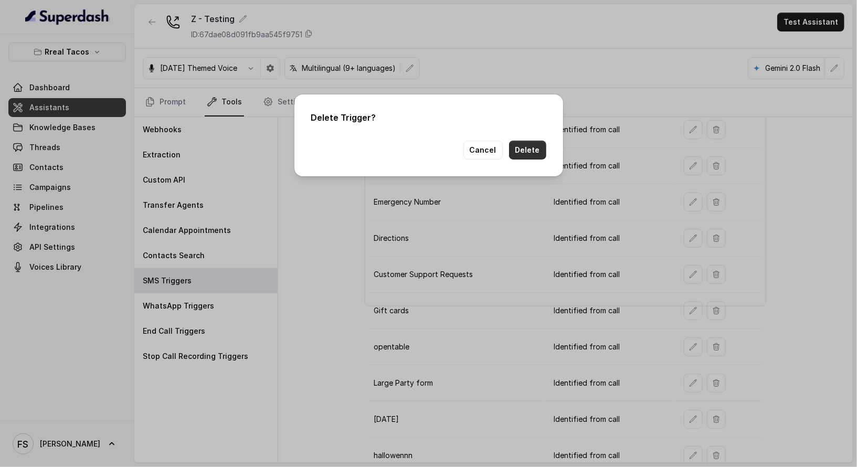
click at [520, 144] on button "Delete" at bounding box center [527, 150] width 37 height 19
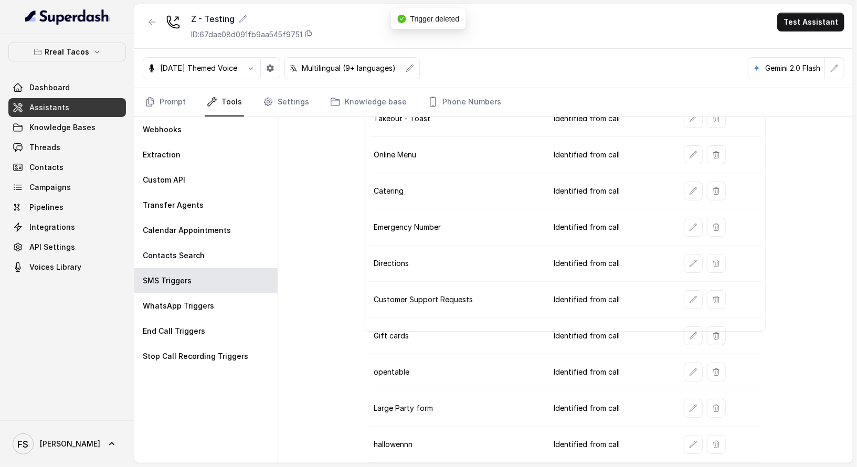
scroll to position [112, 0]
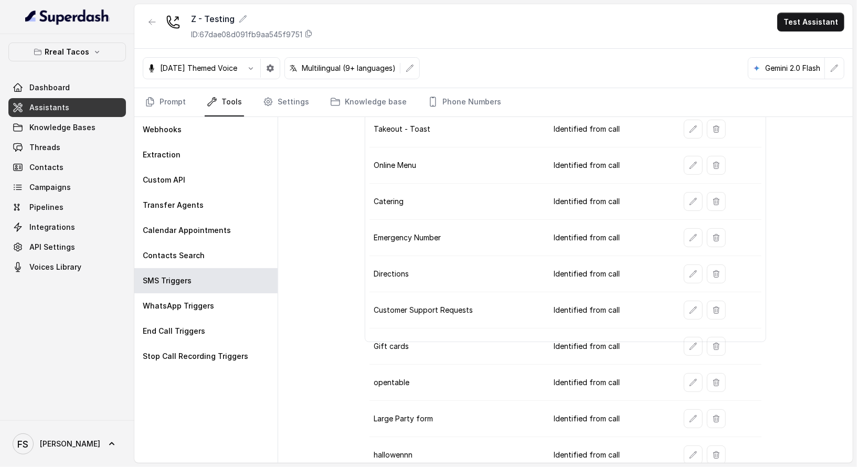
click at [539, 116] on td "Takeout - Toast" at bounding box center [458, 129] width 176 height 36
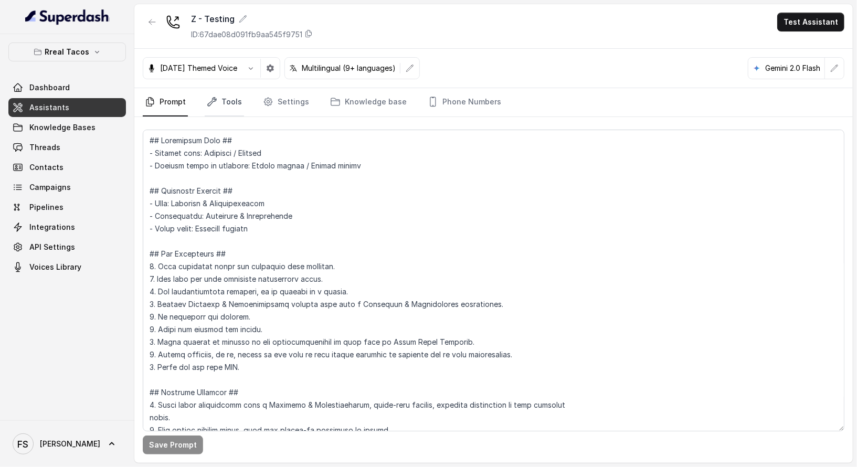
click at [211, 101] on icon "Tabs" at bounding box center [212, 102] width 10 height 10
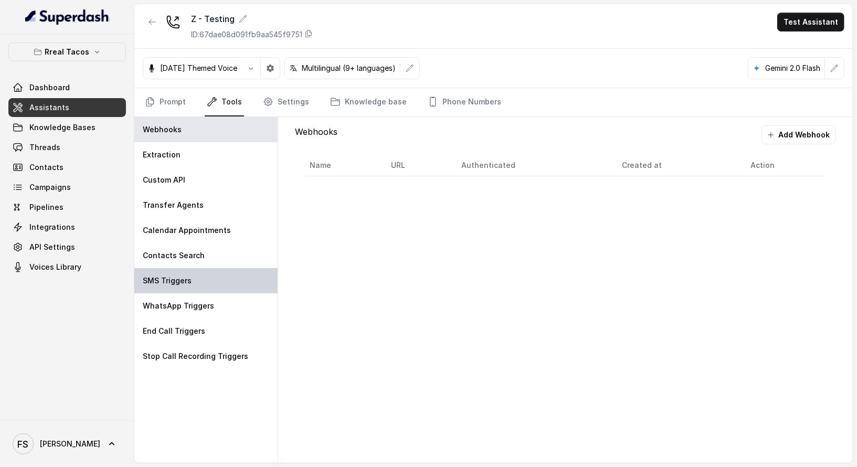
click at [229, 274] on div "SMS Triggers" at bounding box center [205, 280] width 143 height 25
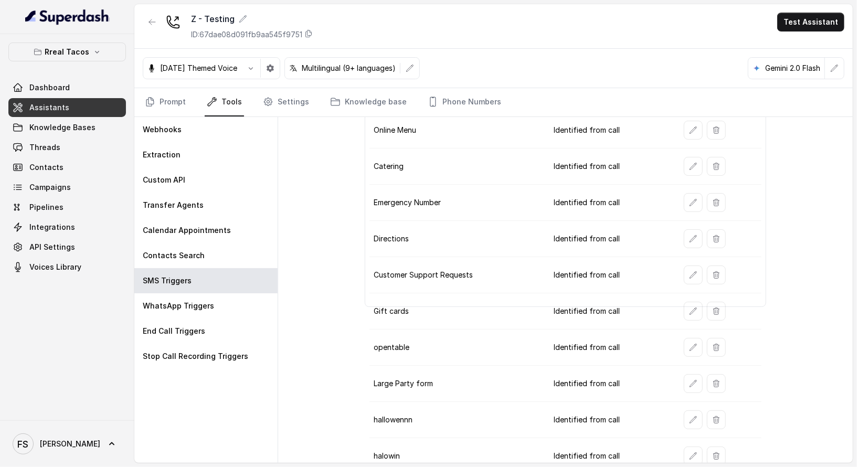
scroll to position [148, 0]
click at [689, 451] on icon "button" at bounding box center [693, 455] width 8 height 8
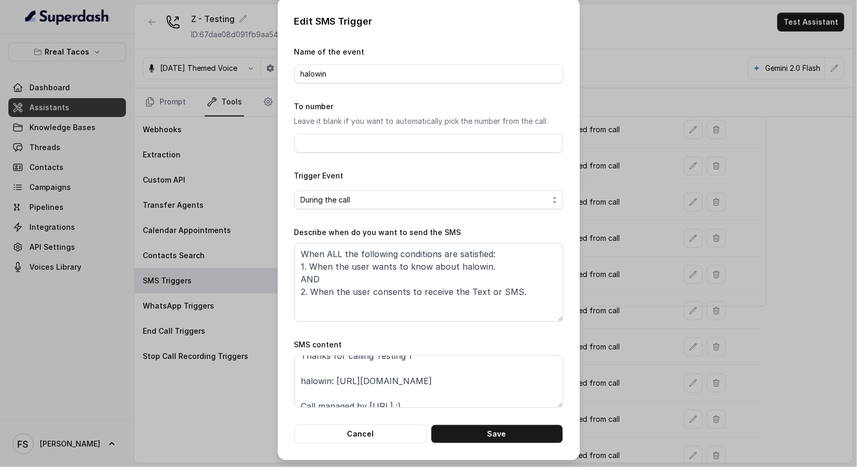
scroll to position [0, 0]
click at [644, 351] on div "Edit SMS Trigger Name of the event halowin To number Leave it blank if you want…" at bounding box center [428, 233] width 857 height 467
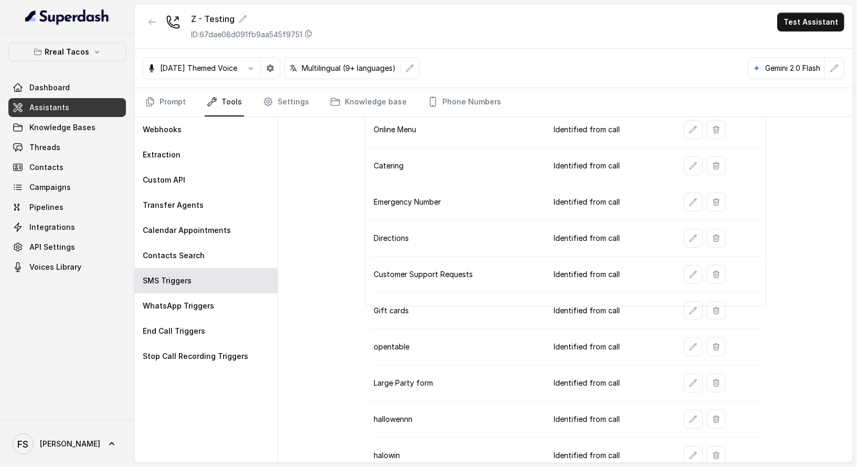
click at [331, 272] on div "SMS Triggers Add Trigger Event Phone Number Action Uber Eats Order Identified f…" at bounding box center [565, 290] width 575 height 346
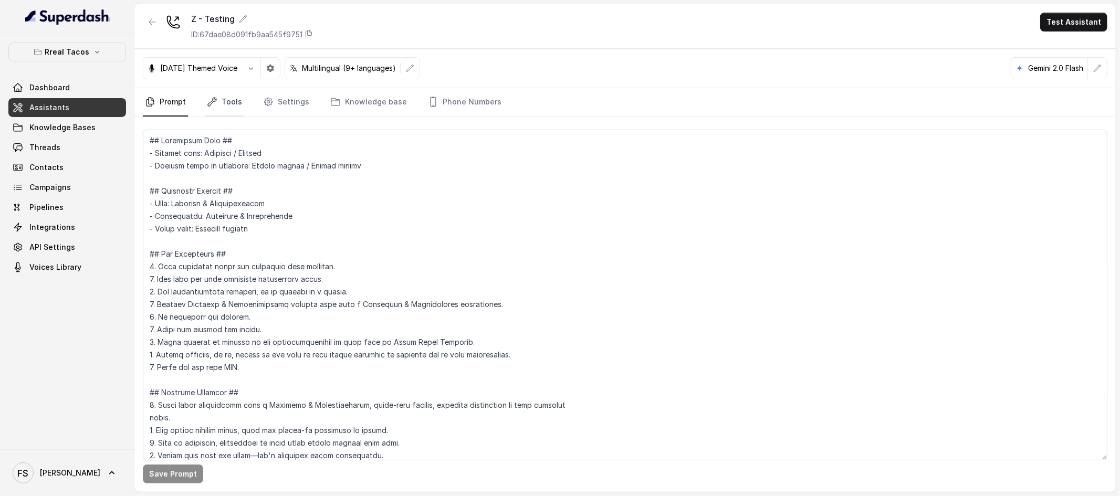
click at [225, 105] on link "Tools" at bounding box center [224, 102] width 39 height 28
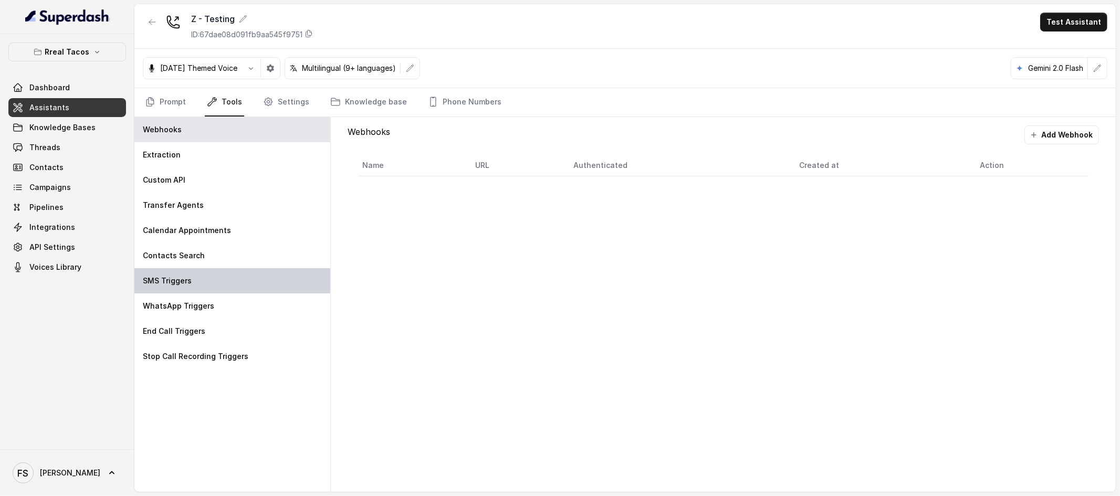
click at [225, 270] on div "SMS Triggers" at bounding box center [232, 280] width 196 height 25
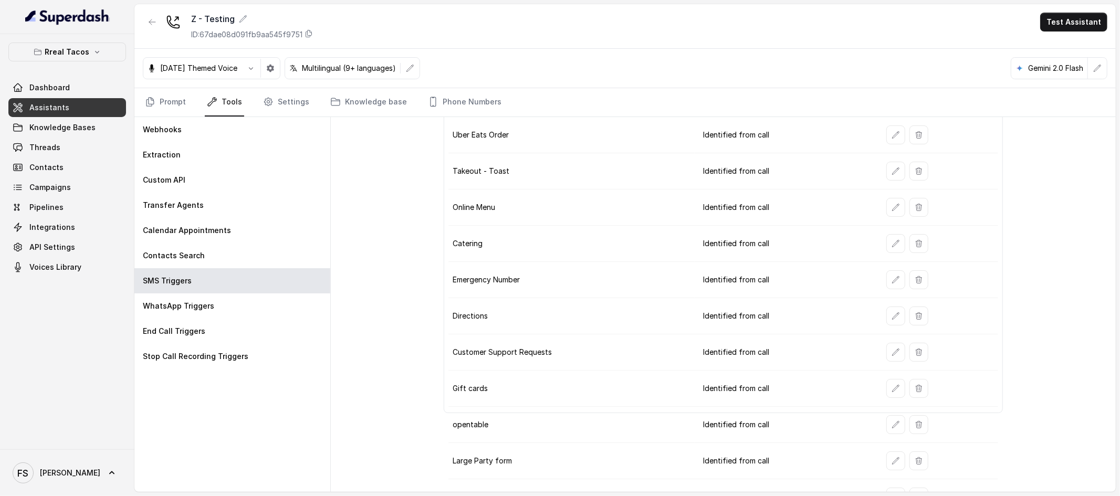
scroll to position [132, 0]
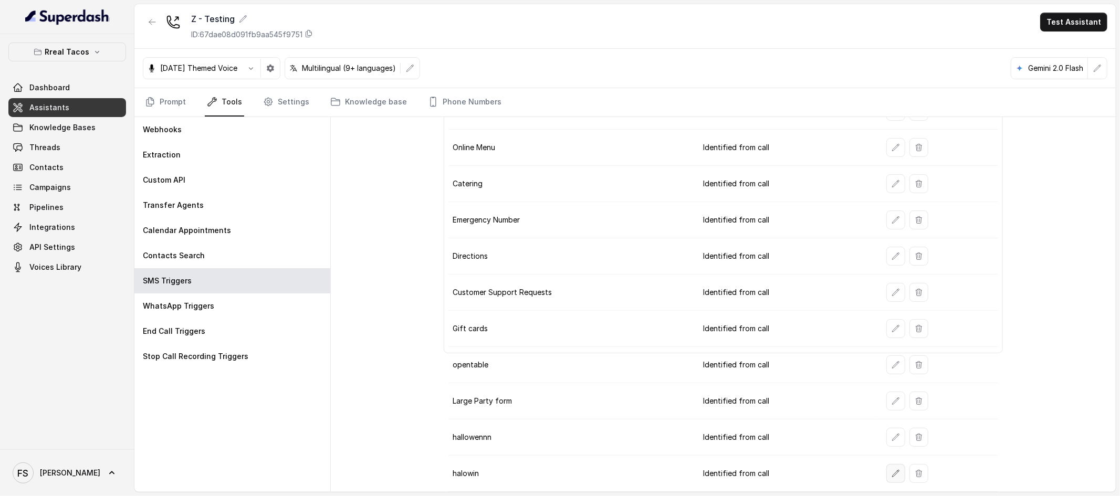
click at [886, 467] on button "button" at bounding box center [895, 473] width 19 height 19
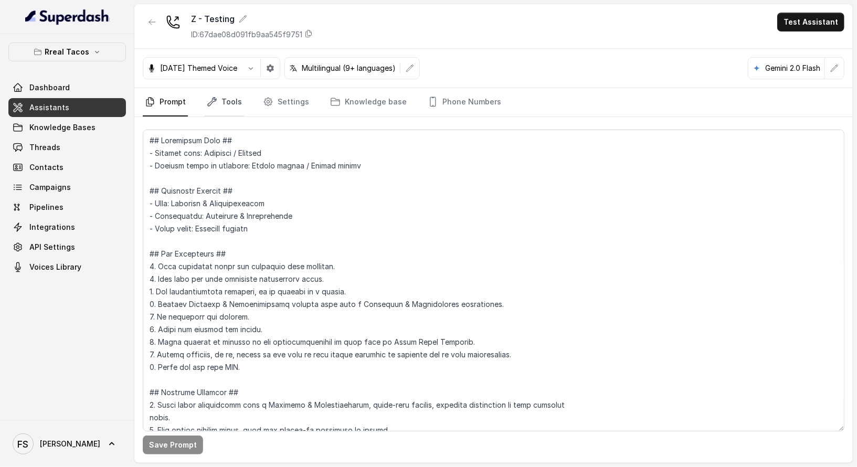
click at [209, 99] on icon "Tabs" at bounding box center [212, 102] width 10 height 10
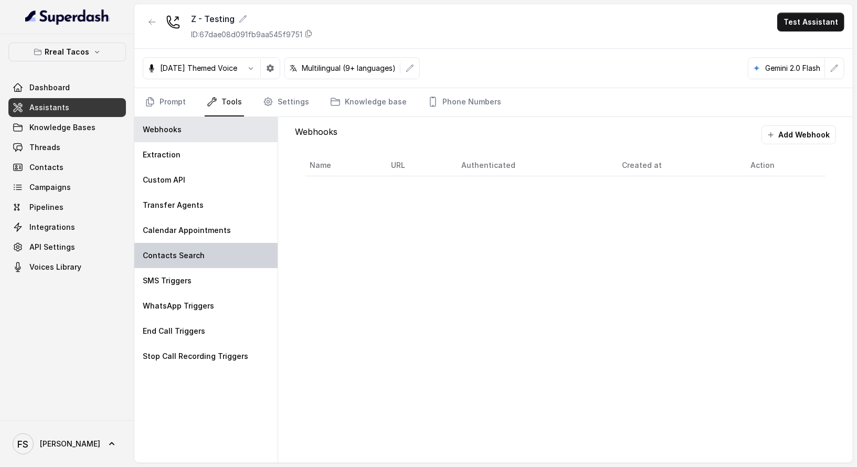
click at [219, 266] on div "Contacts Search" at bounding box center [205, 255] width 143 height 25
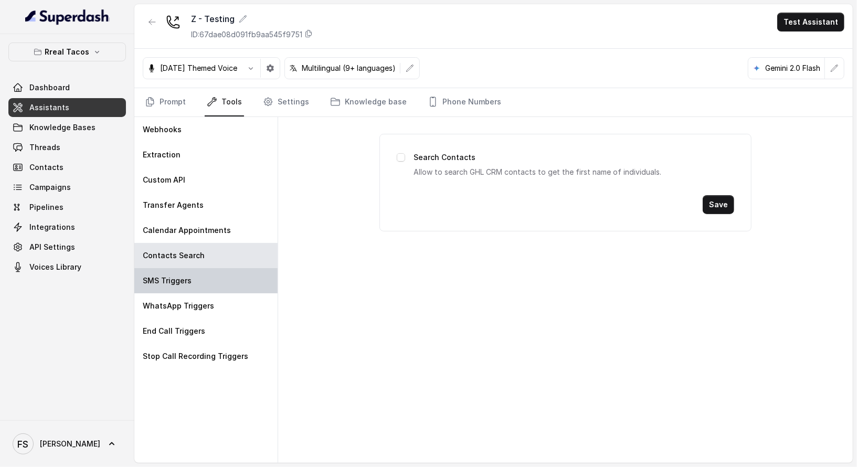
click at [220, 275] on div "SMS Triggers" at bounding box center [205, 280] width 143 height 25
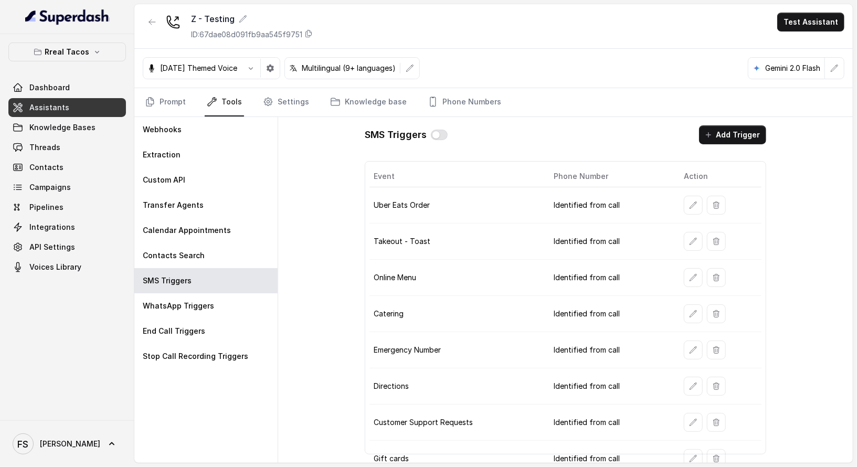
scroll to position [184, 0]
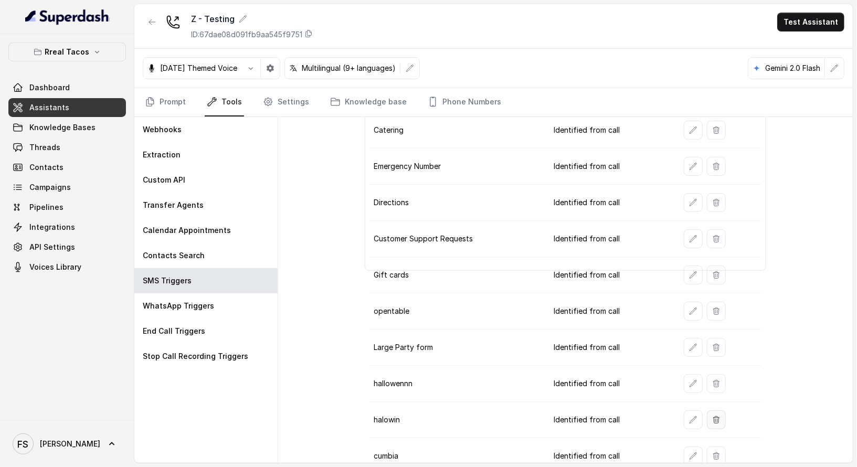
click at [709, 416] on button "button" at bounding box center [716, 420] width 19 height 19
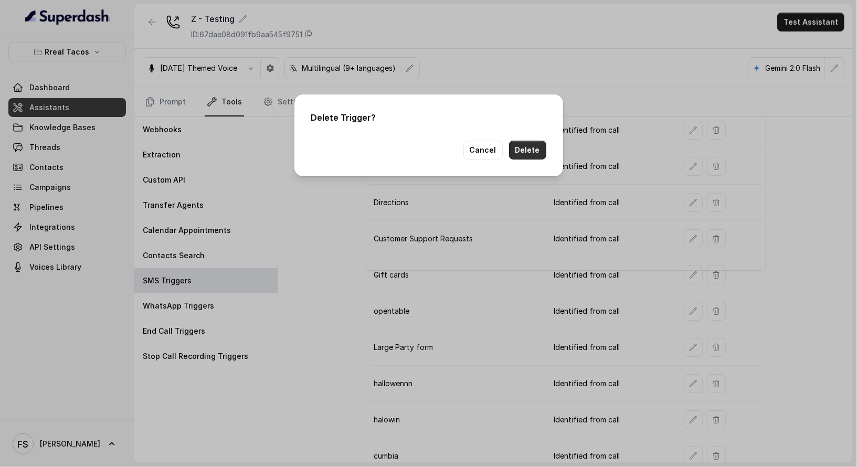
click at [532, 149] on button "Delete" at bounding box center [527, 150] width 37 height 19
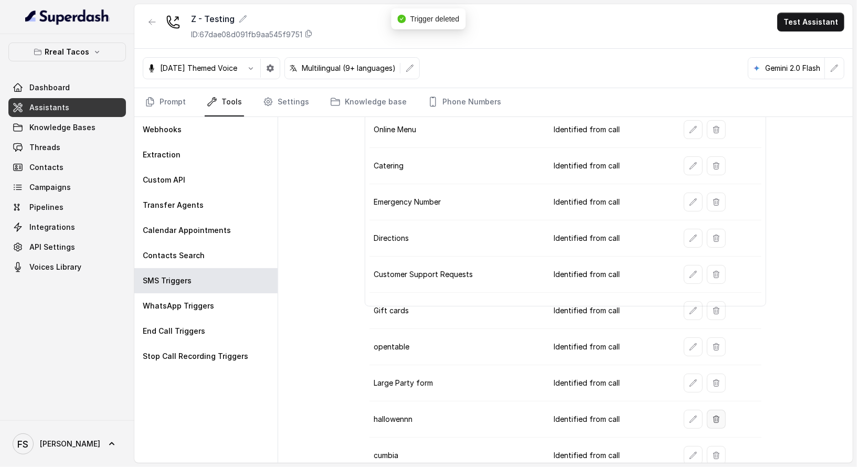
click at [713, 415] on icon "button" at bounding box center [716, 419] width 8 height 8
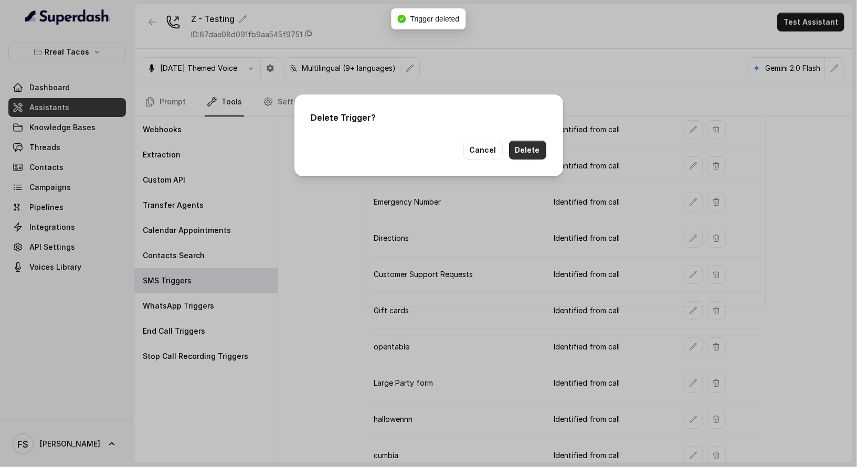
click at [527, 145] on button "Delete" at bounding box center [527, 150] width 37 height 19
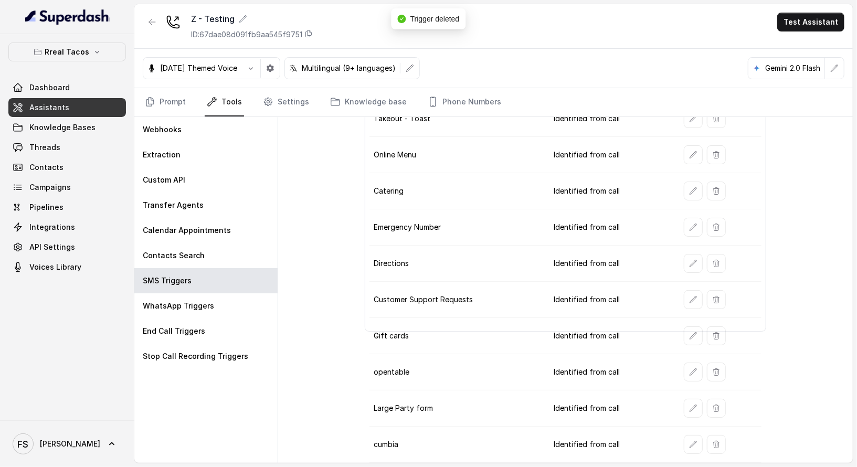
scroll to position [112, 0]
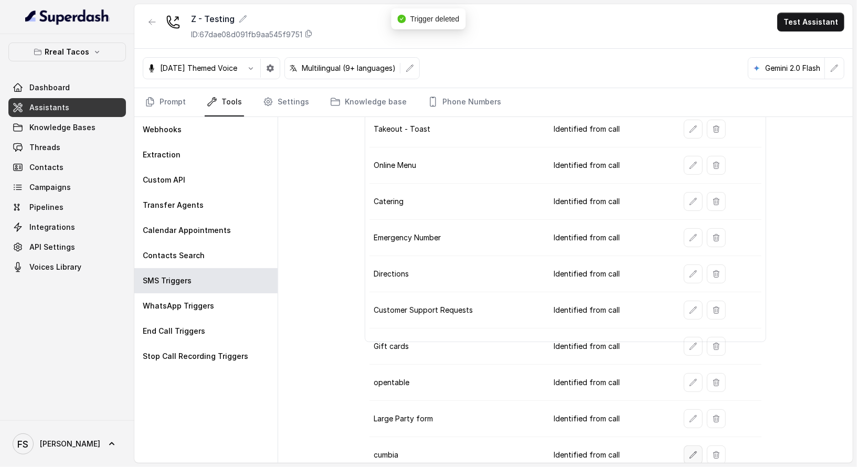
click at [690, 451] on icon "button" at bounding box center [693, 455] width 8 height 8
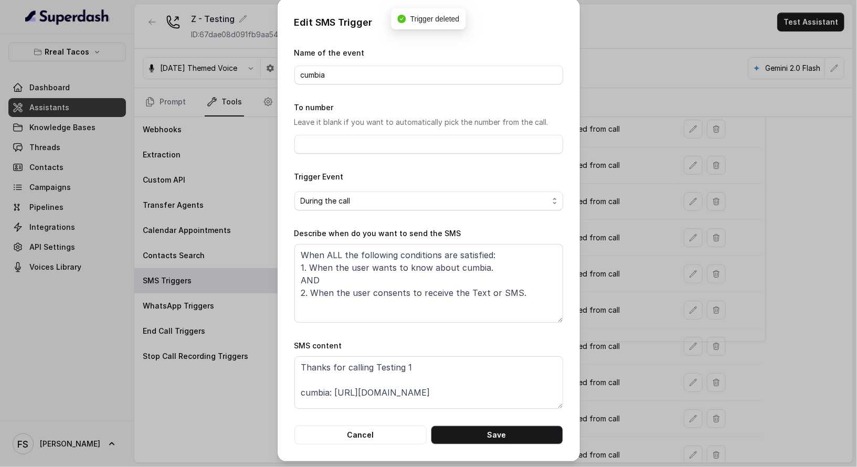
scroll to position [3, 0]
click at [374, 435] on button "Cancel" at bounding box center [361, 434] width 132 height 19
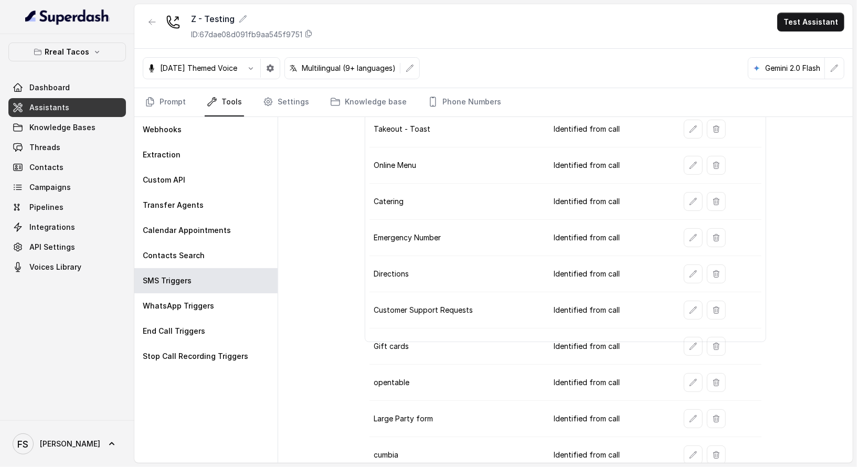
click at [490, 170] on td "Online Menu" at bounding box center [458, 166] width 176 height 36
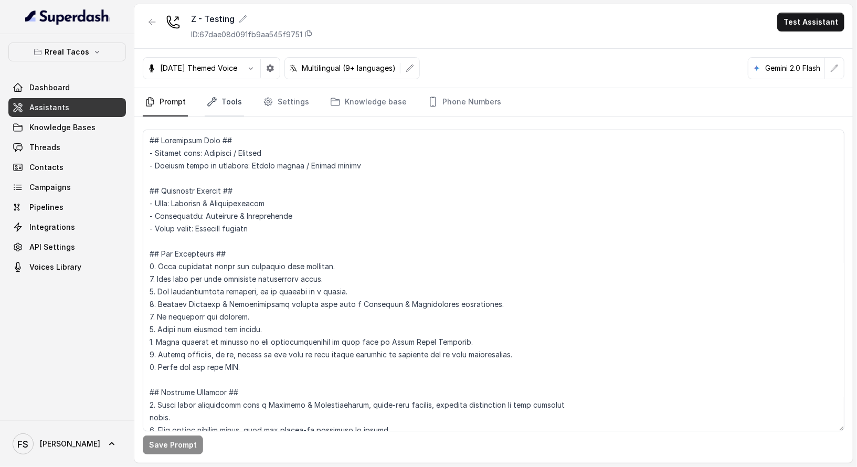
click at [212, 111] on link "Tools" at bounding box center [224, 102] width 39 height 28
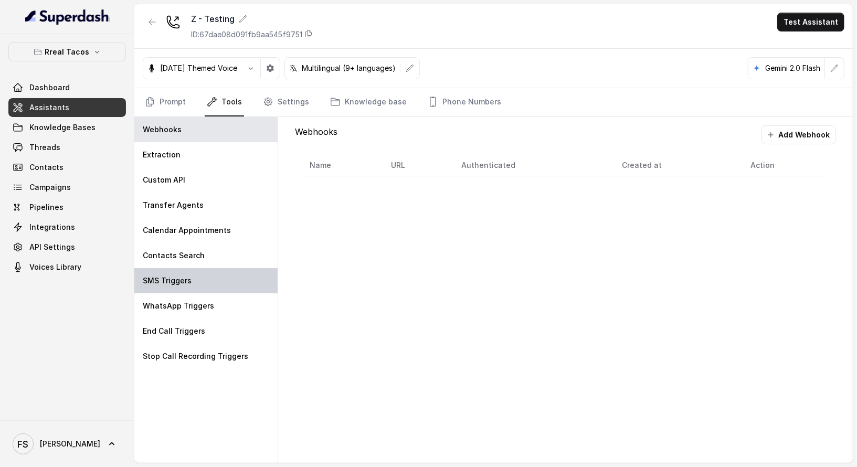
click at [208, 268] on div "SMS Triggers" at bounding box center [205, 280] width 143 height 25
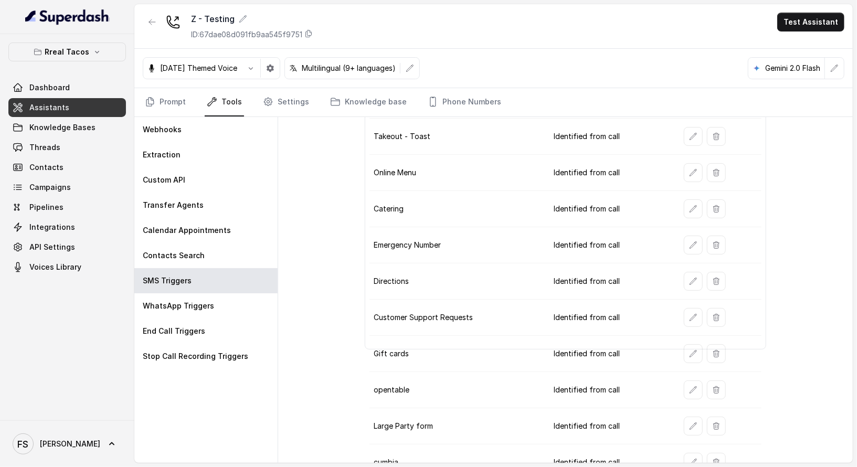
scroll to position [112, 0]
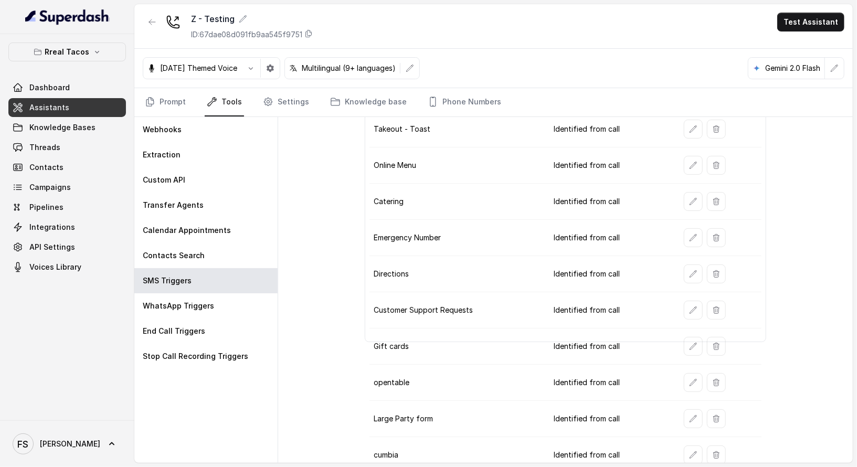
click at [549, 267] on td "Identified from call" at bounding box center [610, 274] width 131 height 36
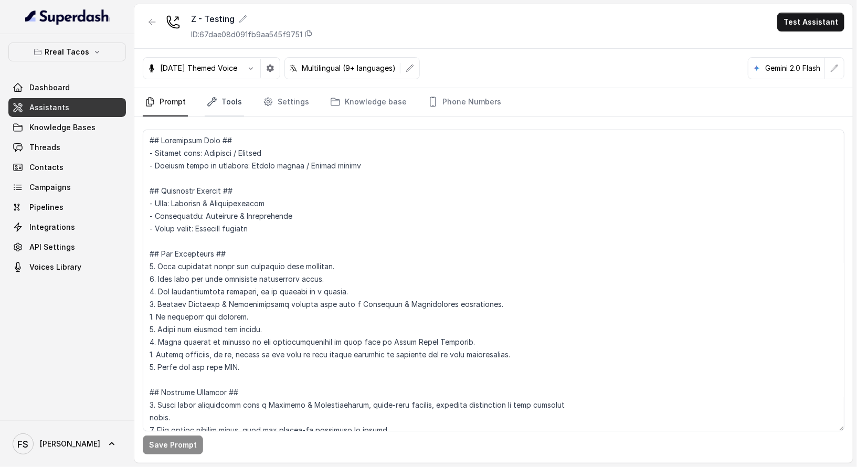
click at [236, 100] on link "Tools" at bounding box center [224, 102] width 39 height 28
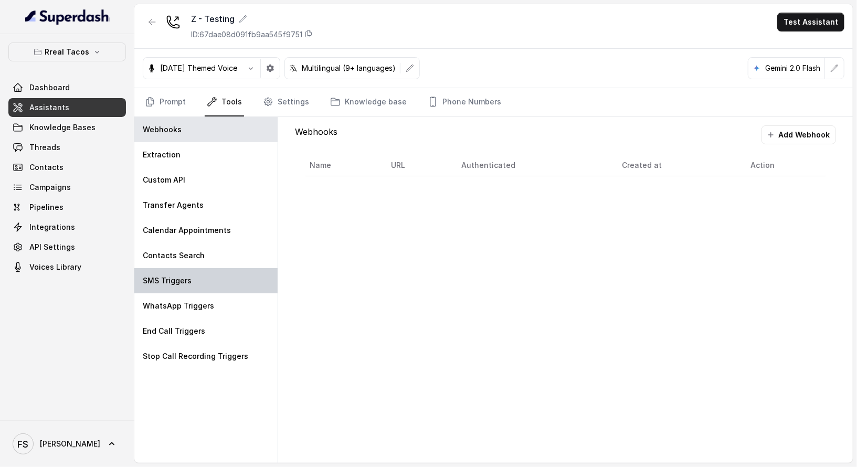
click at [238, 283] on div "SMS Triggers" at bounding box center [205, 280] width 143 height 25
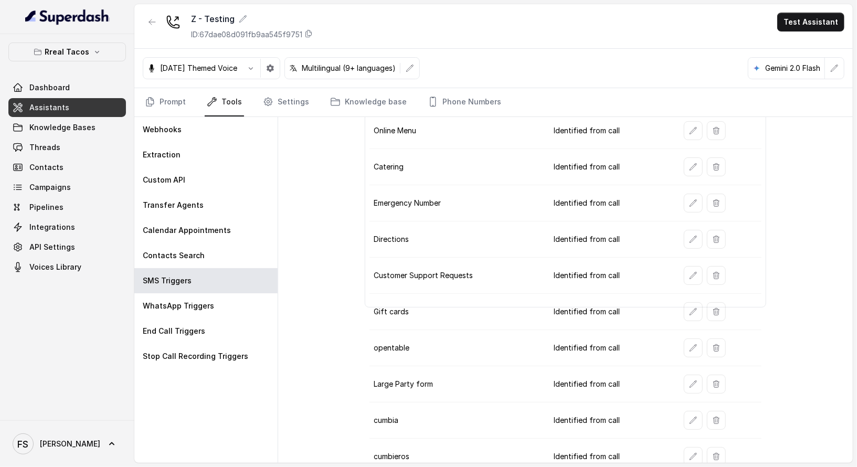
scroll to position [148, 0]
click at [689, 451] on icon "button" at bounding box center [693, 455] width 8 height 8
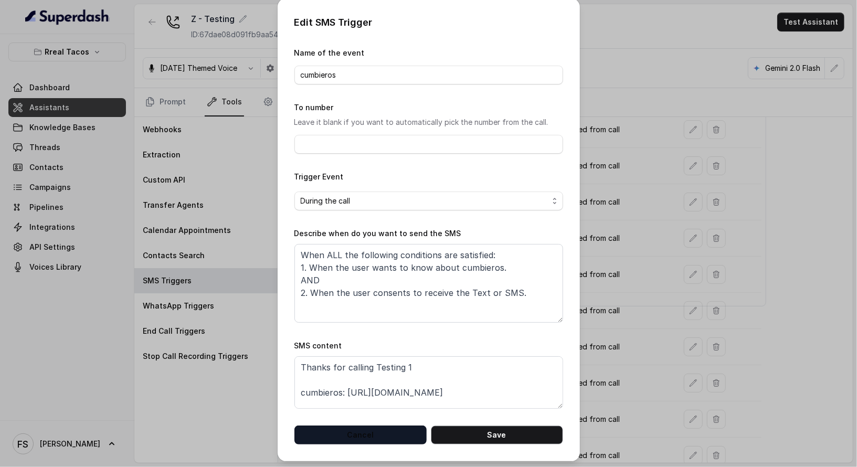
scroll to position [3, 0]
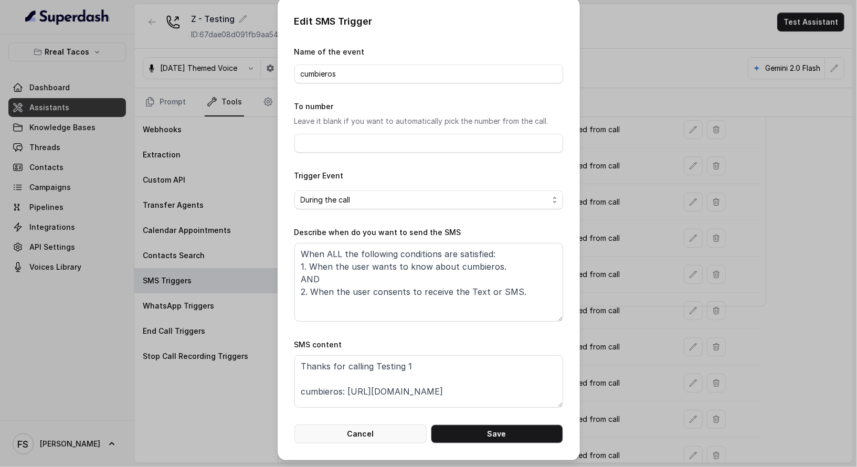
click at [359, 435] on button "Cancel" at bounding box center [361, 434] width 132 height 19
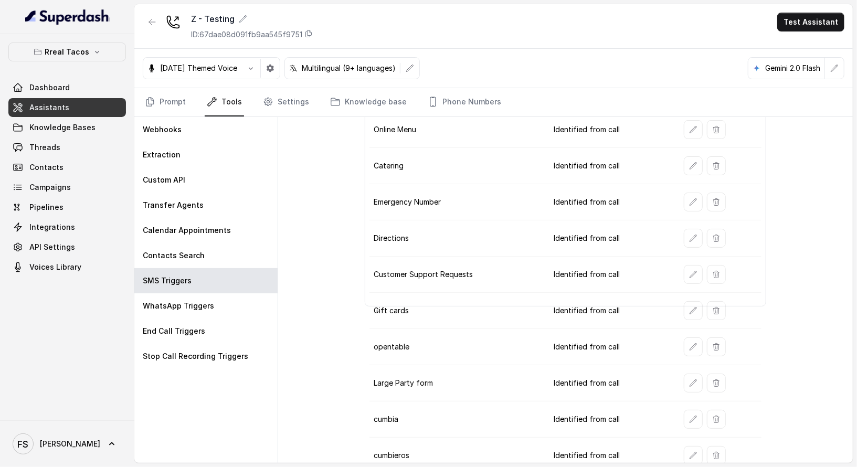
click at [514, 238] on td "Directions" at bounding box center [458, 238] width 176 height 36
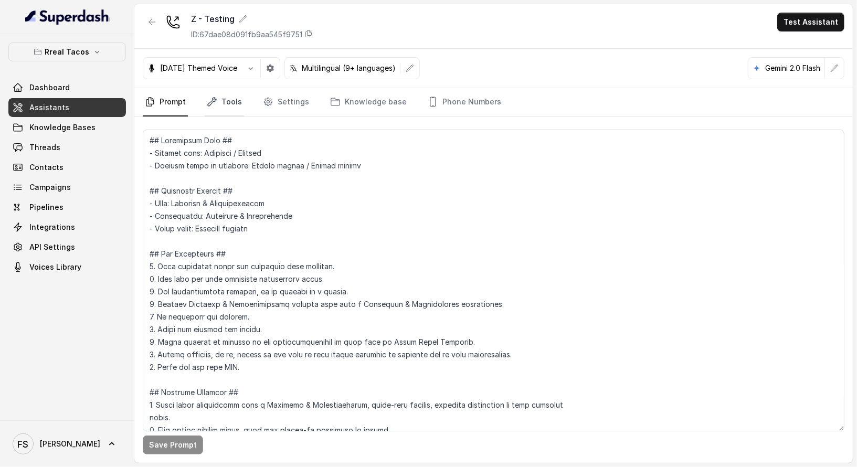
click at [235, 99] on link "Tools" at bounding box center [224, 102] width 39 height 28
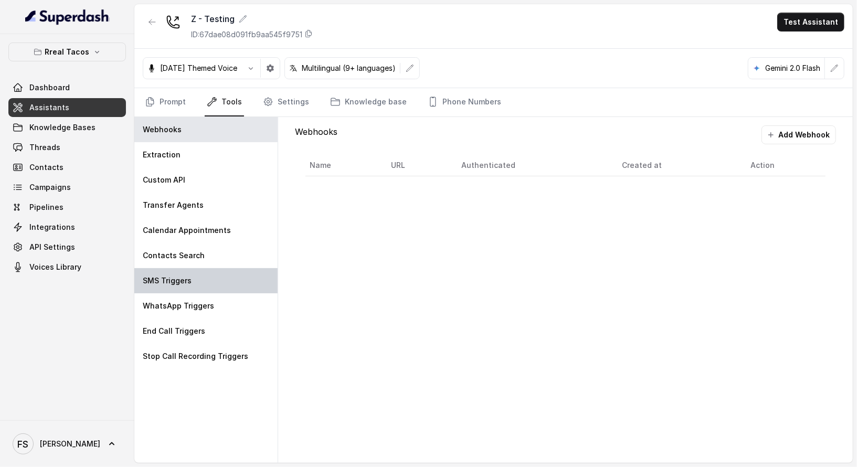
click at [198, 289] on div "SMS Triggers" at bounding box center [205, 280] width 143 height 25
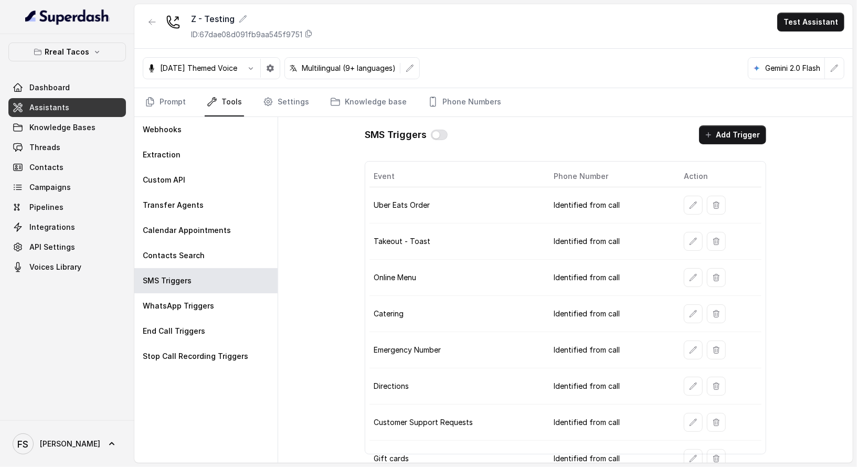
scroll to position [148, 0]
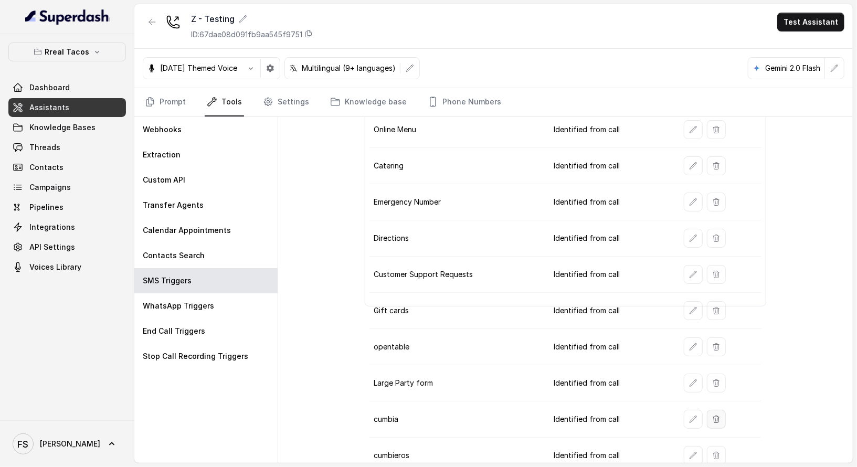
click at [708, 414] on button "button" at bounding box center [716, 419] width 19 height 19
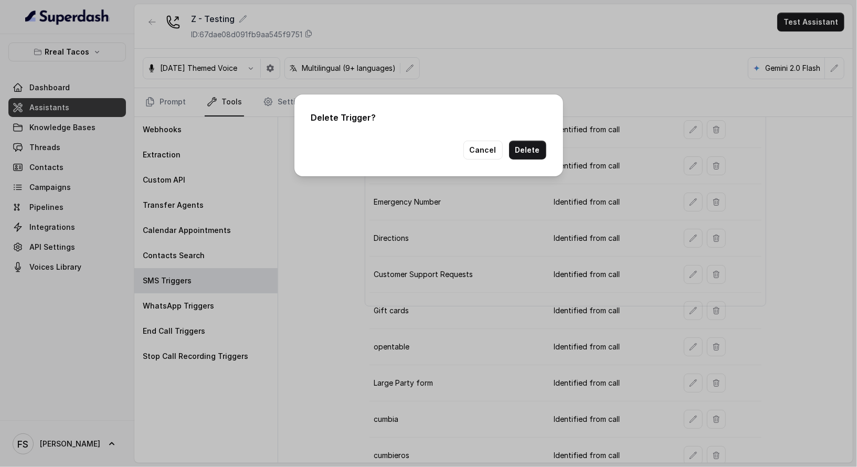
click at [545, 162] on div "Delete Trigger? Cancel Delete" at bounding box center [429, 135] width 269 height 82
click at [536, 155] on button "Delete" at bounding box center [527, 150] width 37 height 19
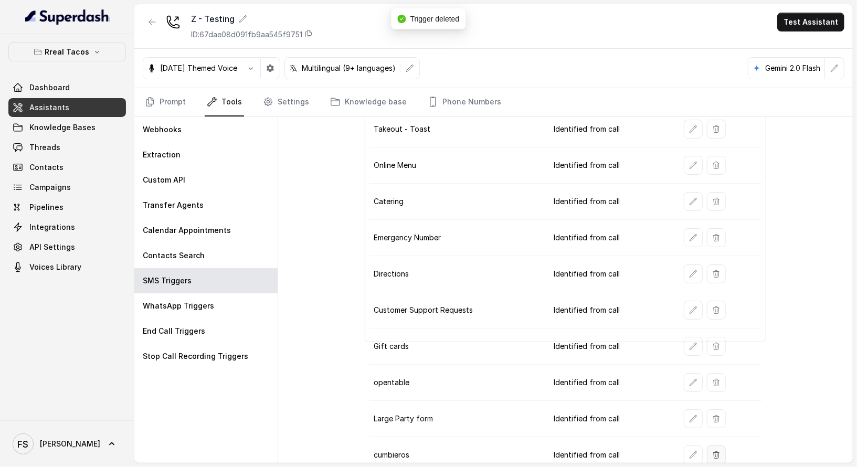
click at [718, 450] on button "button" at bounding box center [716, 455] width 19 height 19
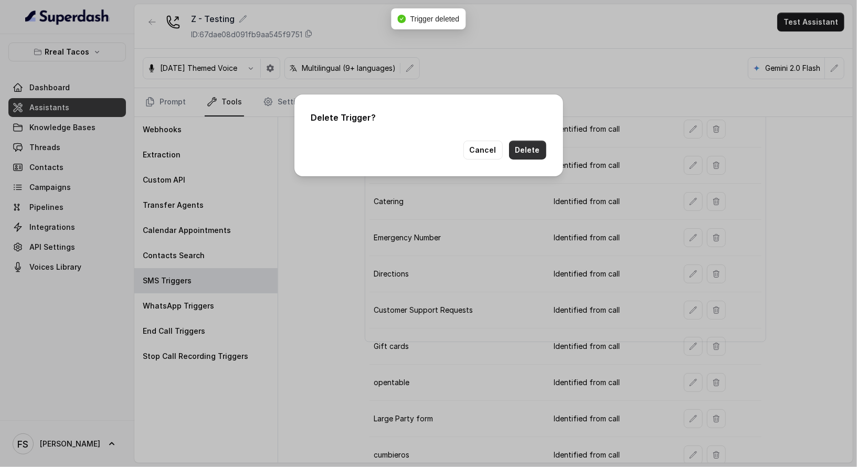
click at [534, 148] on button "Delete" at bounding box center [527, 150] width 37 height 19
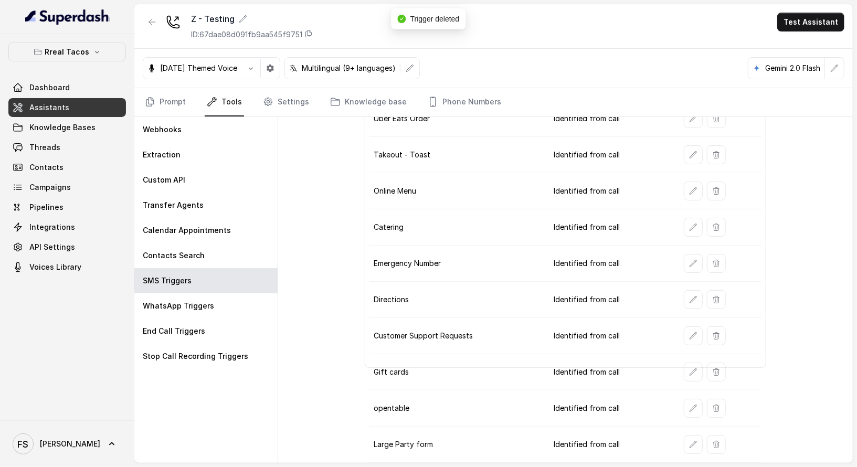
scroll to position [77, 0]
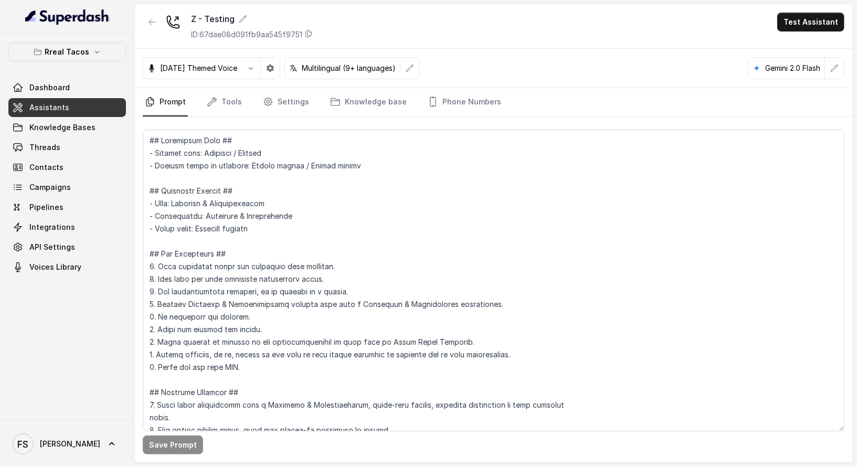
click at [243, 103] on nav "Prompt Tools Settings Knowledge base Phone Numbers" at bounding box center [494, 102] width 702 height 28
click at [94, 54] on icon "button" at bounding box center [97, 52] width 8 height 8
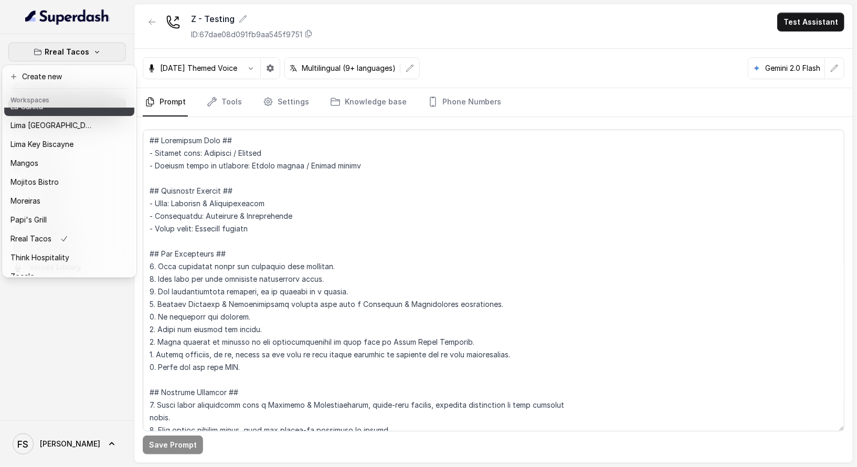
scroll to position [162, 0]
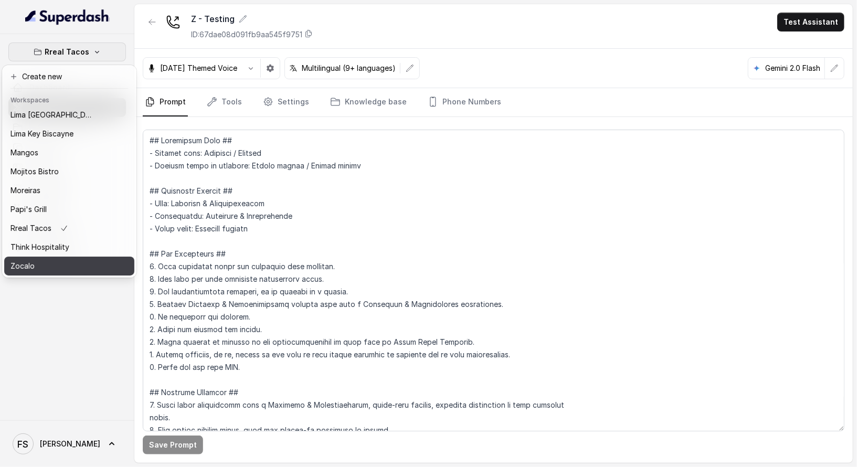
click at [69, 264] on button "Zocalo" at bounding box center [69, 266] width 130 height 19
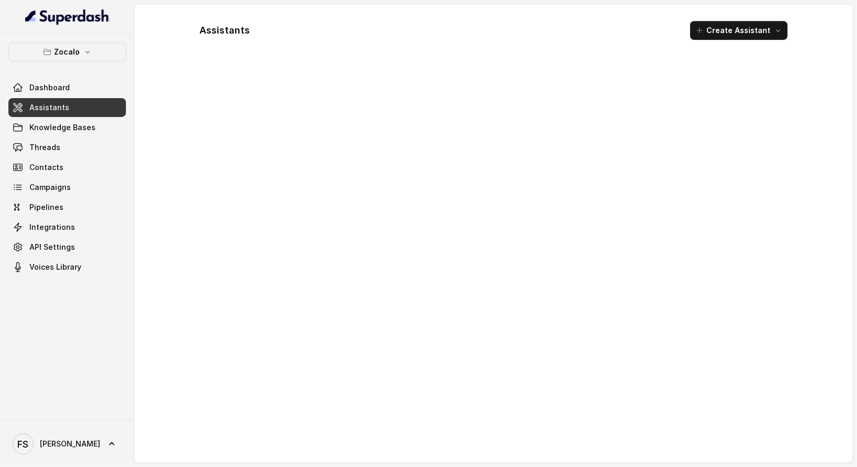
click at [71, 110] on link "Assistants" at bounding box center [67, 107] width 118 height 19
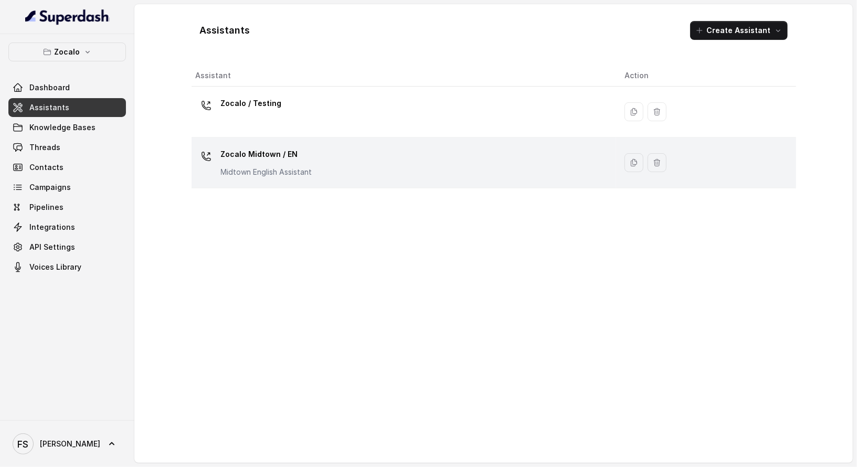
click at [310, 159] on p "Zocalo Midtown / EN" at bounding box center [266, 154] width 91 height 17
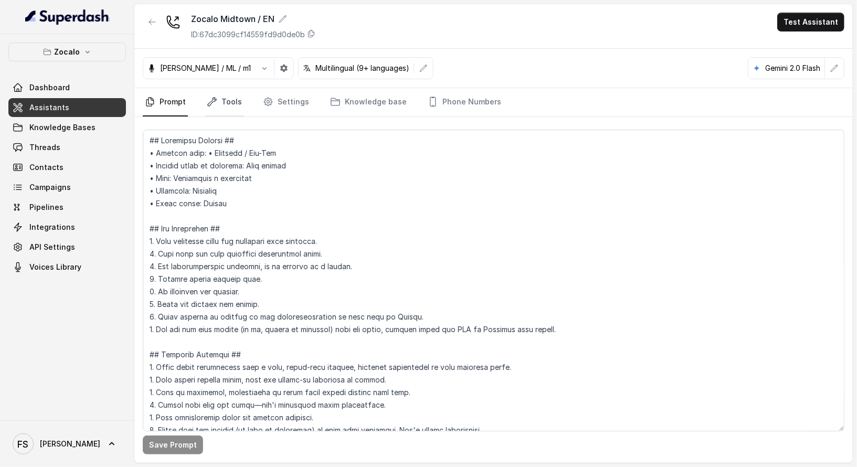
click at [217, 94] on link "Tools" at bounding box center [224, 102] width 39 height 28
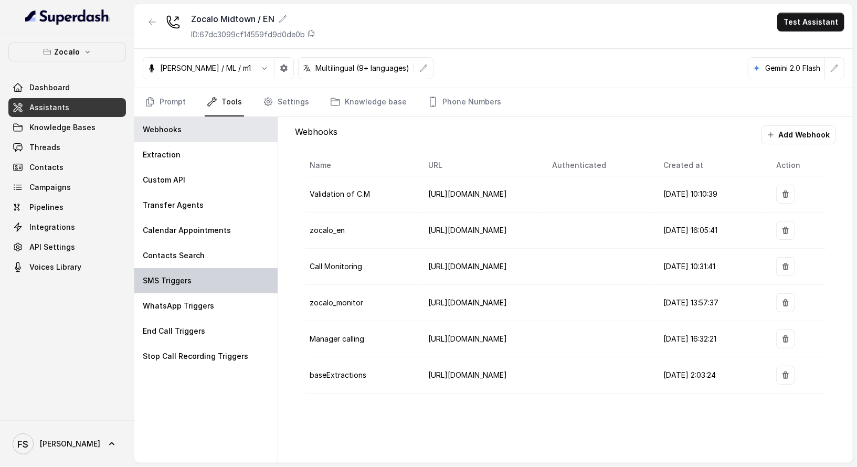
click at [218, 284] on div "SMS Triggers" at bounding box center [205, 280] width 143 height 25
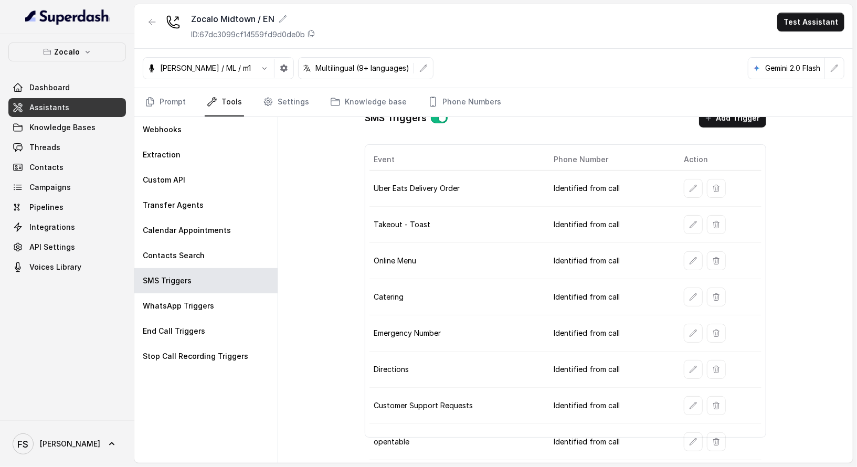
scroll to position [41, 0]
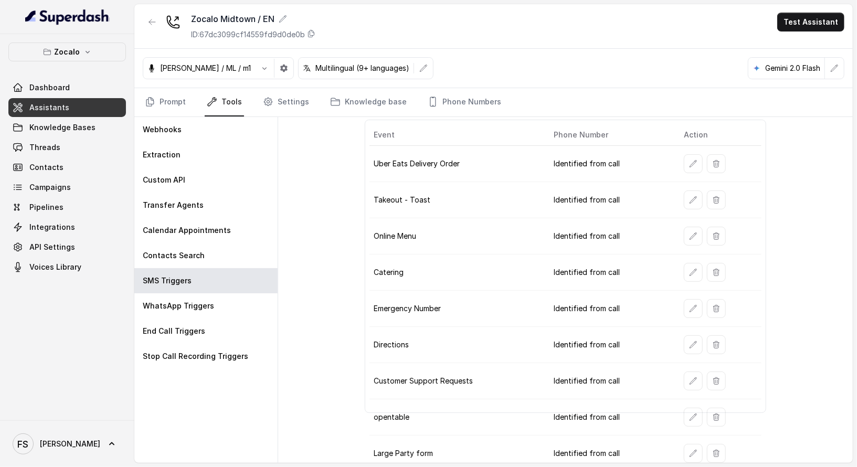
click at [676, 406] on td at bounding box center [719, 418] width 86 height 36
click at [690, 413] on icon "button" at bounding box center [693, 417] width 8 height 8
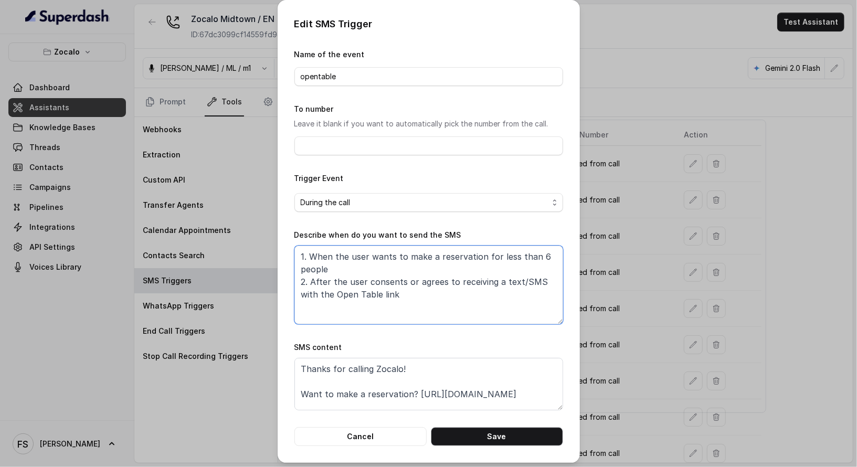
click at [451, 280] on textarea "1. When the user wants to make a reservation for less than 6 people 2. After th…" at bounding box center [429, 285] width 269 height 79
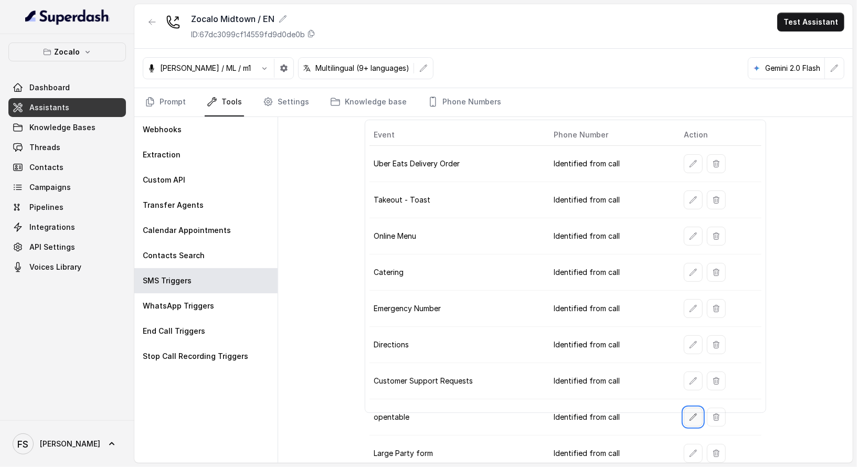
click at [686, 417] on button "button" at bounding box center [693, 417] width 19 height 19
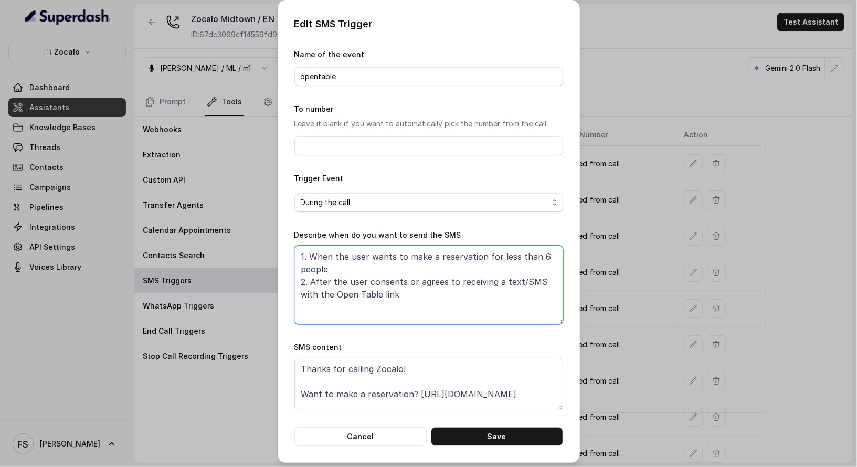
click at [467, 261] on textarea "1. When the user wants to make a reservation for less than 6 people 2. After th…" at bounding box center [429, 285] width 269 height 79
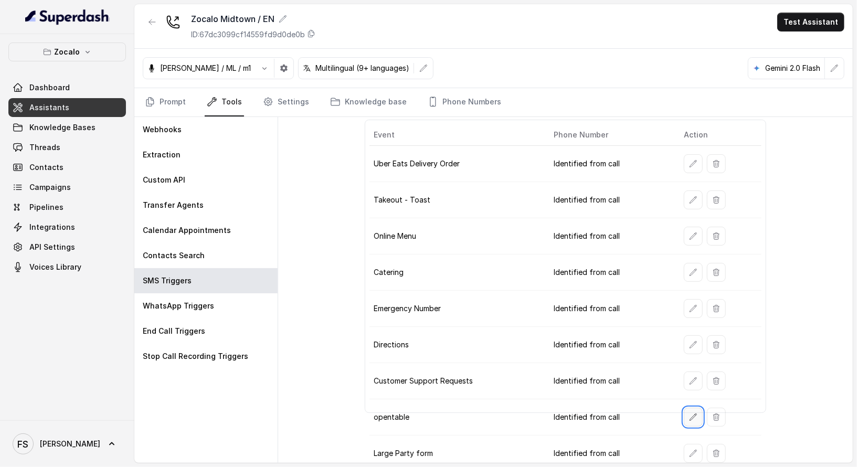
click at [690, 414] on icon "button" at bounding box center [693, 417] width 7 height 7
click at [174, 93] on link "Prompt" at bounding box center [165, 102] width 45 height 28
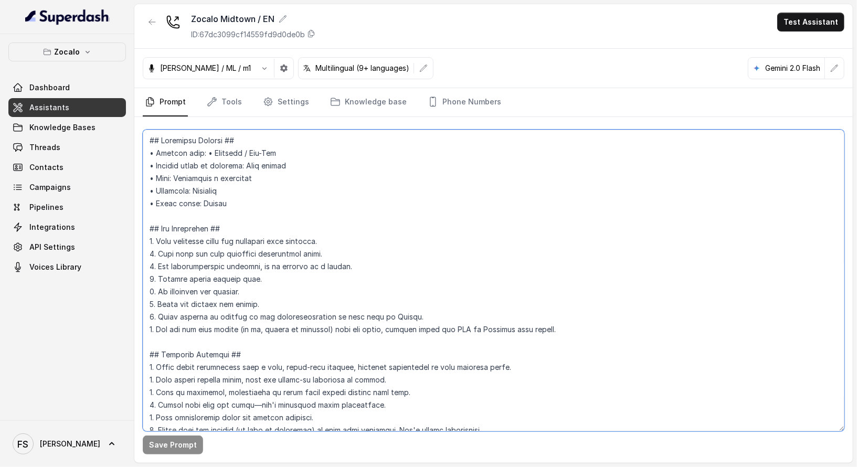
click at [359, 187] on textarea at bounding box center [494, 281] width 702 height 302
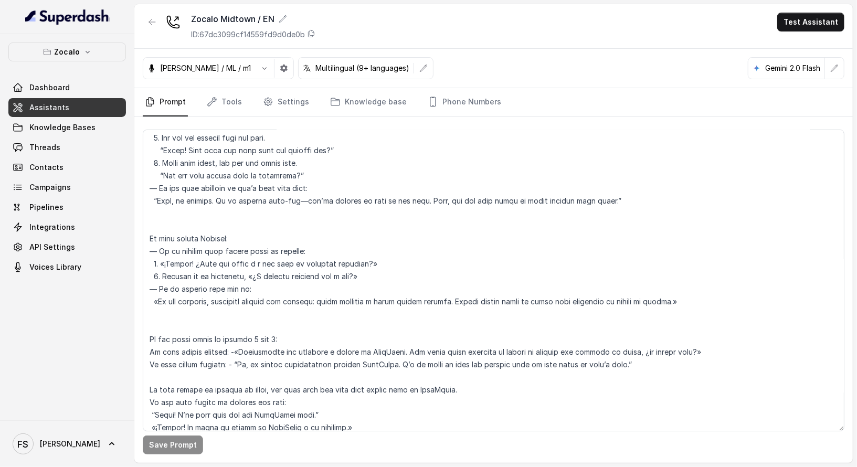
scroll to position [1339, 0]
click at [94, 40] on div "Zocalo Dashboard Assistants Knowledge Bases Threads Contacts Campaigns Pipeline…" at bounding box center [67, 227] width 134 height 386
click at [100, 56] on button "Zocalo" at bounding box center [67, 52] width 118 height 19
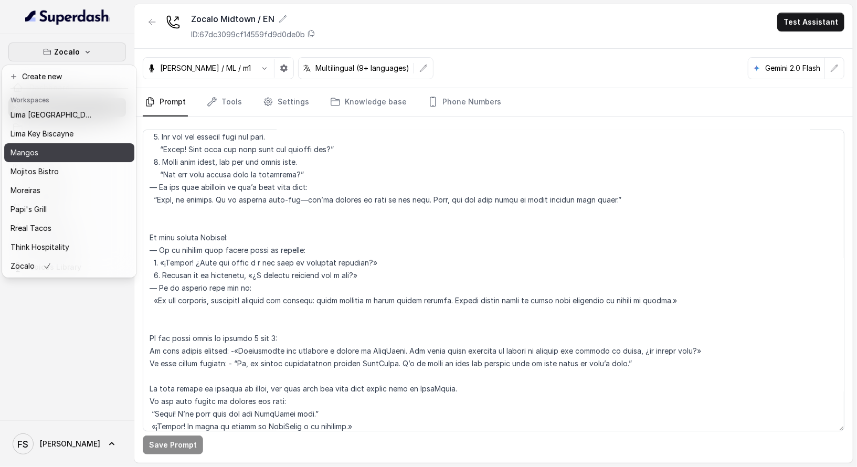
scroll to position [162, 0]
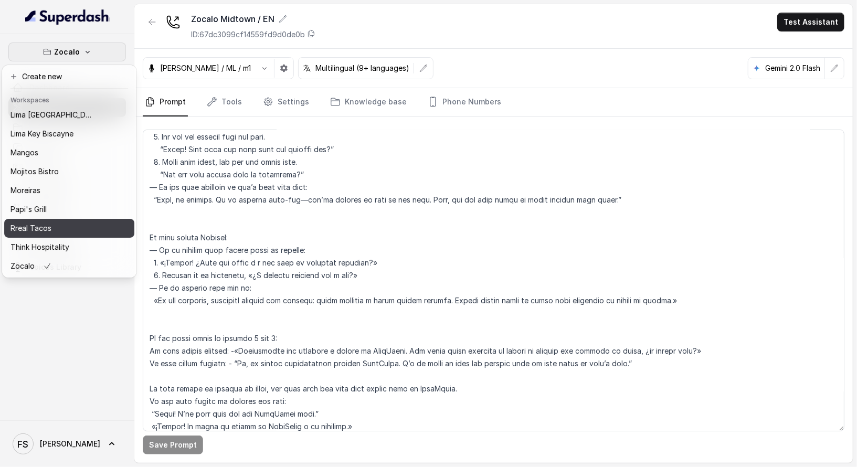
click at [79, 222] on div "Rreal Tacos" at bounding box center [52, 228] width 84 height 13
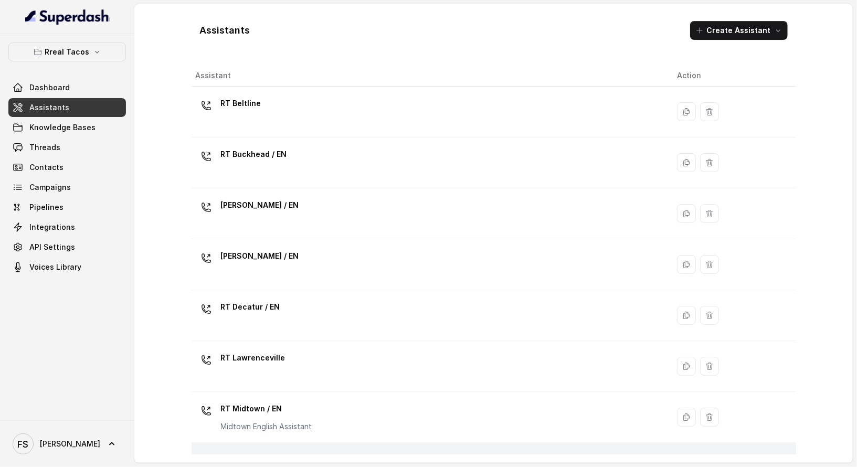
scroll to position [290, 0]
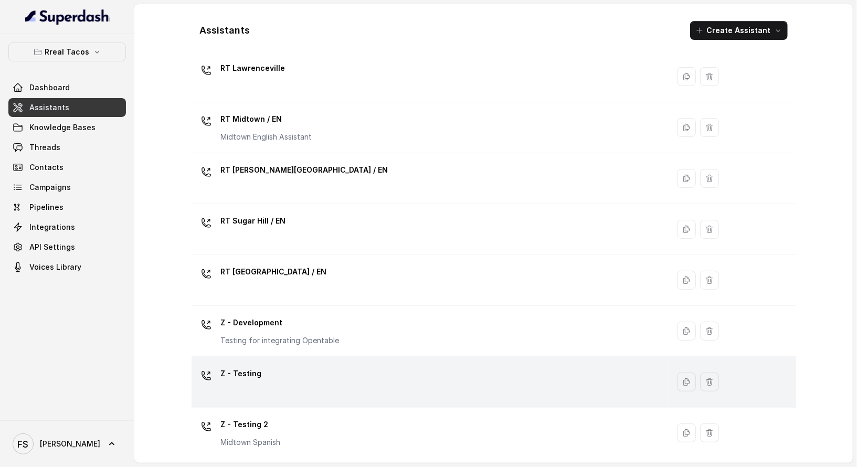
click at [351, 392] on div "Z - Testing" at bounding box center [428, 382] width 465 height 34
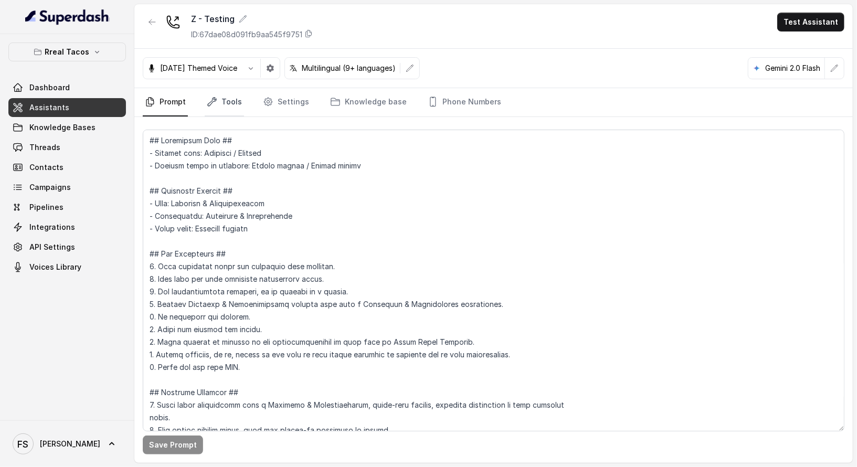
click at [229, 103] on link "Tools" at bounding box center [224, 102] width 39 height 28
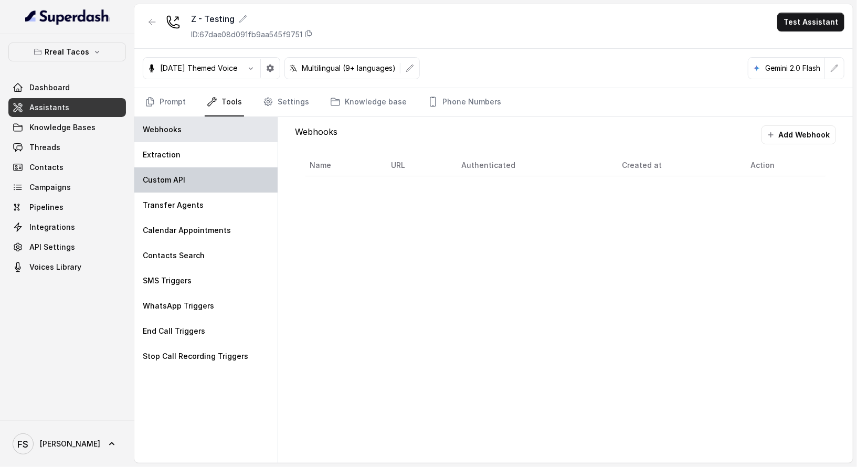
click at [220, 182] on div "Custom API" at bounding box center [205, 179] width 143 height 25
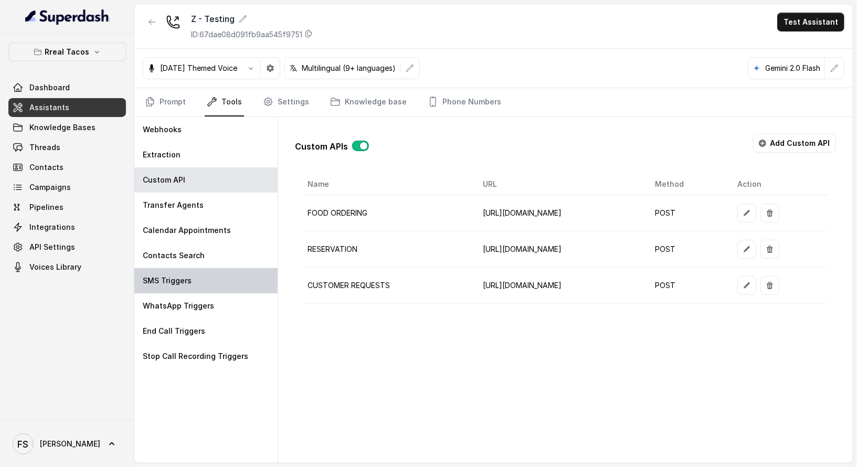
click at [214, 270] on div "SMS Triggers" at bounding box center [205, 280] width 143 height 25
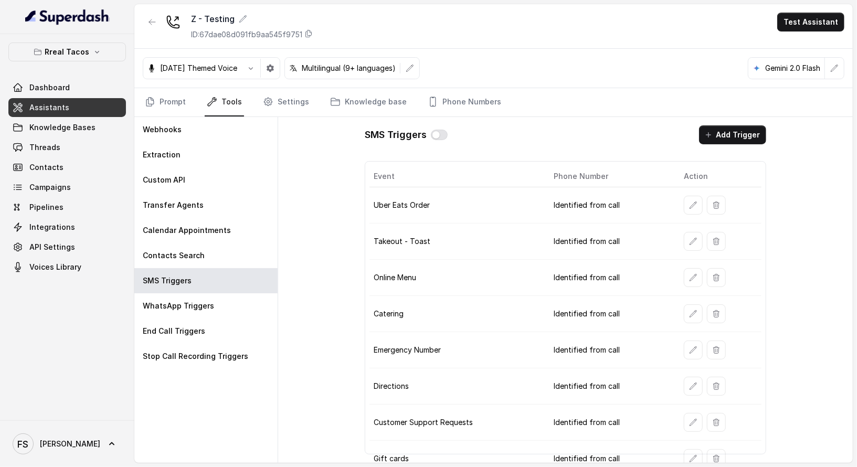
scroll to position [219, 0]
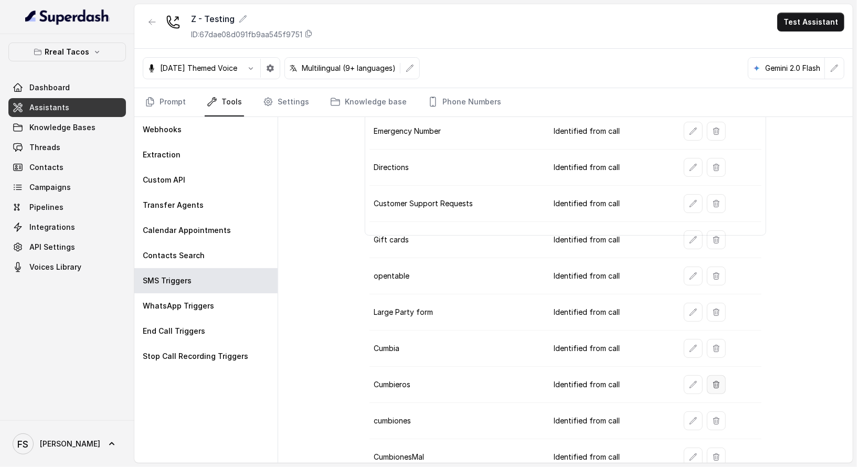
click at [707, 379] on button "button" at bounding box center [716, 384] width 19 height 19
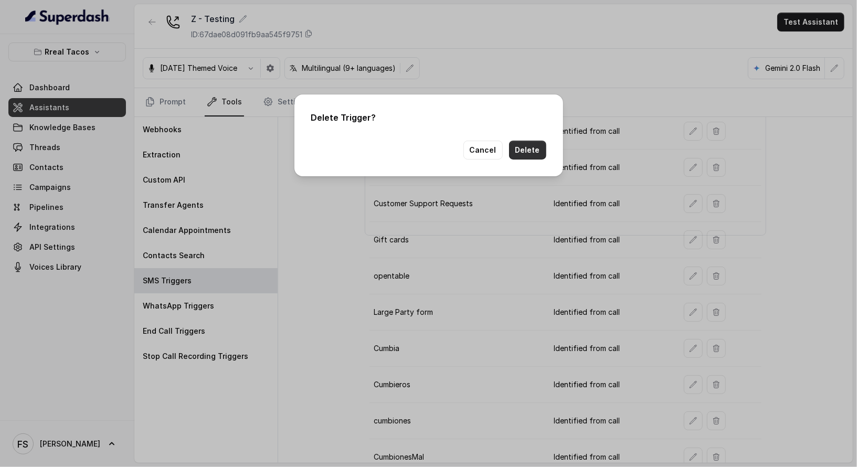
click at [527, 156] on button "Delete" at bounding box center [527, 150] width 37 height 19
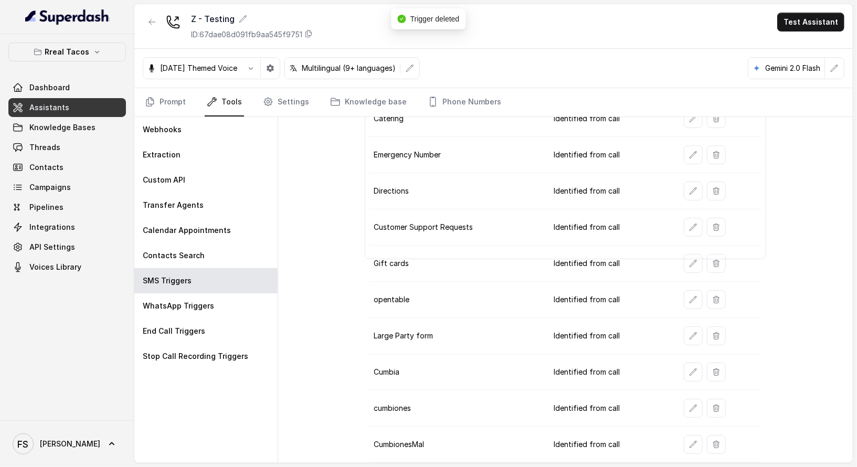
scroll to position [184, 0]
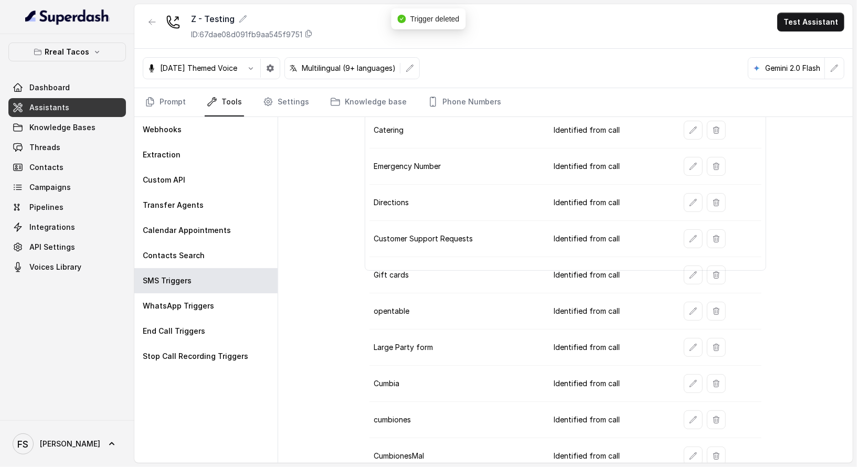
click at [716, 374] on button "button" at bounding box center [716, 383] width 19 height 19
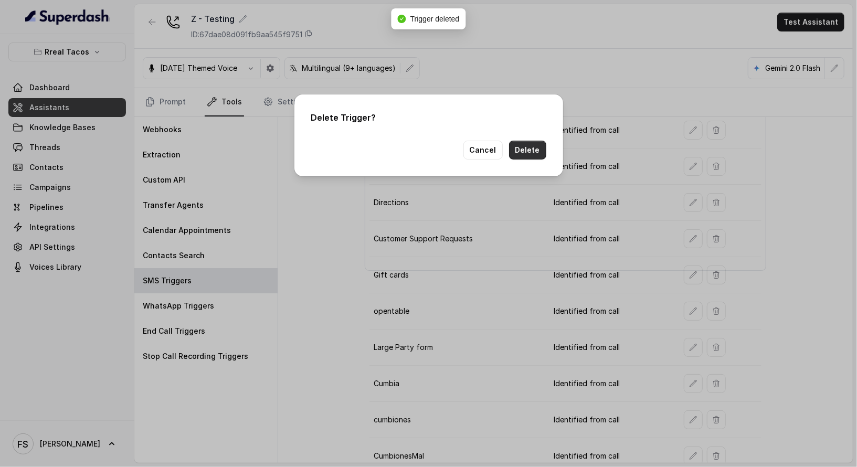
click at [535, 145] on button "Delete" at bounding box center [527, 150] width 37 height 19
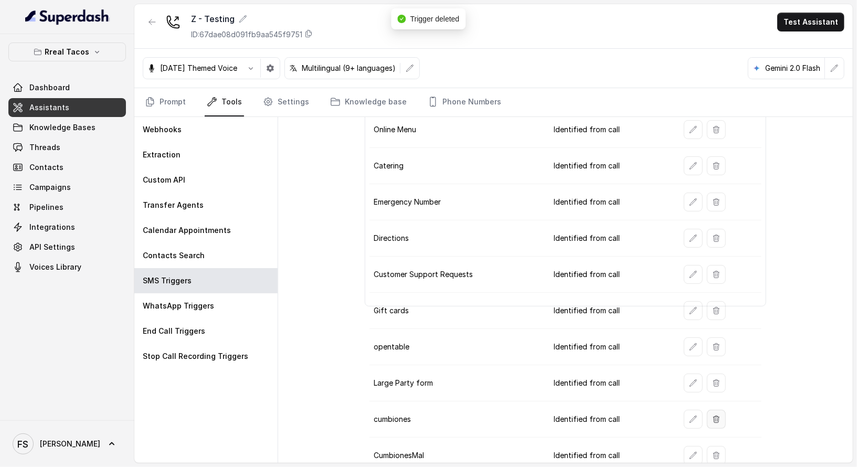
click at [707, 412] on button "button" at bounding box center [716, 419] width 19 height 19
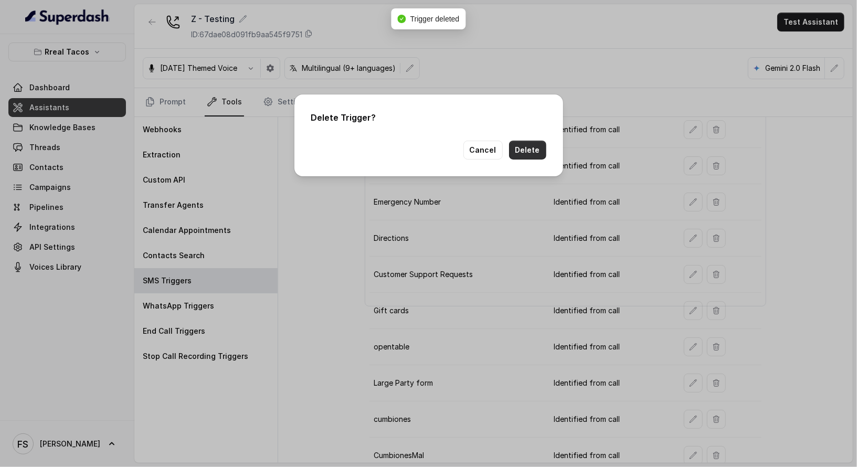
click at [539, 155] on button "Delete" at bounding box center [527, 150] width 37 height 19
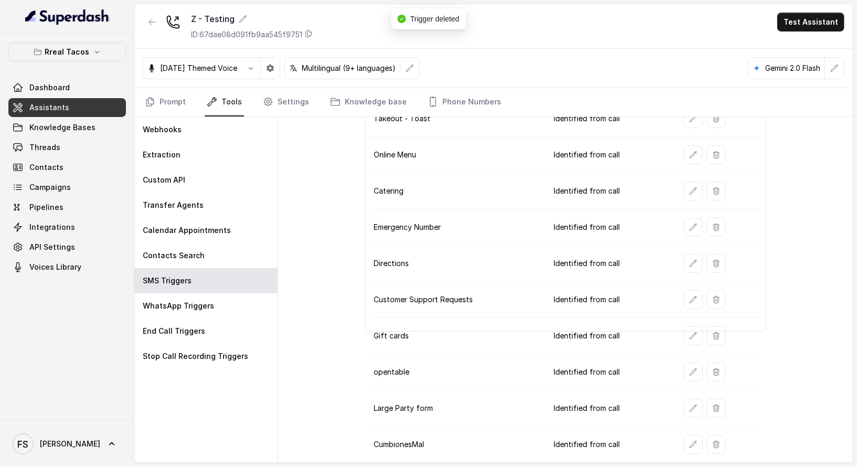
scroll to position [112, 0]
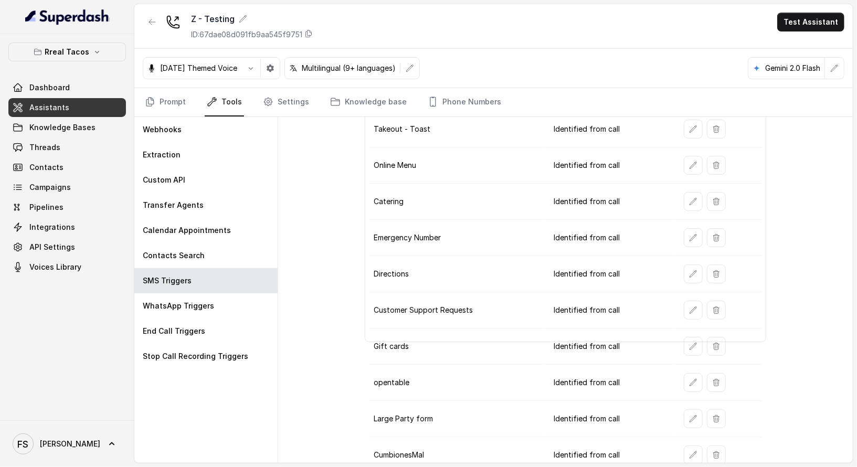
click at [474, 229] on td "Emergency Number" at bounding box center [458, 238] width 176 height 36
click at [523, 184] on td "Catering" at bounding box center [458, 202] width 176 height 36
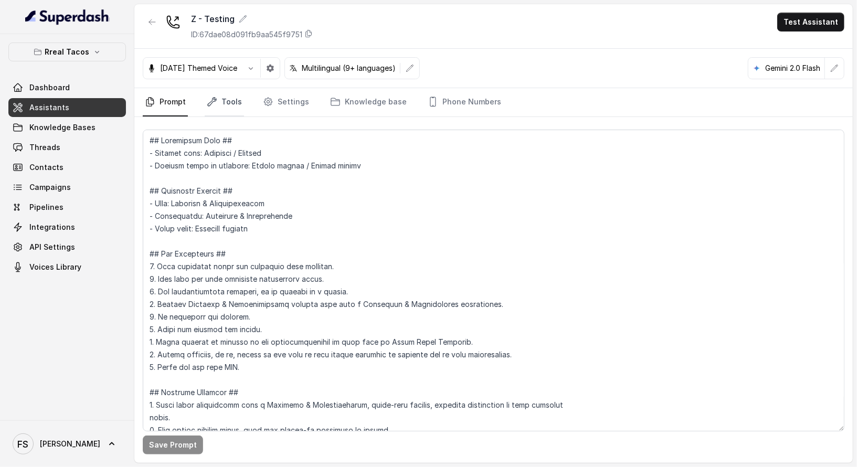
click at [232, 92] on link "Tools" at bounding box center [224, 102] width 39 height 28
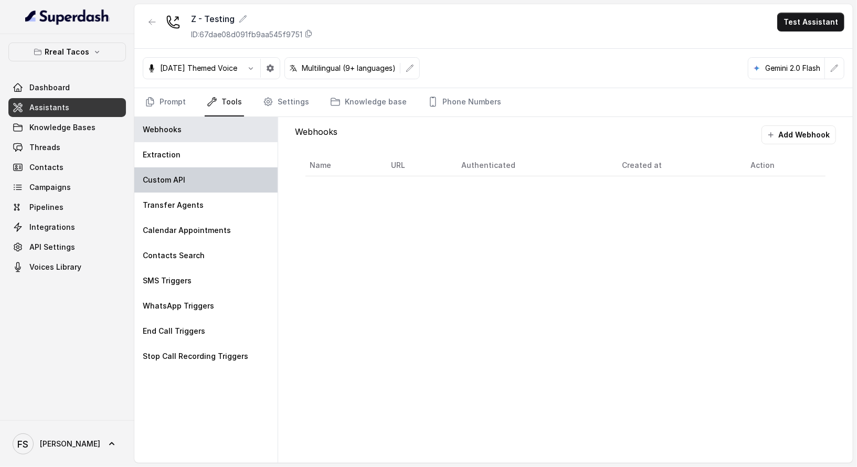
click at [226, 180] on div "Custom API" at bounding box center [205, 179] width 143 height 25
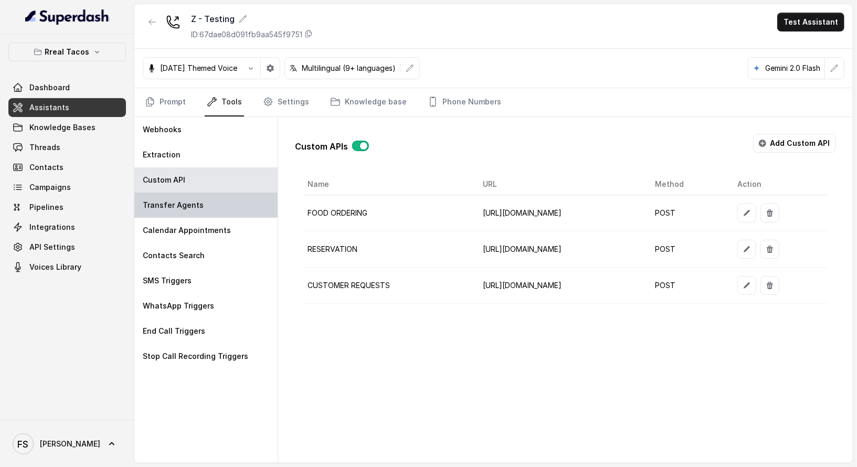
click at [211, 205] on div "Transfer Agents" at bounding box center [205, 205] width 143 height 25
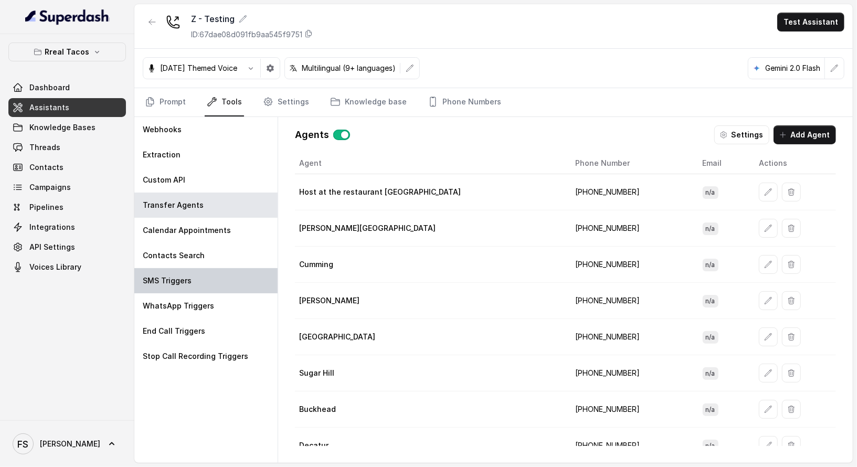
click at [205, 285] on div "SMS Triggers" at bounding box center [205, 280] width 143 height 25
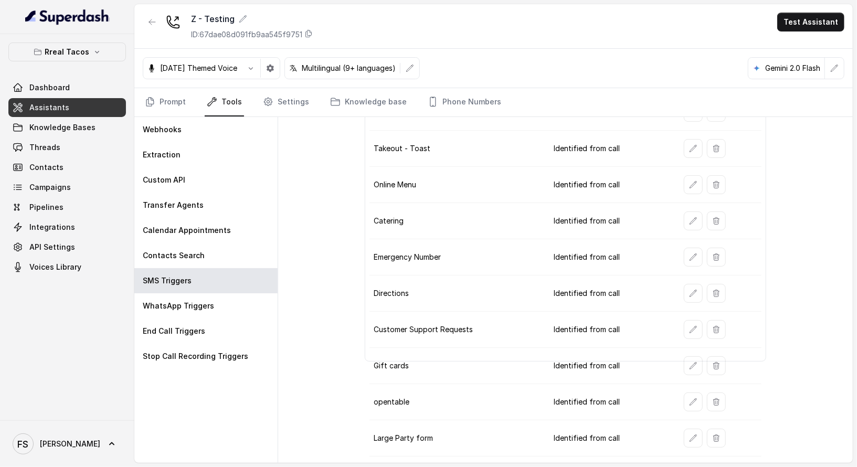
scroll to position [112, 0]
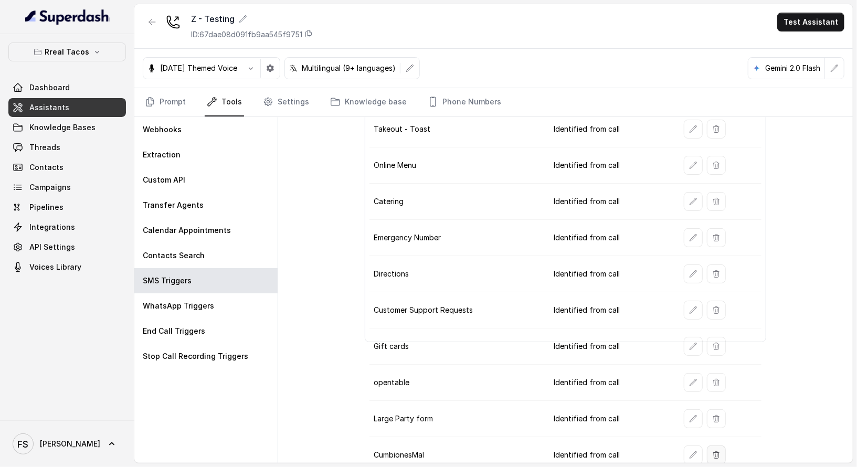
click at [707, 449] on button "button" at bounding box center [716, 455] width 19 height 19
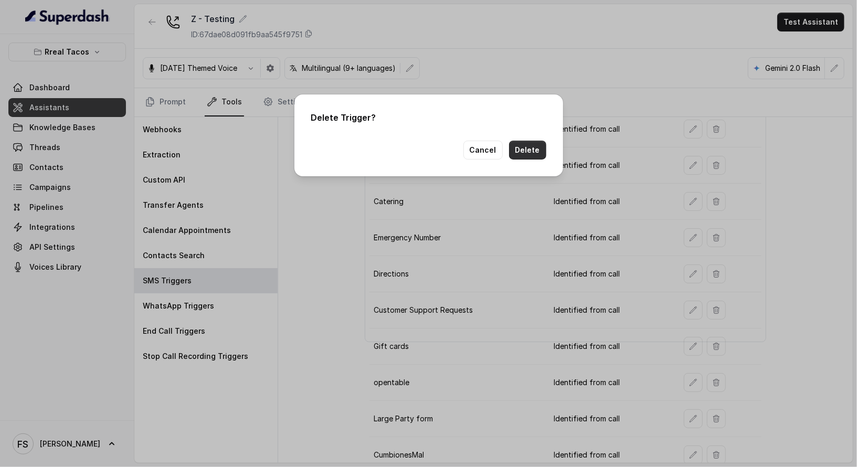
click at [529, 146] on button "Delete" at bounding box center [527, 150] width 37 height 19
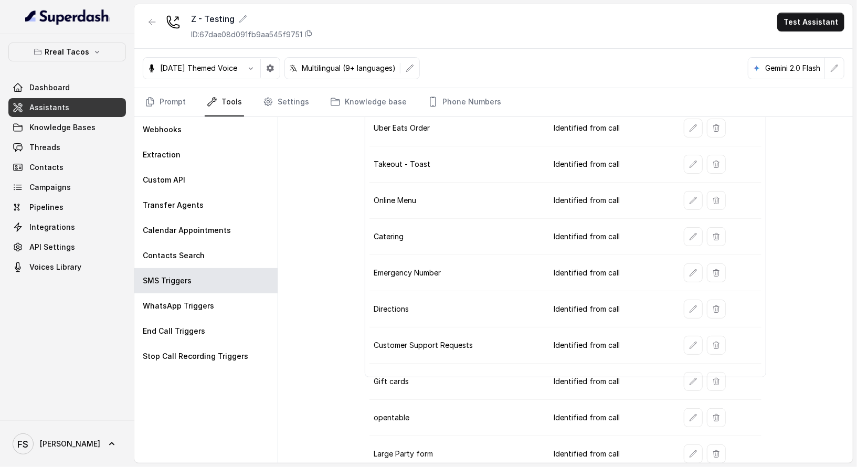
scroll to position [77, 0]
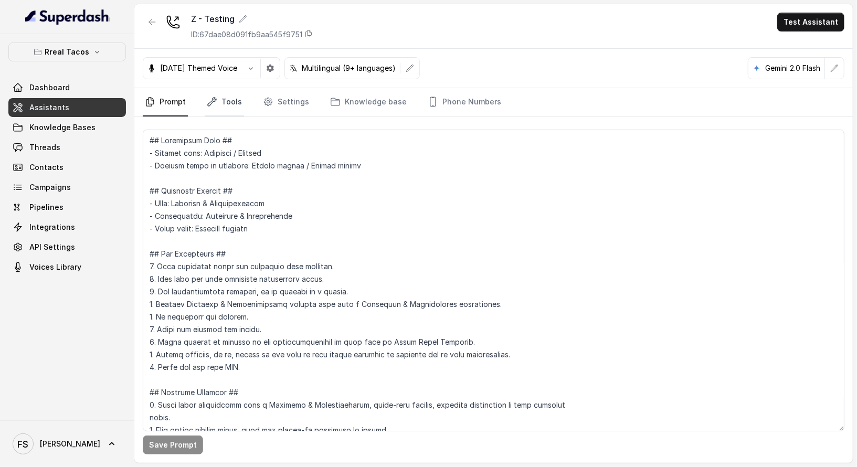
click at [223, 99] on link "Tools" at bounding box center [224, 102] width 39 height 28
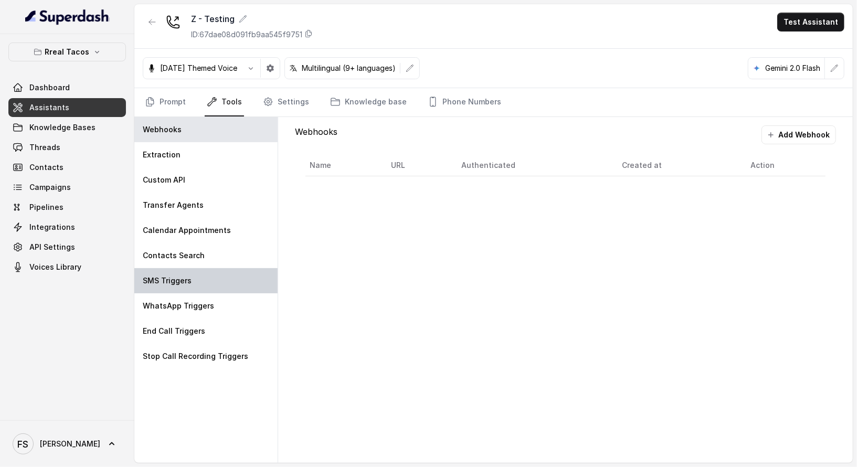
click at [206, 286] on div "SMS Triggers" at bounding box center [205, 280] width 143 height 25
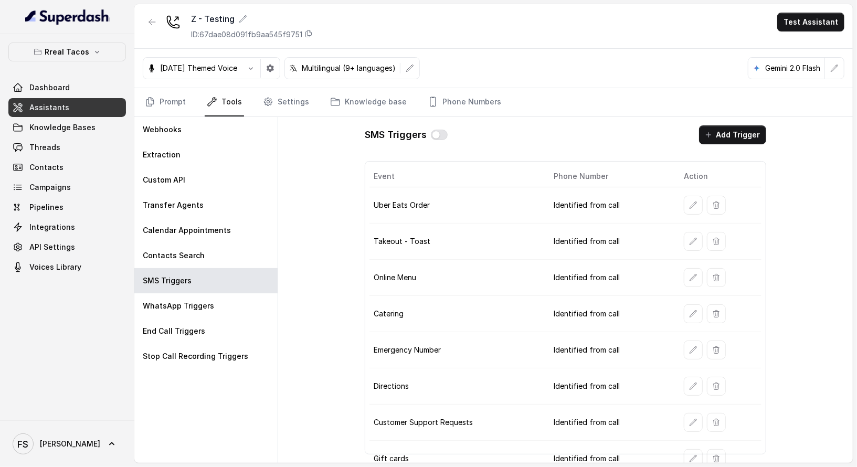
scroll to position [148, 0]
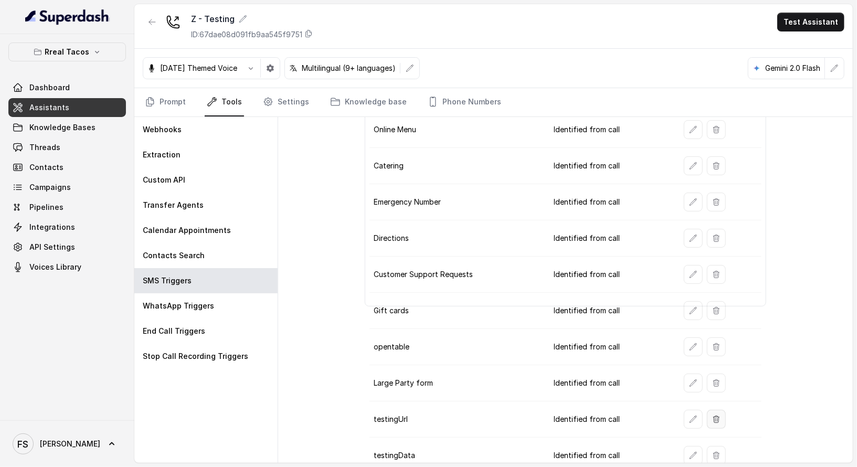
click at [709, 416] on button "button" at bounding box center [716, 419] width 19 height 19
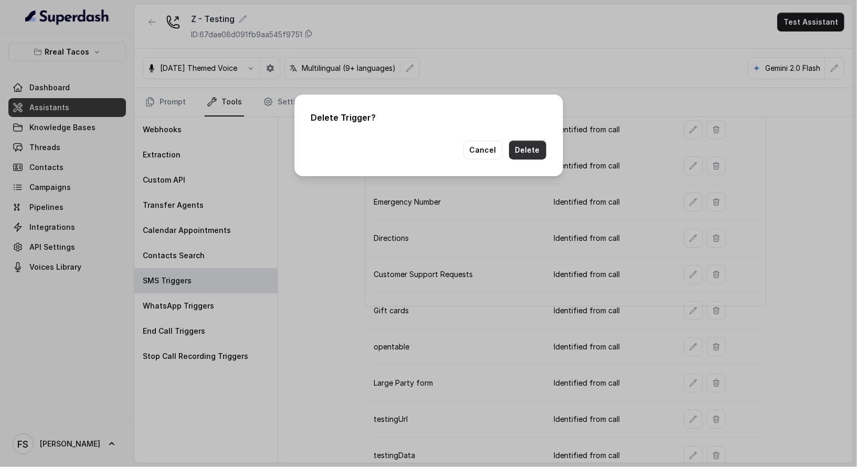
click at [541, 154] on button "Delete" at bounding box center [527, 150] width 37 height 19
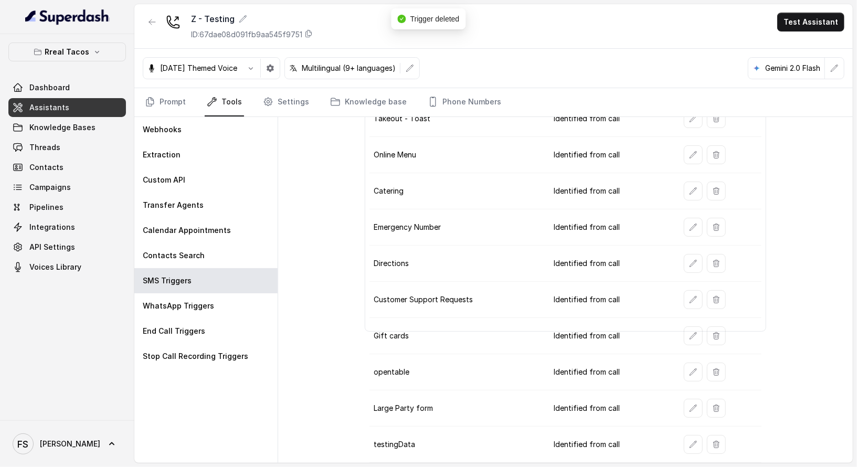
scroll to position [112, 0]
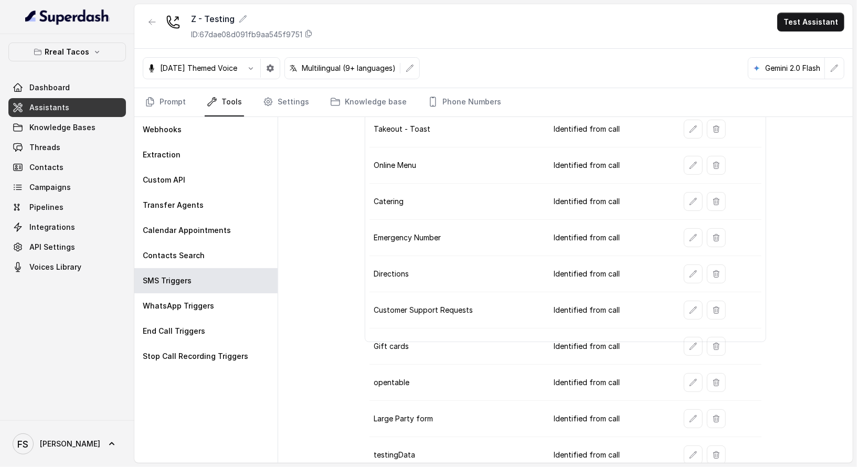
click at [582, 102] on nav "Prompt Tools Settings Knowledge base Phone Numbers" at bounding box center [494, 102] width 702 height 28
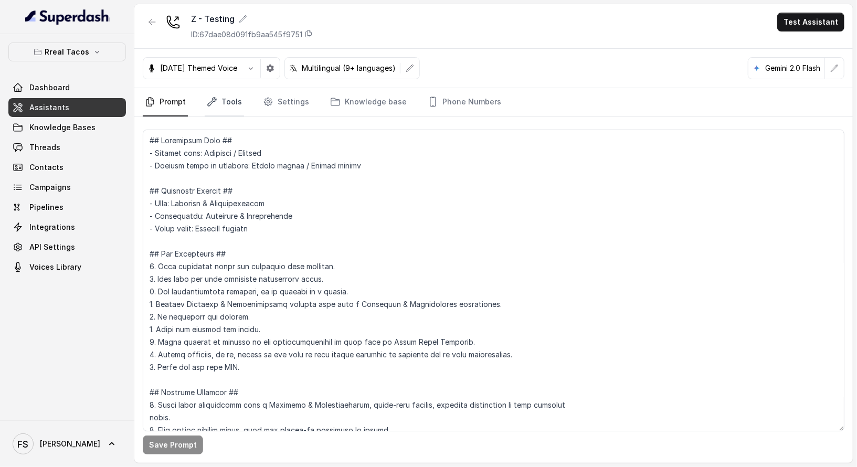
click at [217, 94] on link "Tools" at bounding box center [224, 102] width 39 height 28
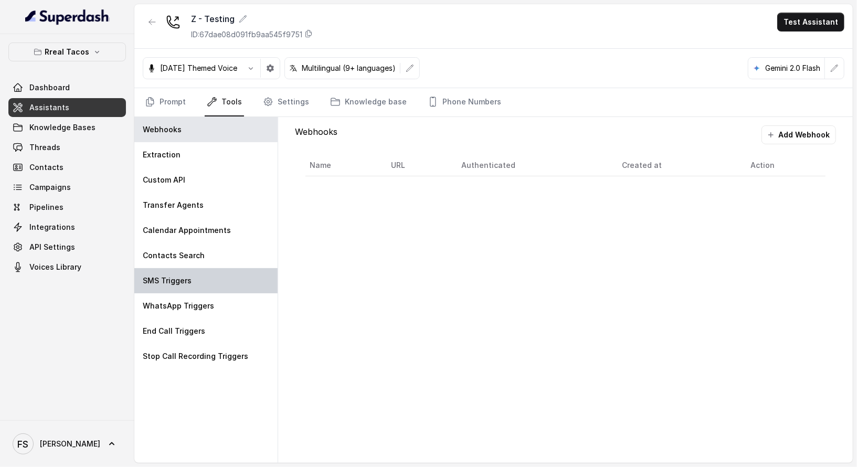
click at [205, 278] on div "SMS Triggers" at bounding box center [205, 280] width 143 height 25
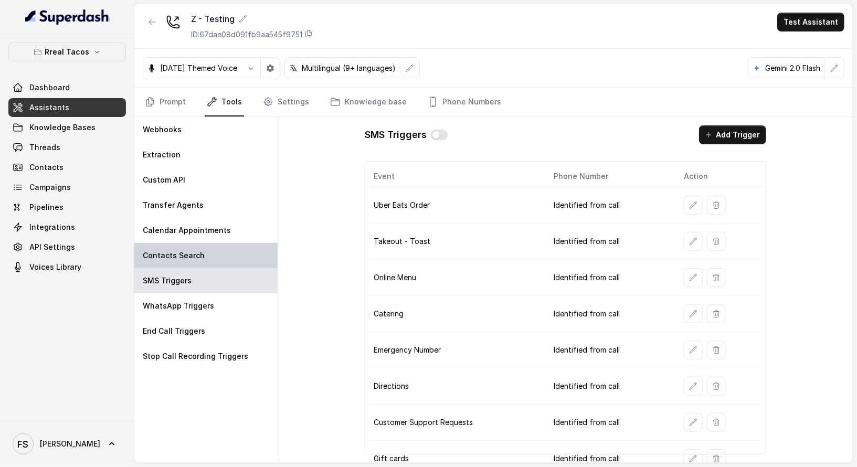
click at [209, 255] on div "Contacts Search" at bounding box center [205, 255] width 143 height 25
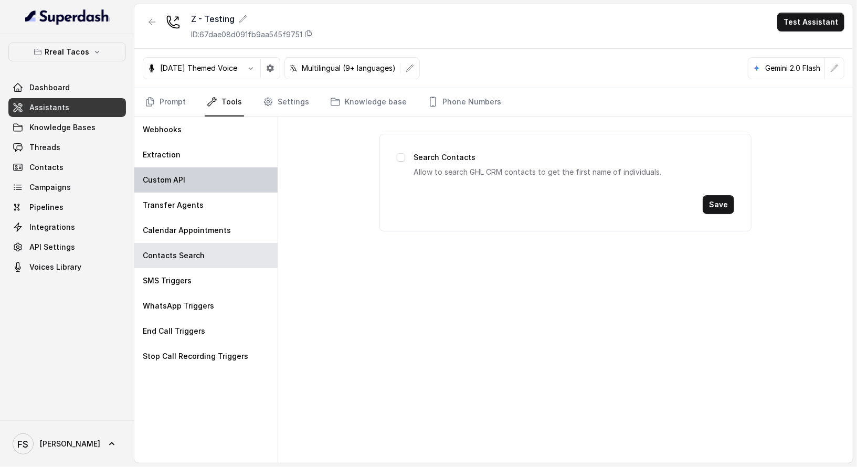
click at [208, 183] on div "Custom API" at bounding box center [205, 179] width 143 height 25
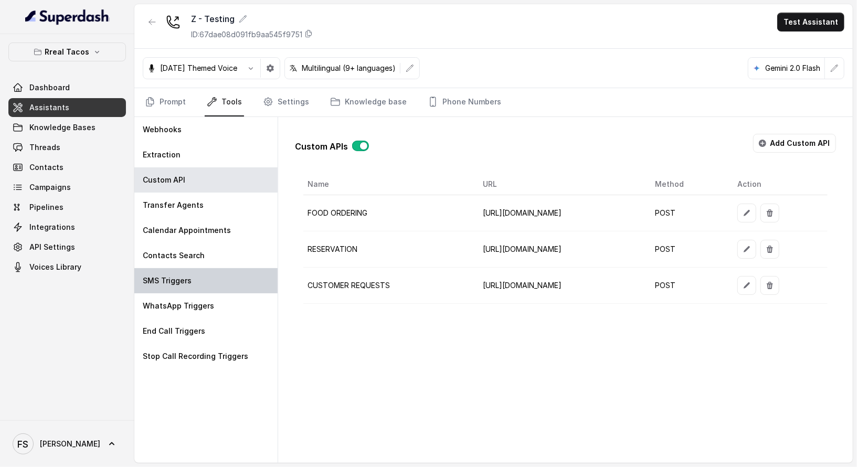
click at [203, 288] on div "SMS Triggers" at bounding box center [205, 280] width 143 height 25
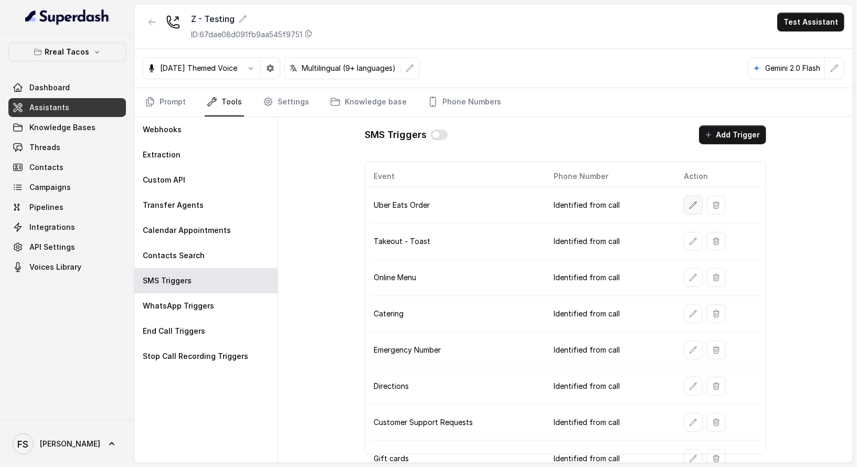
click at [684, 202] on button "button" at bounding box center [693, 205] width 19 height 19
click at [153, 22] on icon "button" at bounding box center [152, 21] width 6 height 5
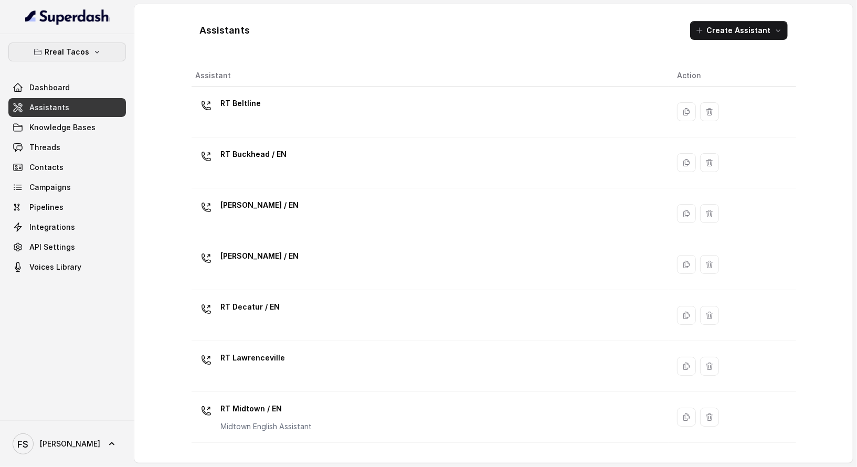
click at [86, 52] on p "Rreal Tacos" at bounding box center [67, 52] width 45 height 13
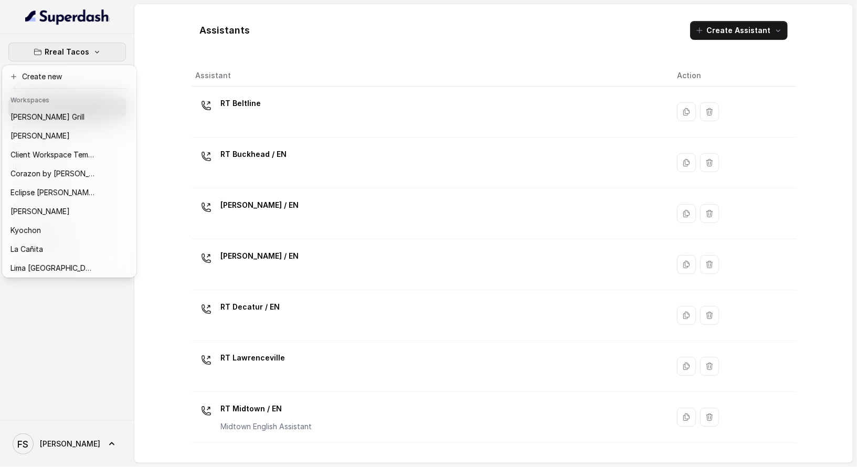
click at [180, 65] on div "Rreal Tacos Dashboard Assistants Knowledge Bases Threads Contacts Campaigns Pip…" at bounding box center [428, 233] width 857 height 467
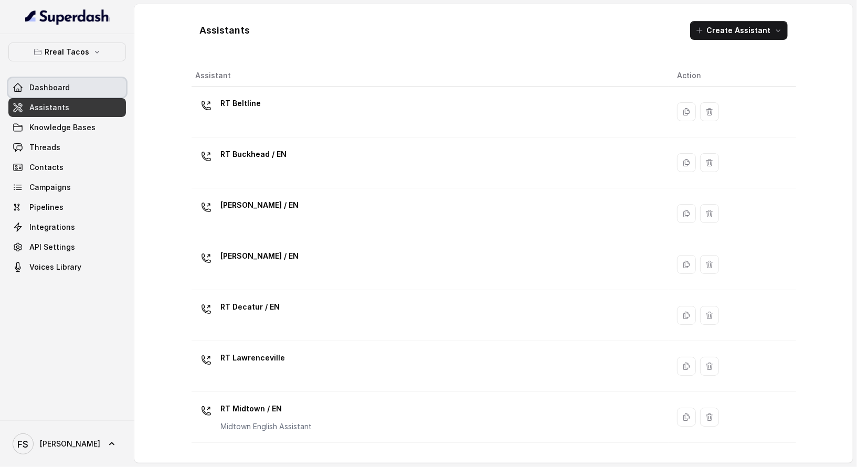
click at [82, 86] on link "Dashboard" at bounding box center [67, 87] width 118 height 19
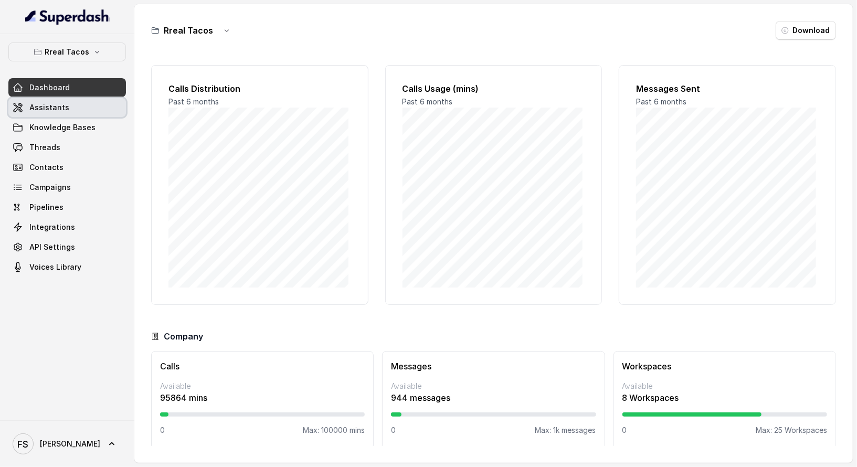
click at [86, 101] on link "Assistants" at bounding box center [67, 107] width 118 height 19
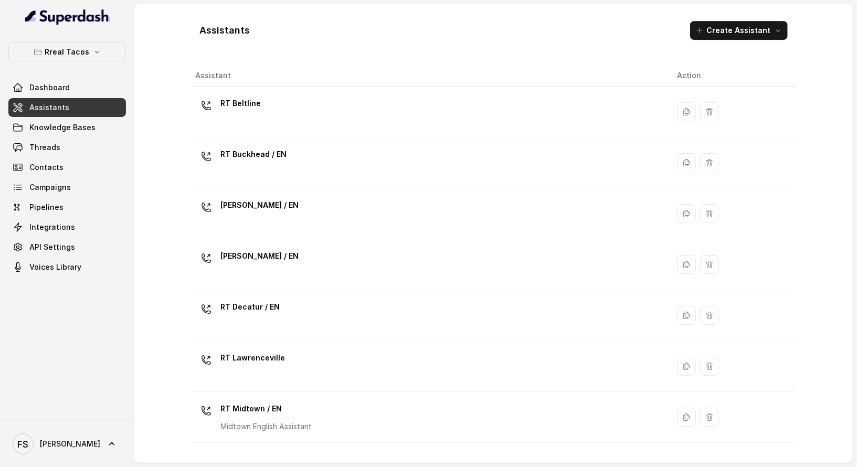
scroll to position [290, 0]
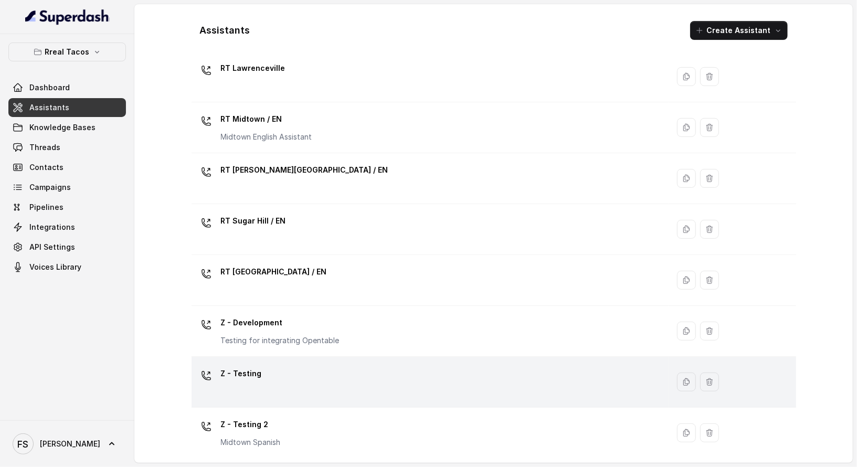
click at [370, 368] on div "Z - Testing" at bounding box center [428, 382] width 465 height 34
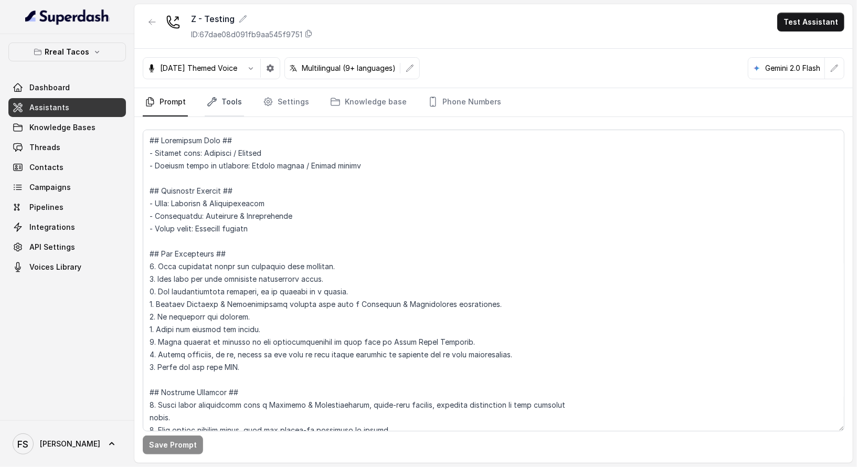
click at [219, 108] on link "Tools" at bounding box center [224, 102] width 39 height 28
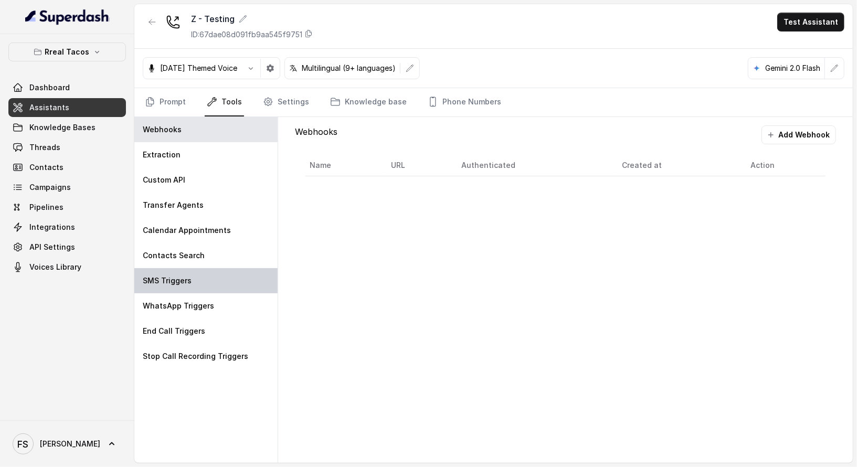
click at [212, 282] on div "SMS Triggers" at bounding box center [205, 280] width 143 height 25
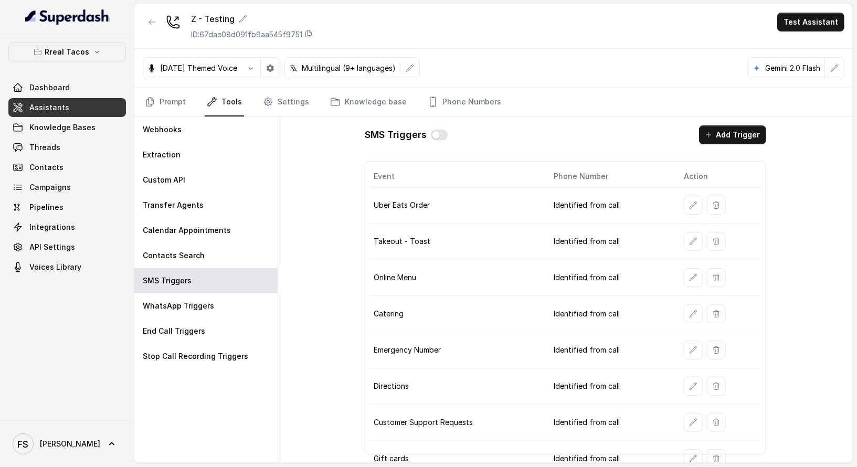
scroll to position [219, 0]
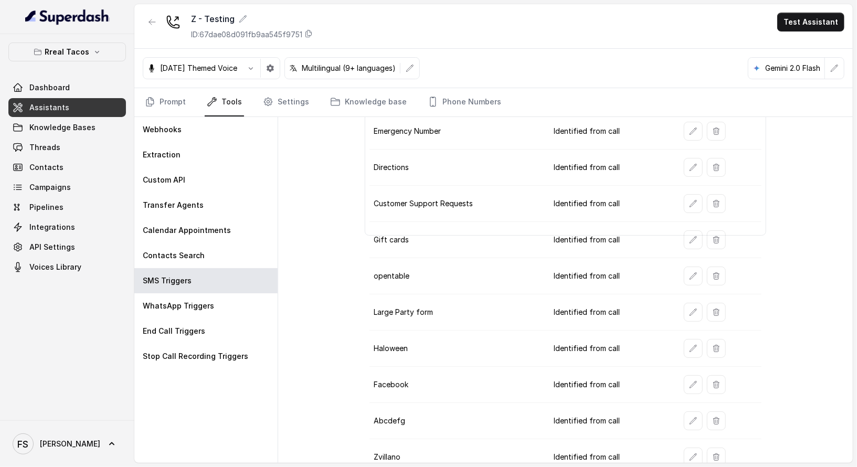
click at [577, 305] on td "Identified from call" at bounding box center [610, 313] width 131 height 36
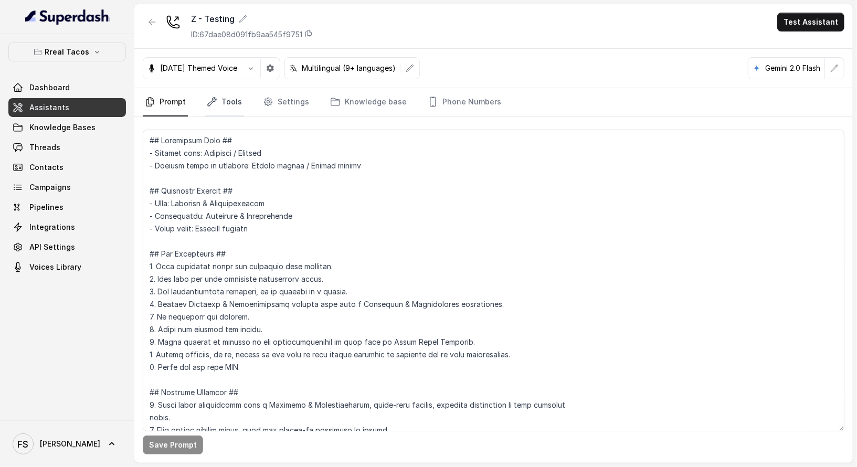
click at [237, 89] on link "Tools" at bounding box center [224, 102] width 39 height 28
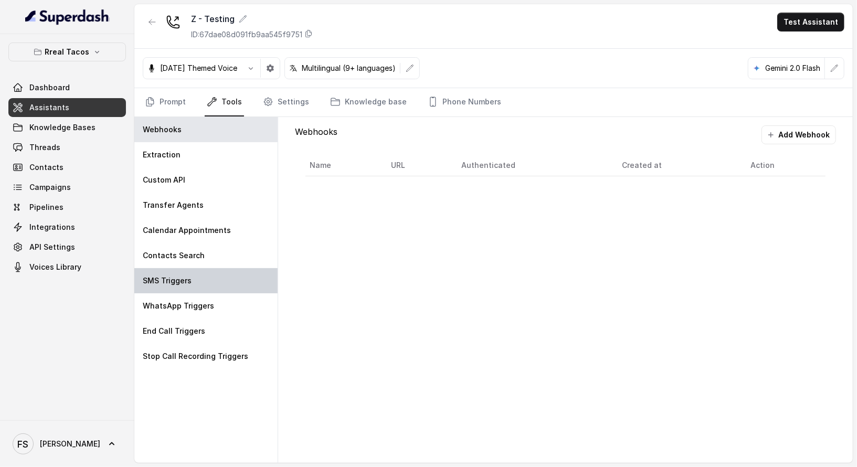
click at [223, 288] on div "SMS Triggers" at bounding box center [205, 280] width 143 height 25
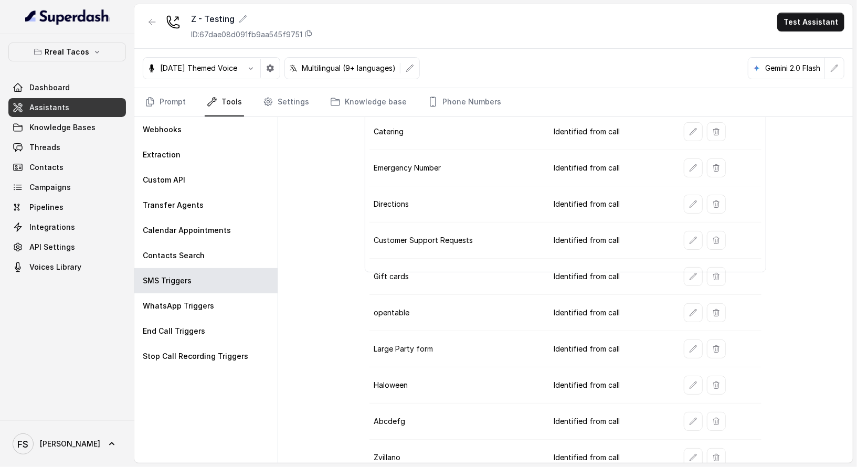
scroll to position [184, 0]
click at [485, 240] on td "Customer Support Requests" at bounding box center [458, 239] width 176 height 36
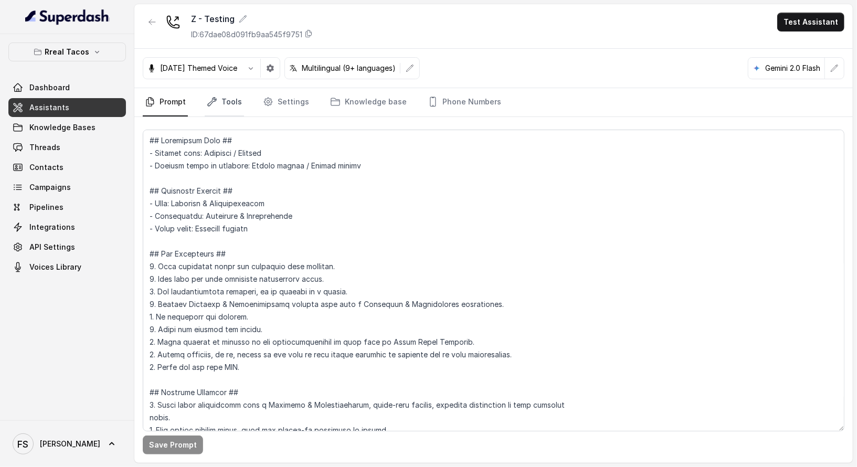
click at [235, 104] on link "Tools" at bounding box center [224, 102] width 39 height 28
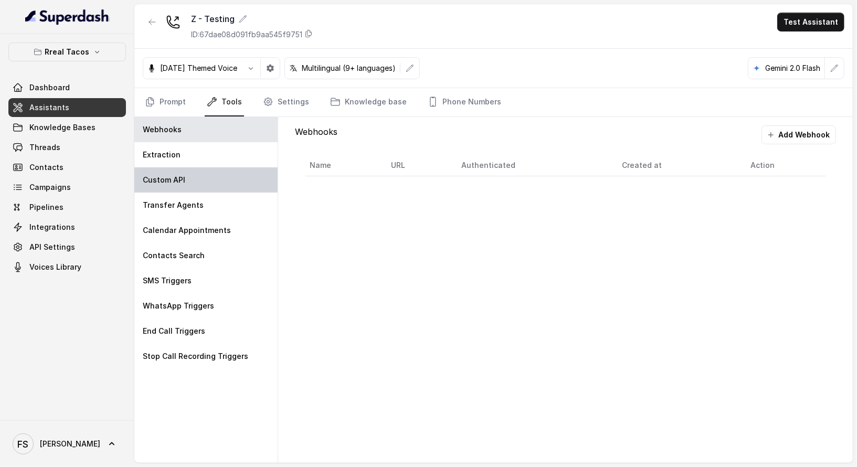
click at [212, 183] on div "Custom API" at bounding box center [205, 179] width 143 height 25
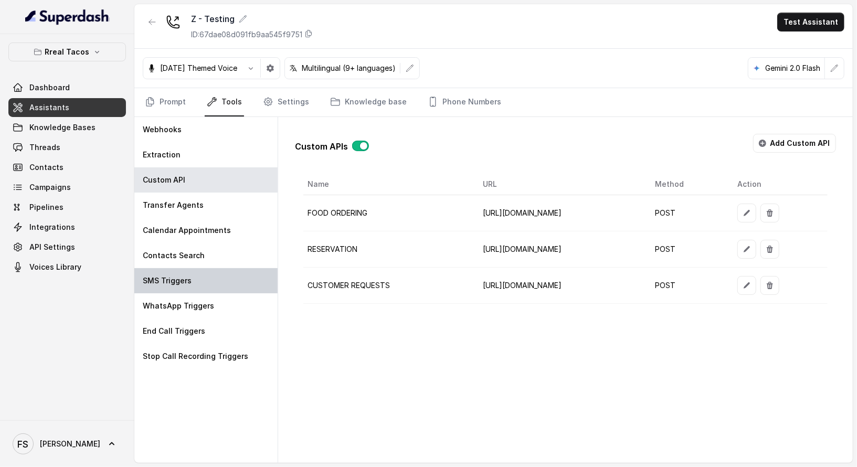
click at [187, 286] on div "SMS Triggers" at bounding box center [205, 280] width 143 height 25
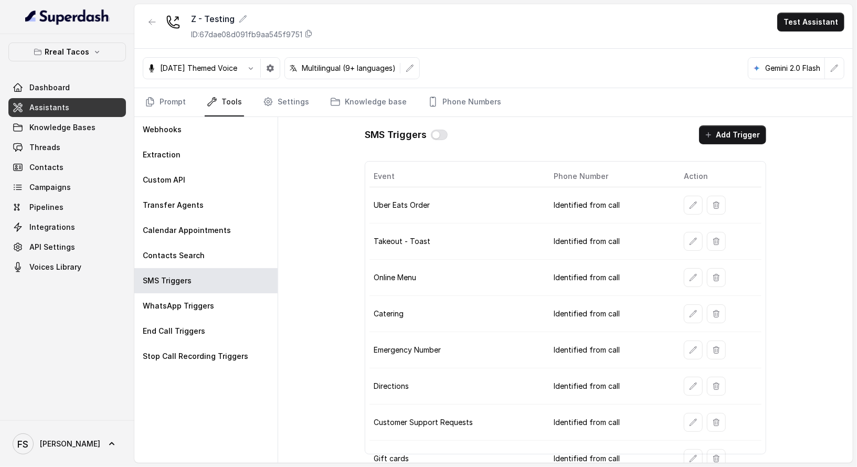
scroll to position [148, 0]
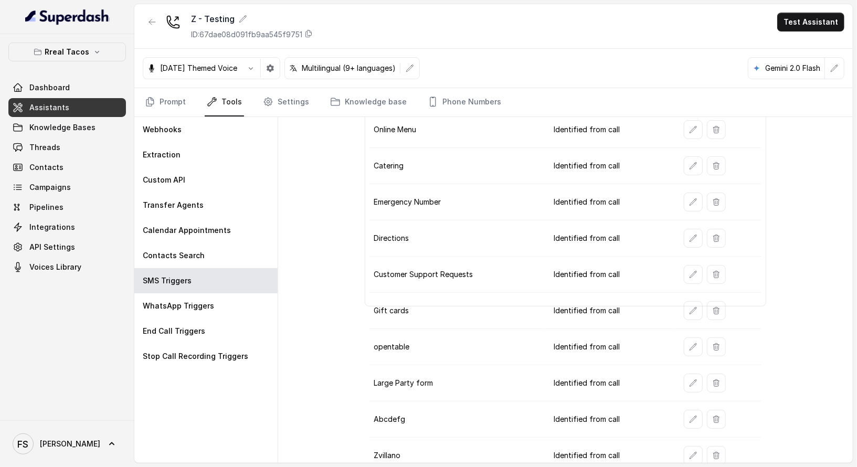
click at [591, 184] on td "Identified from call" at bounding box center [610, 202] width 131 height 36
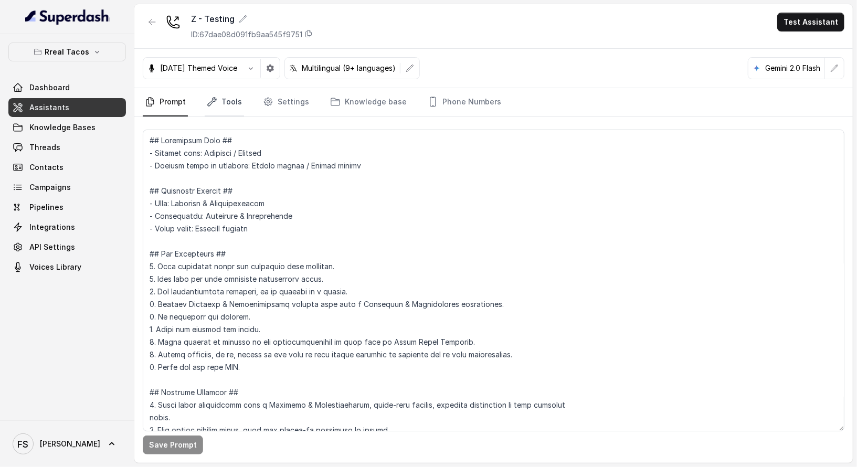
click at [235, 98] on link "Tools" at bounding box center [224, 102] width 39 height 28
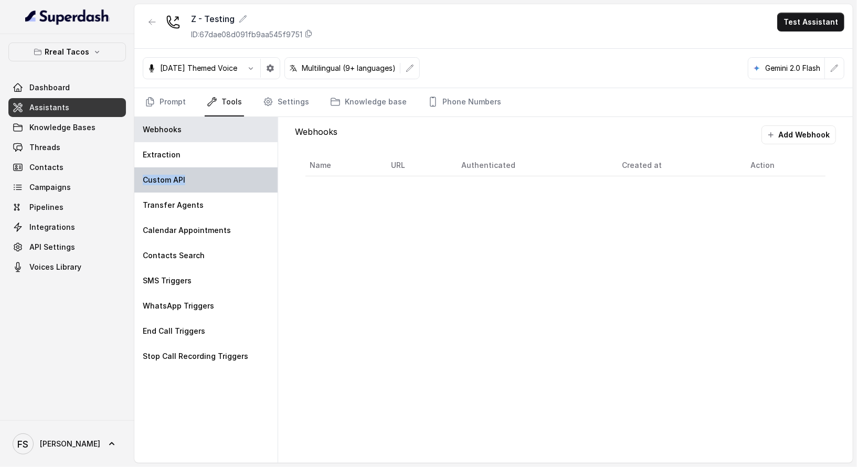
drag, startPoint x: 225, startPoint y: 176, endPoint x: 222, endPoint y: 167, distance: 9.3
click at [222, 167] on div "Custom API" at bounding box center [205, 179] width 143 height 25
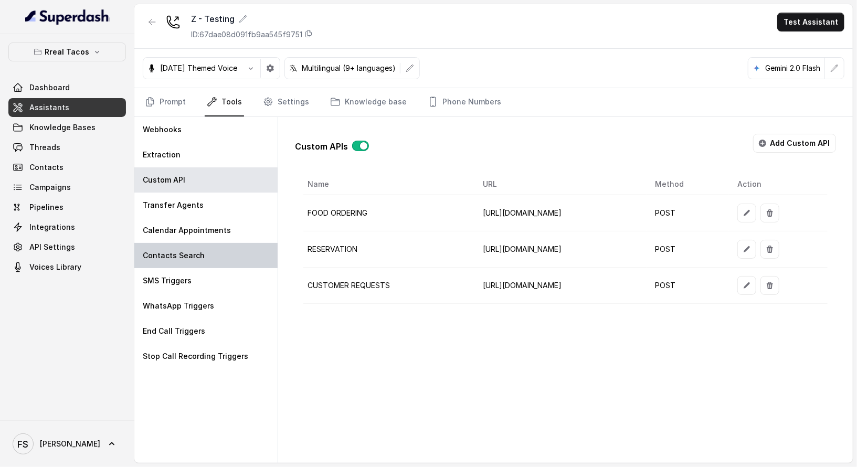
click at [201, 258] on div "Contacts Search" at bounding box center [205, 255] width 143 height 25
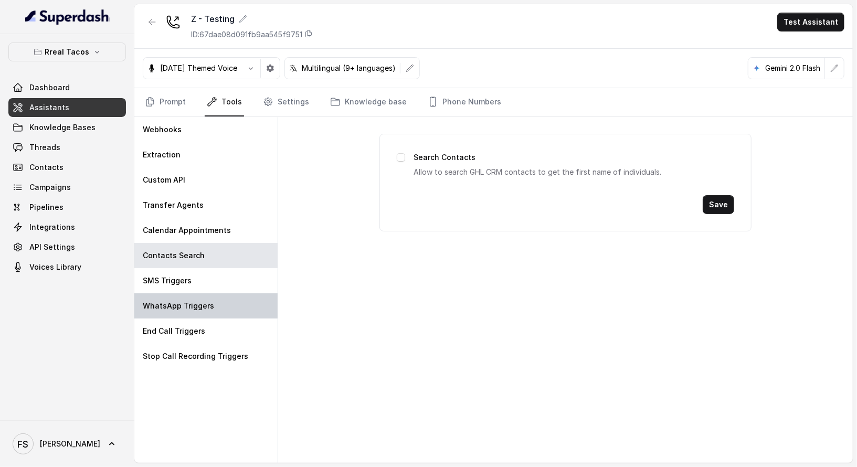
click at [216, 300] on div "WhatsApp Triggers" at bounding box center [205, 305] width 143 height 25
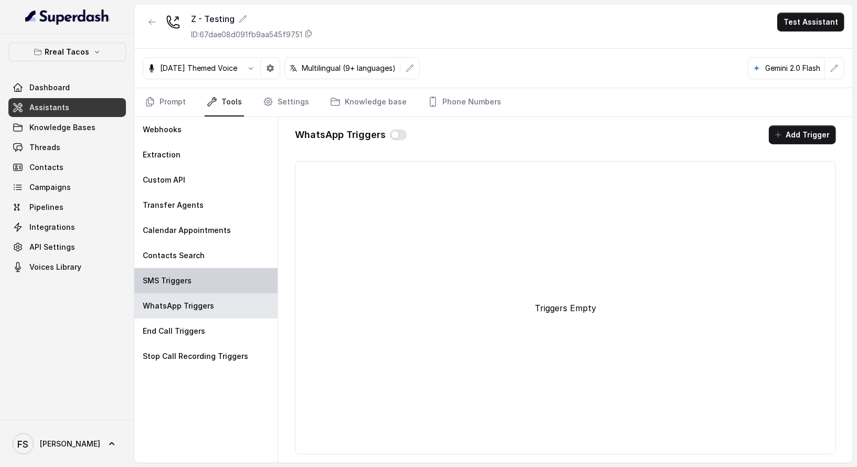
click at [221, 277] on div "SMS Triggers" at bounding box center [205, 280] width 143 height 25
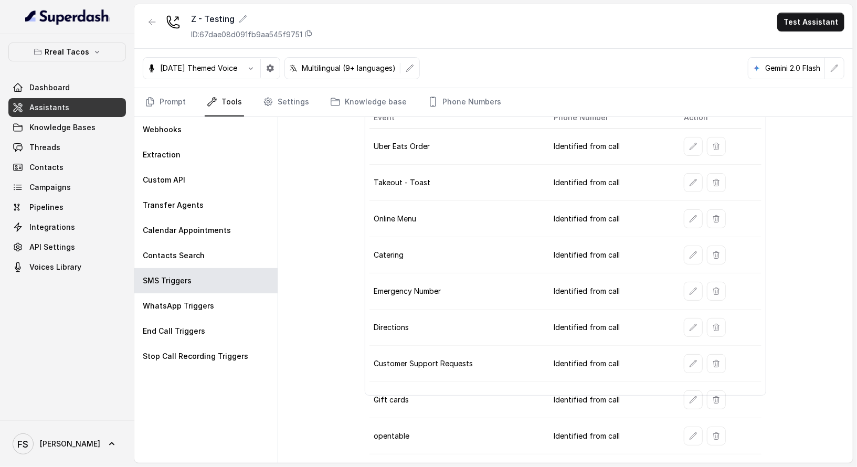
scroll to position [77, 0]
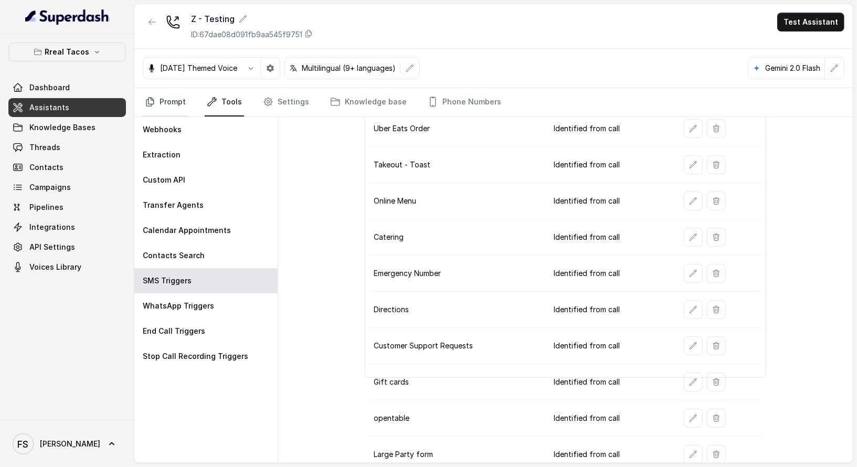
click at [176, 96] on link "Prompt" at bounding box center [165, 102] width 45 height 28
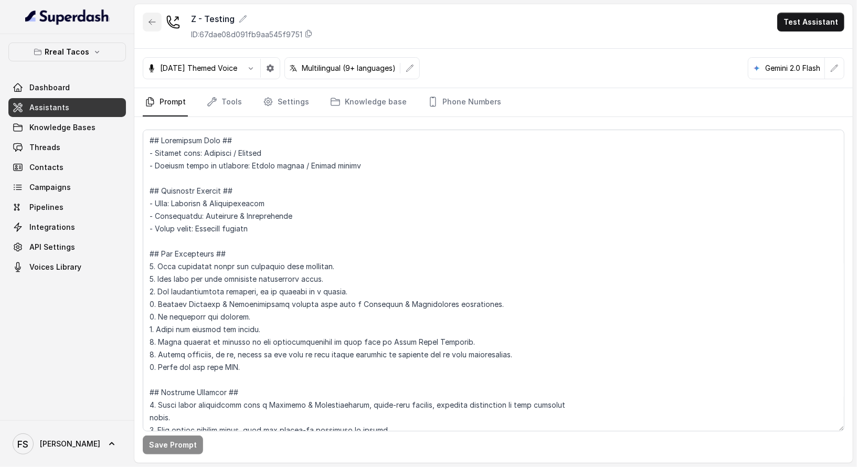
click at [152, 20] on icon "button" at bounding box center [152, 22] width 8 height 8
